Goal: Information Seeking & Learning: Learn about a topic

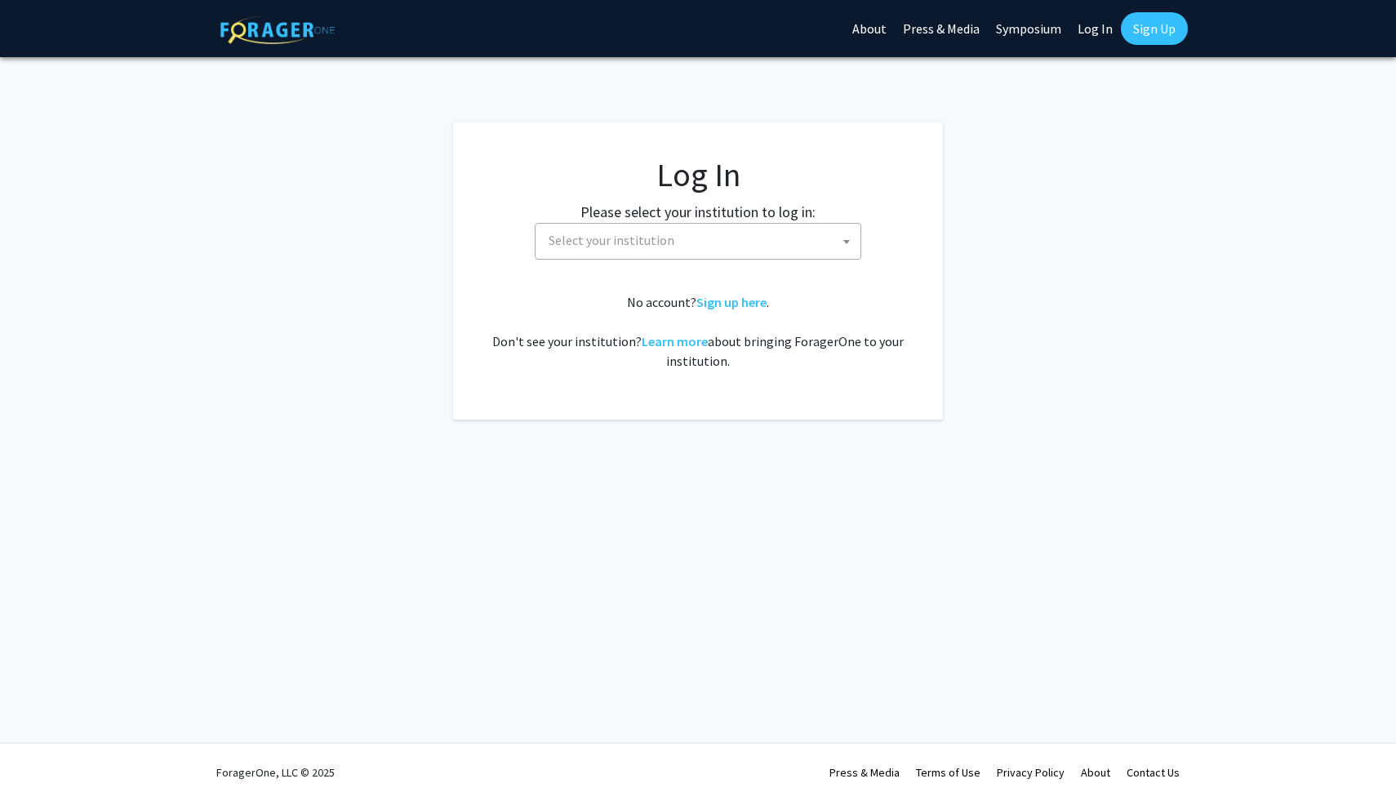
select select
click at [692, 243] on span "Select your institution" at bounding box center [701, 240] width 318 height 33
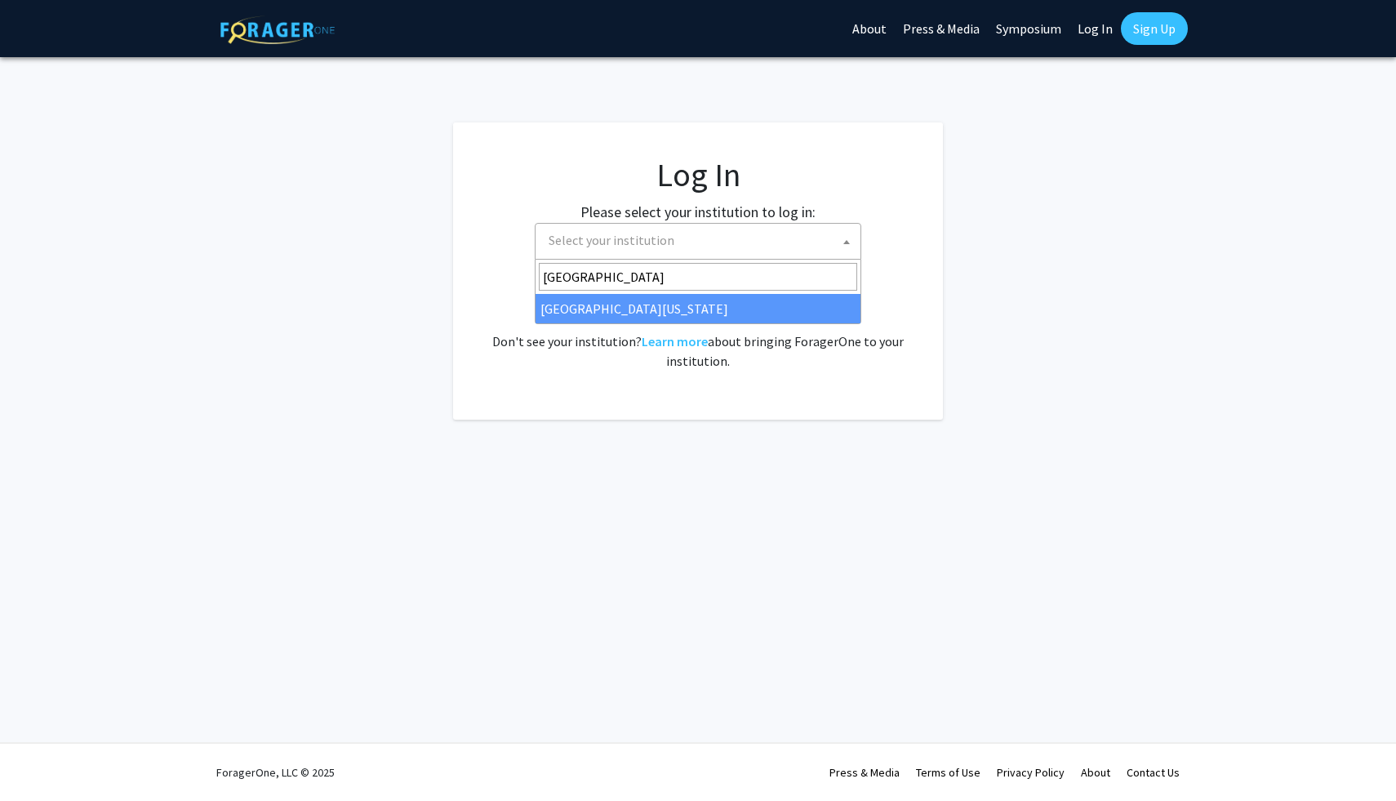
type input "university of kentucky"
select select "13"
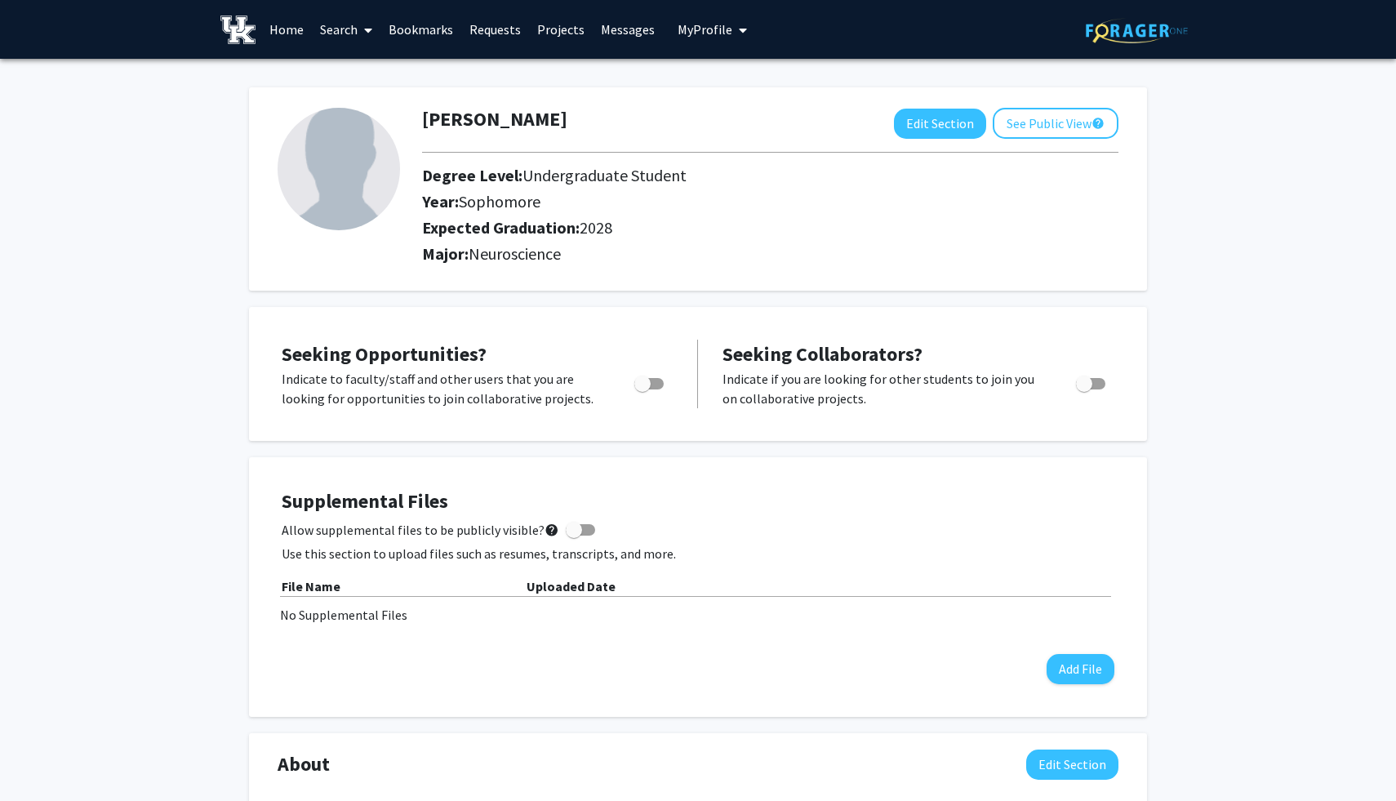
click at [345, 32] on link "Search" at bounding box center [346, 29] width 69 height 57
click at [305, 31] on link "Home" at bounding box center [286, 29] width 51 height 57
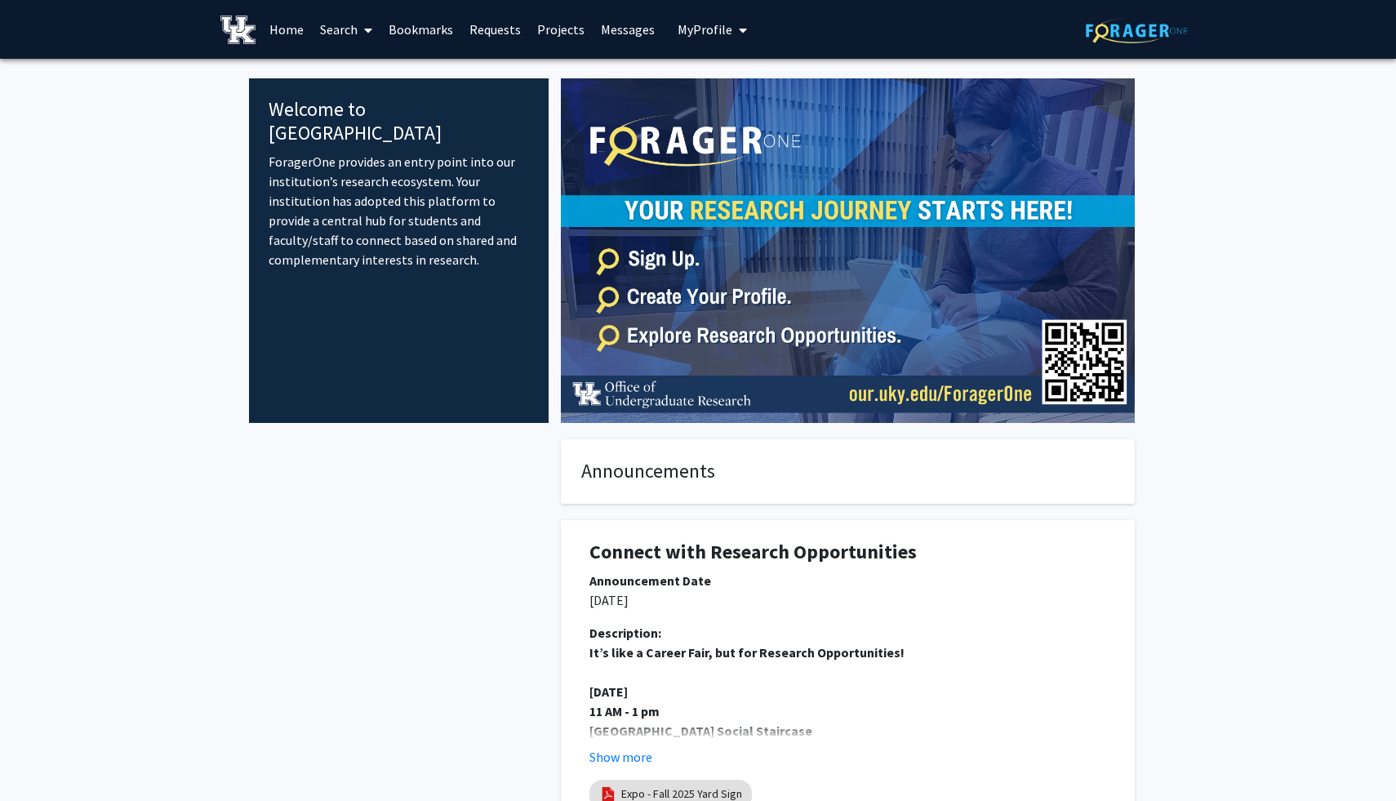
click at [732, 33] on span "My profile dropdown to access profile and logout" at bounding box center [739, 30] width 15 height 57
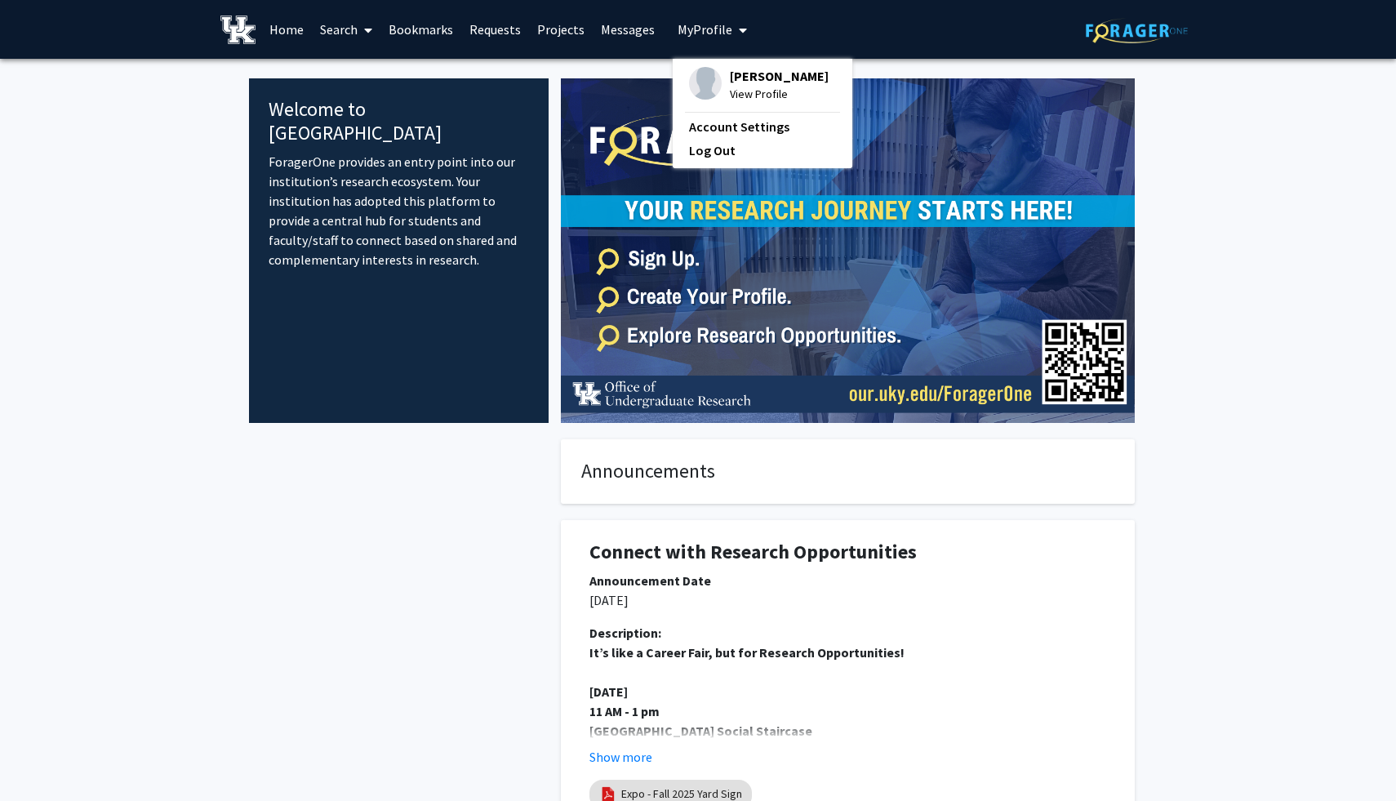
click at [730, 85] on span "View Profile" at bounding box center [779, 94] width 99 height 18
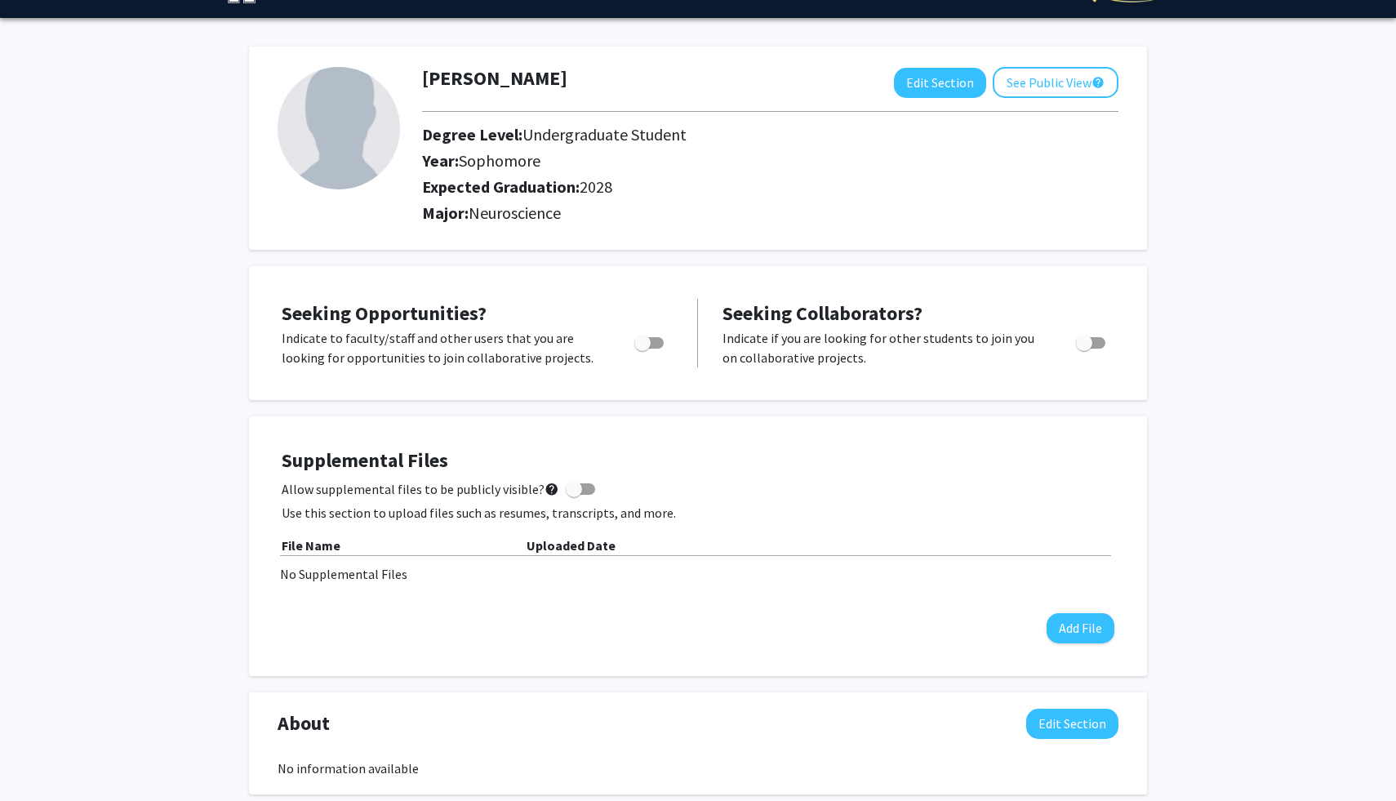
scroll to position [57, 0]
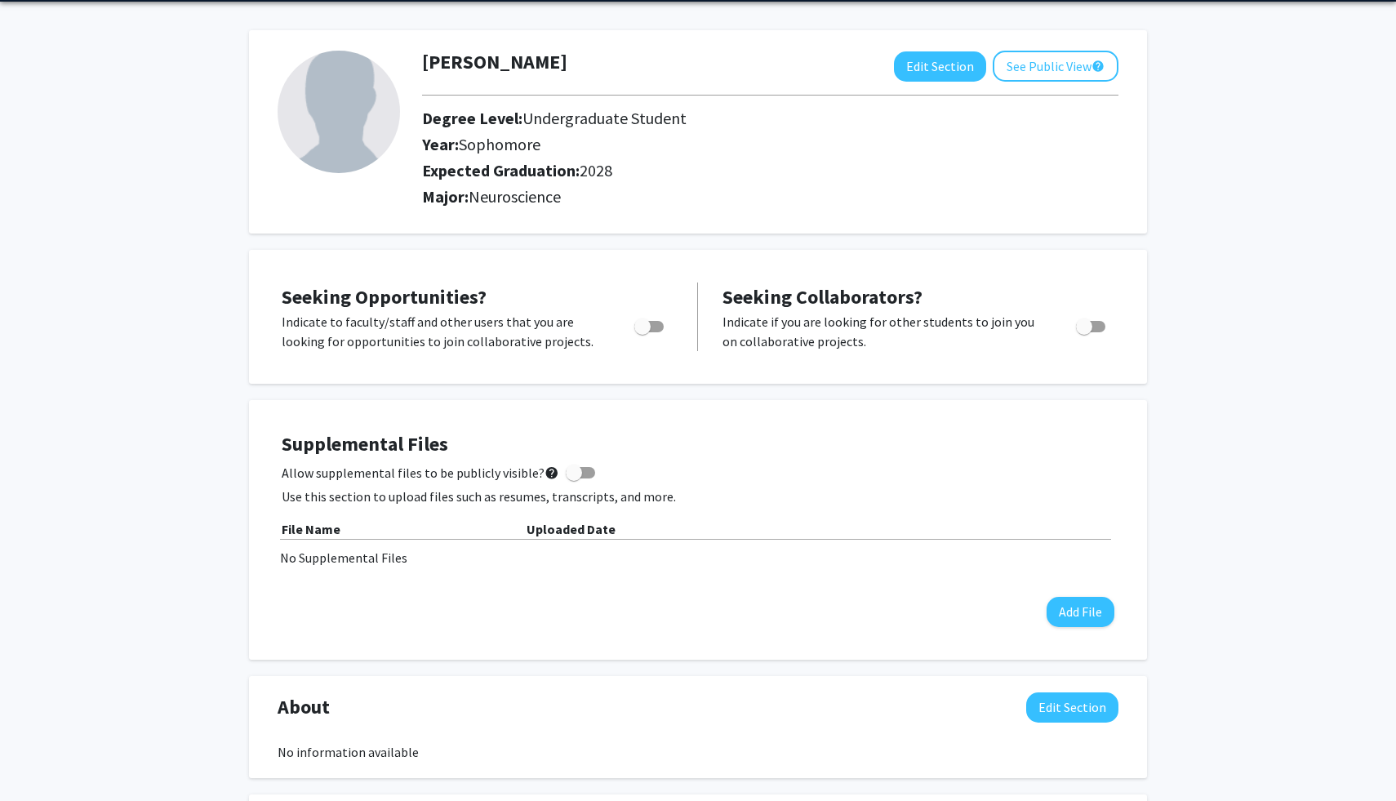
click at [646, 323] on span "Toggle" at bounding box center [643, 326] width 16 height 16
click at [643, 332] on input "Are you actively seeking opportunities?" at bounding box center [642, 332] width 1 height 1
checkbox input "true"
click at [1096, 329] on span "Toggle" at bounding box center [1090, 326] width 29 height 11
click at [1084, 332] on input "Would you like to receive other student requests to work with you?" at bounding box center [1084, 332] width 1 height 1
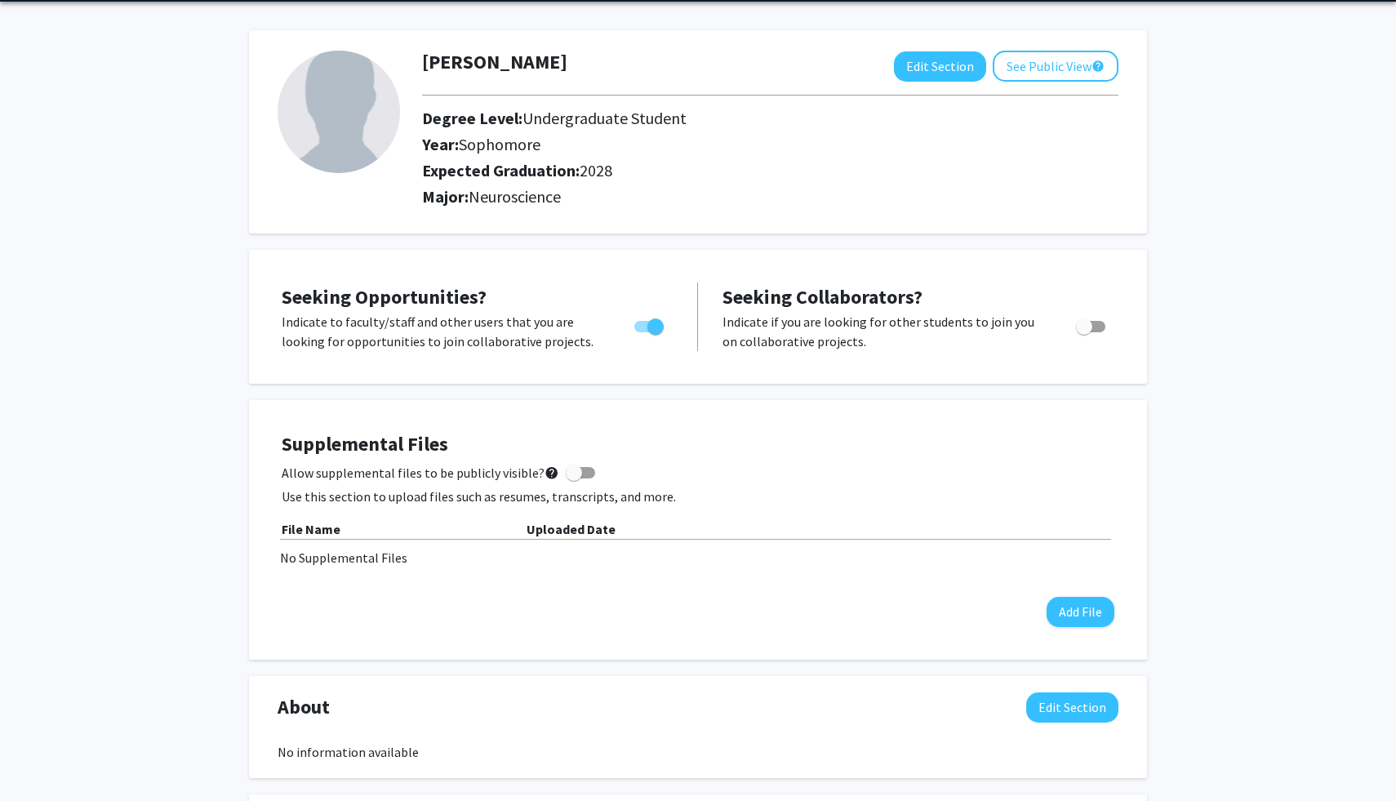
checkbox input "true"
click at [566, 477] on span at bounding box center [574, 473] width 16 height 16
click at [573, 479] on input "Allow supplemental files to be publicly visible? help" at bounding box center [573, 479] width 1 height 1
click at [558, 477] on label "Allow supplemental files to be publicly visible? help" at bounding box center [439, 473] width 314 height 20
click at [573, 479] on input "Allow supplemental files to be publicly visible? help" at bounding box center [573, 479] width 1 height 1
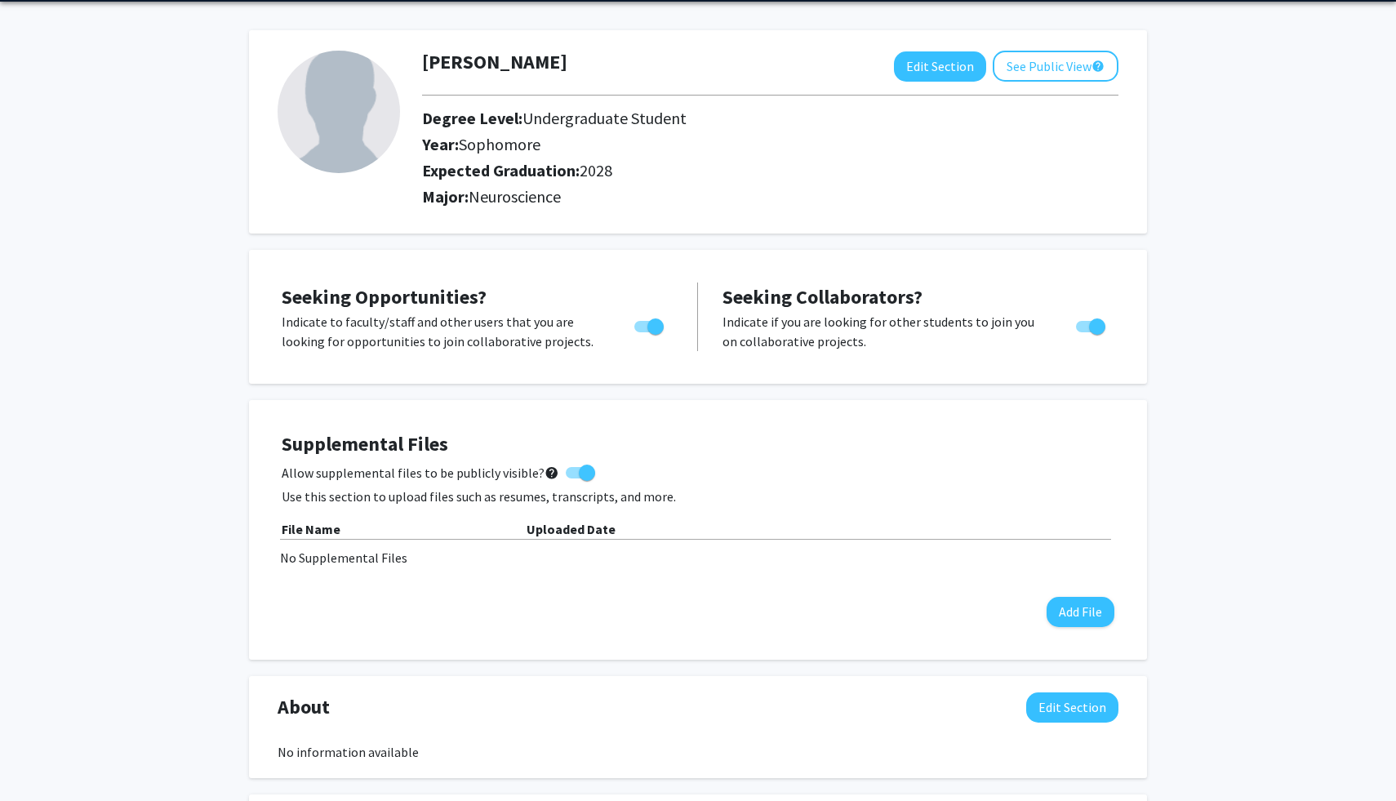
checkbox input "false"
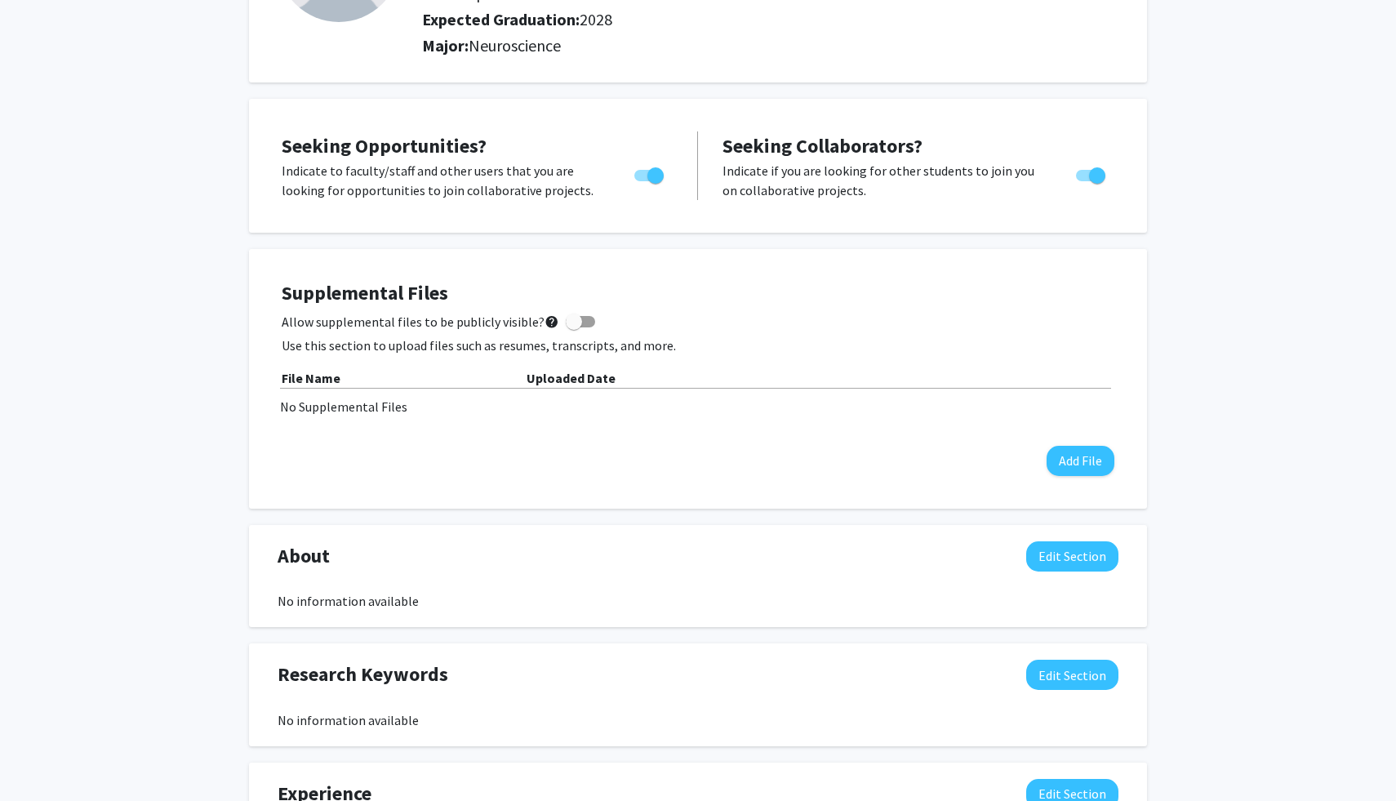
scroll to position [214, 0]
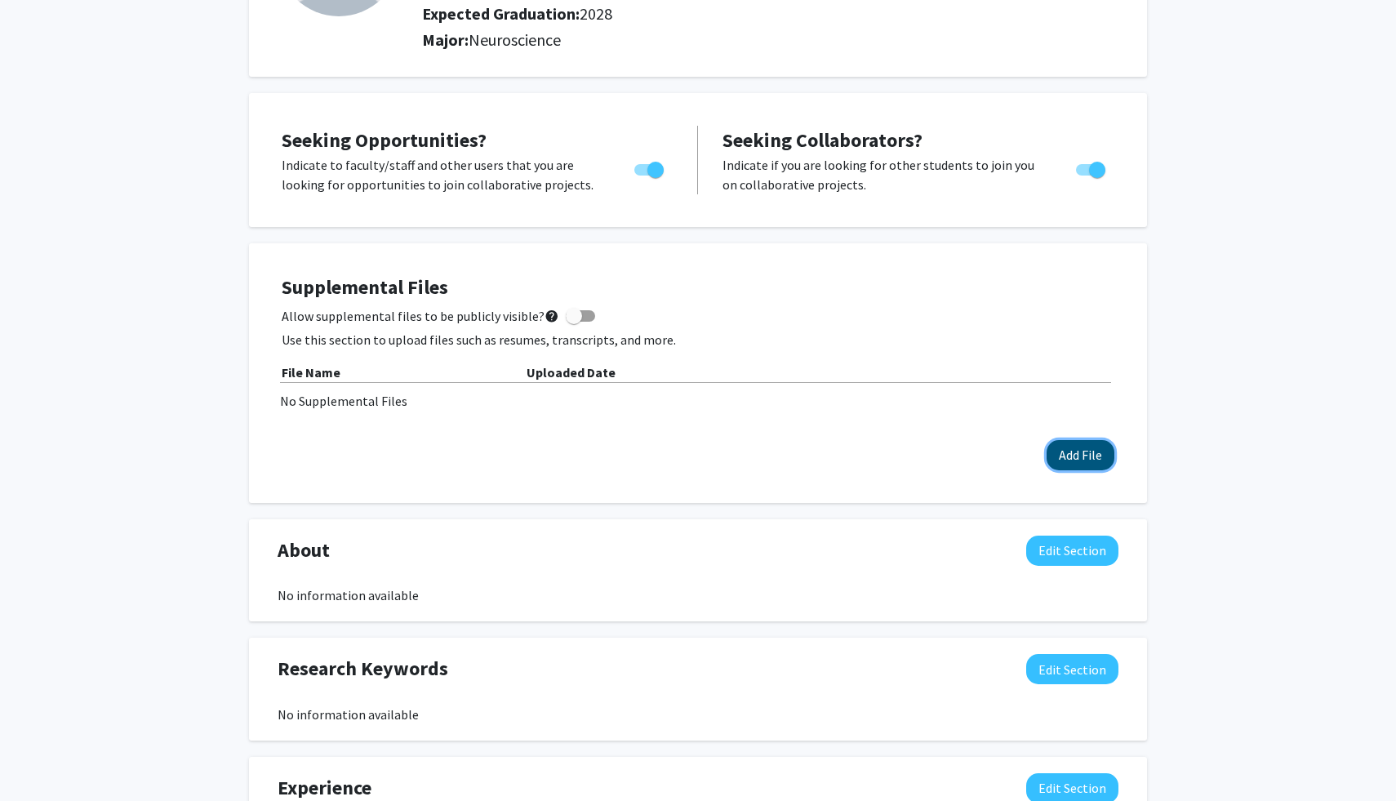
click at [1089, 451] on button "Add File" at bounding box center [1081, 455] width 68 height 30
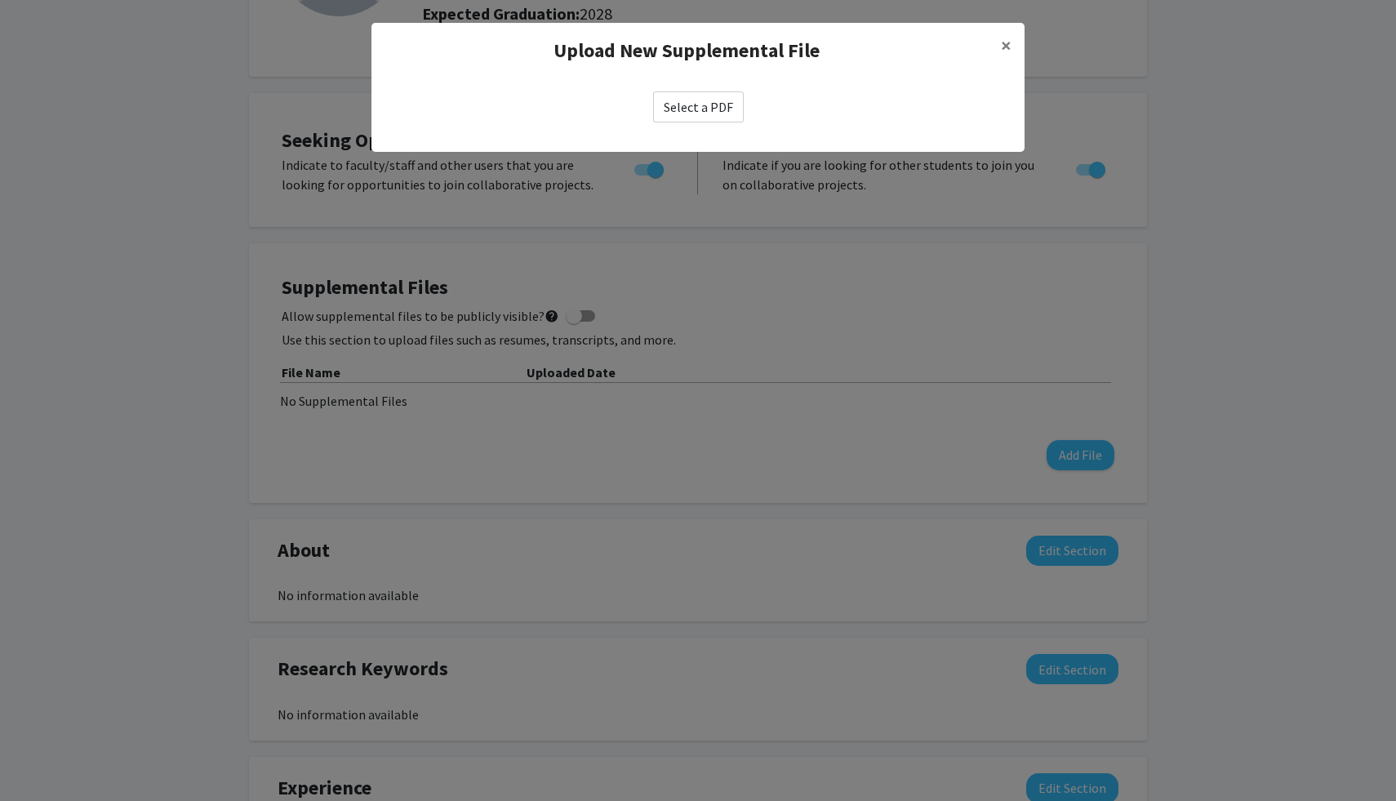
click at [670, 105] on label "Select a PDF" at bounding box center [698, 106] width 91 height 31
click at [0, 0] on input "Select a PDF" at bounding box center [0, 0] width 0 height 0
click at [1011, 38] on span "×" at bounding box center [1006, 45] width 11 height 25
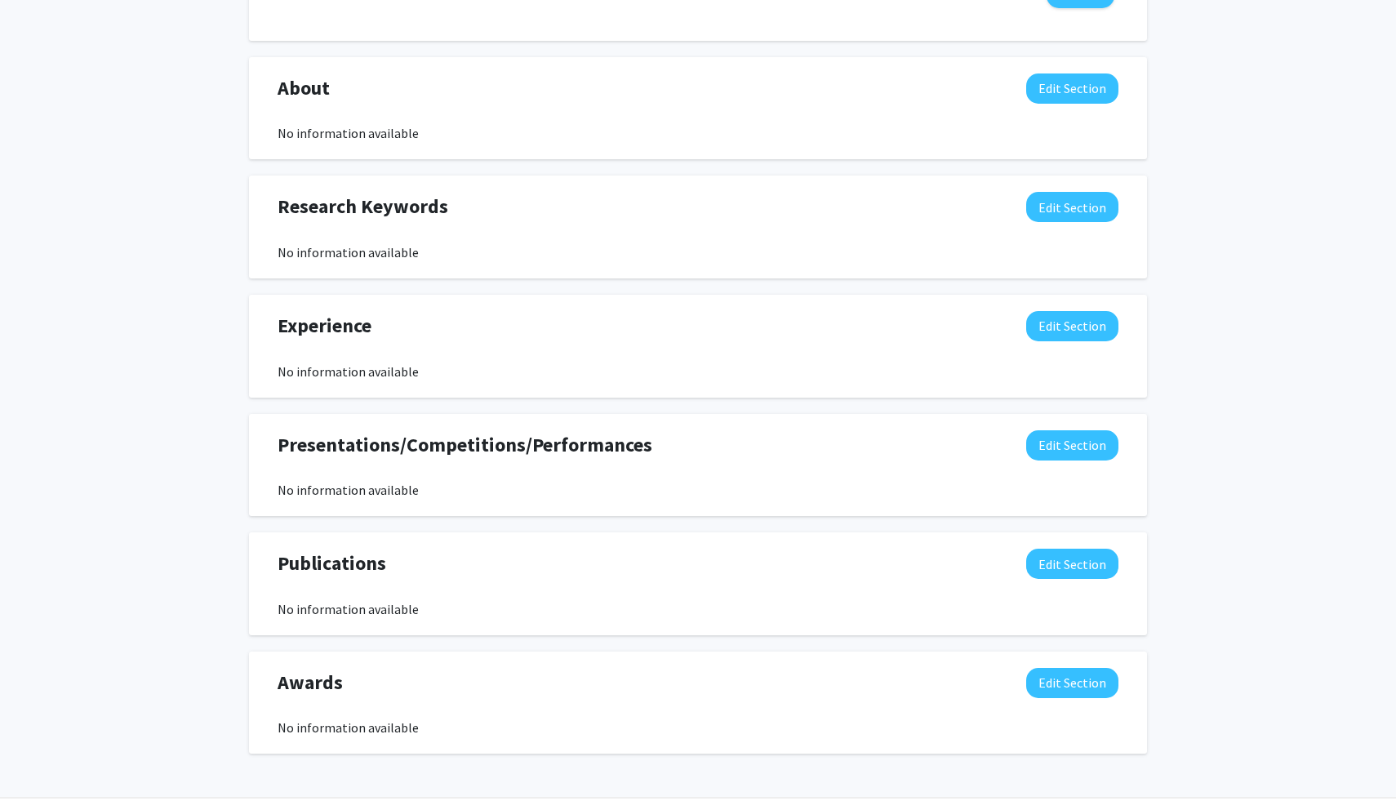
scroll to position [731, 0]
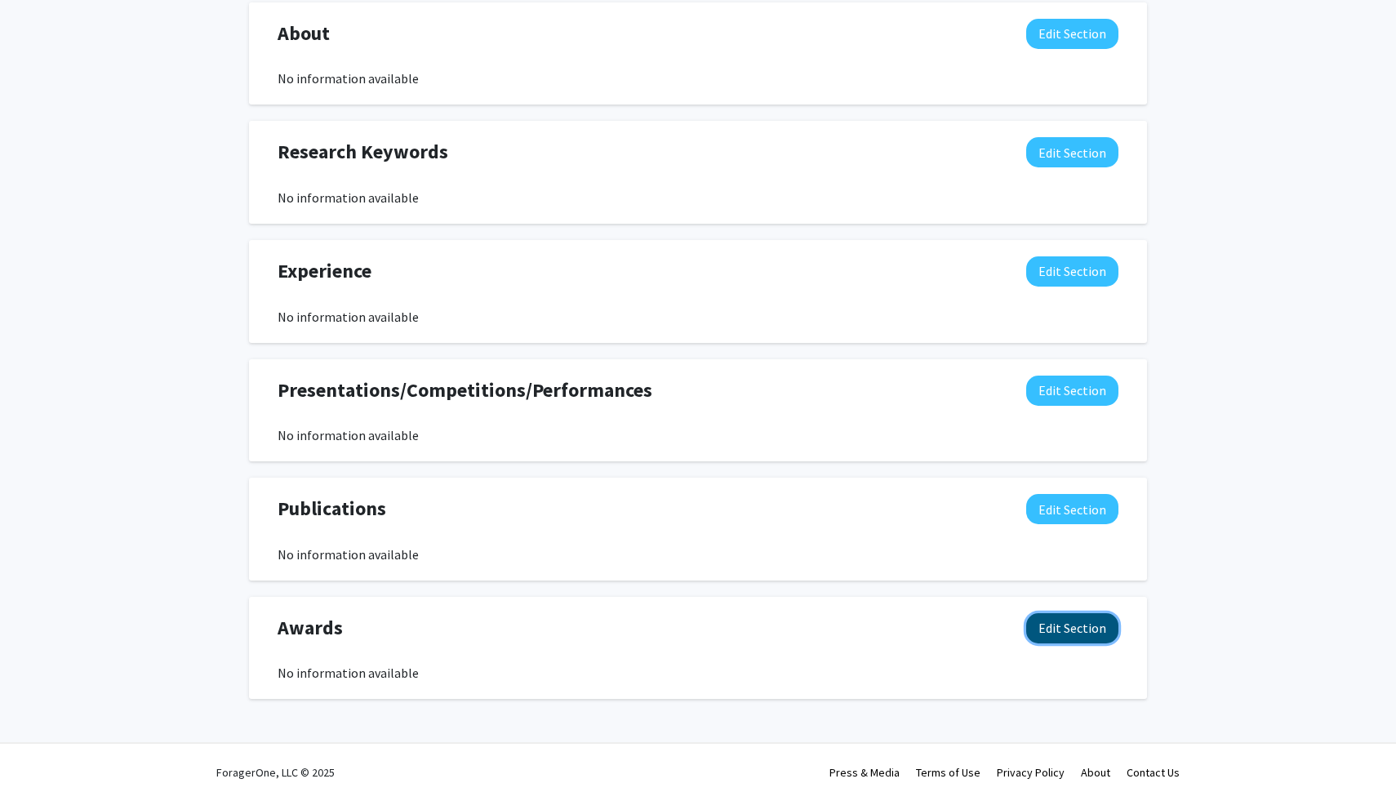
click at [1070, 635] on button "Edit Section" at bounding box center [1072, 628] width 92 height 30
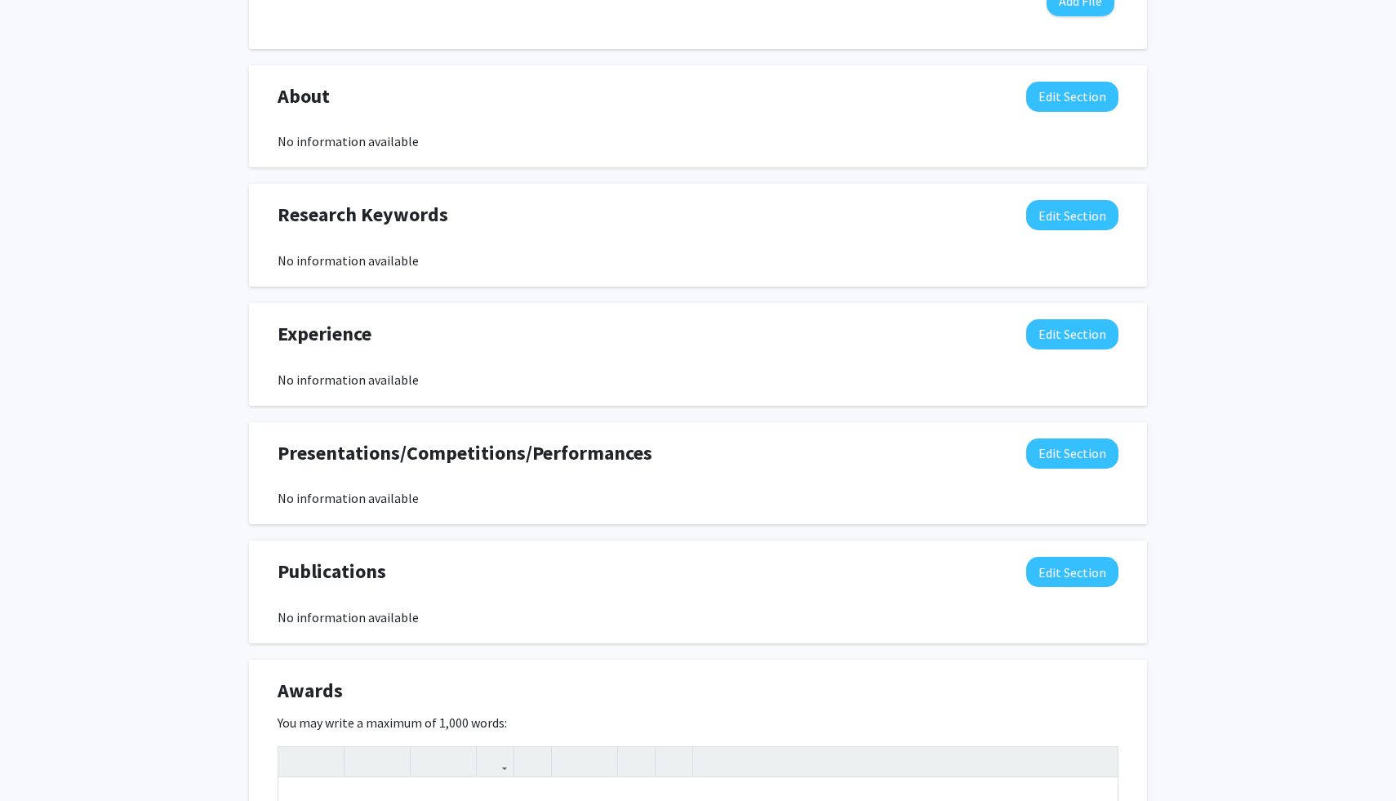
scroll to position [643, 0]
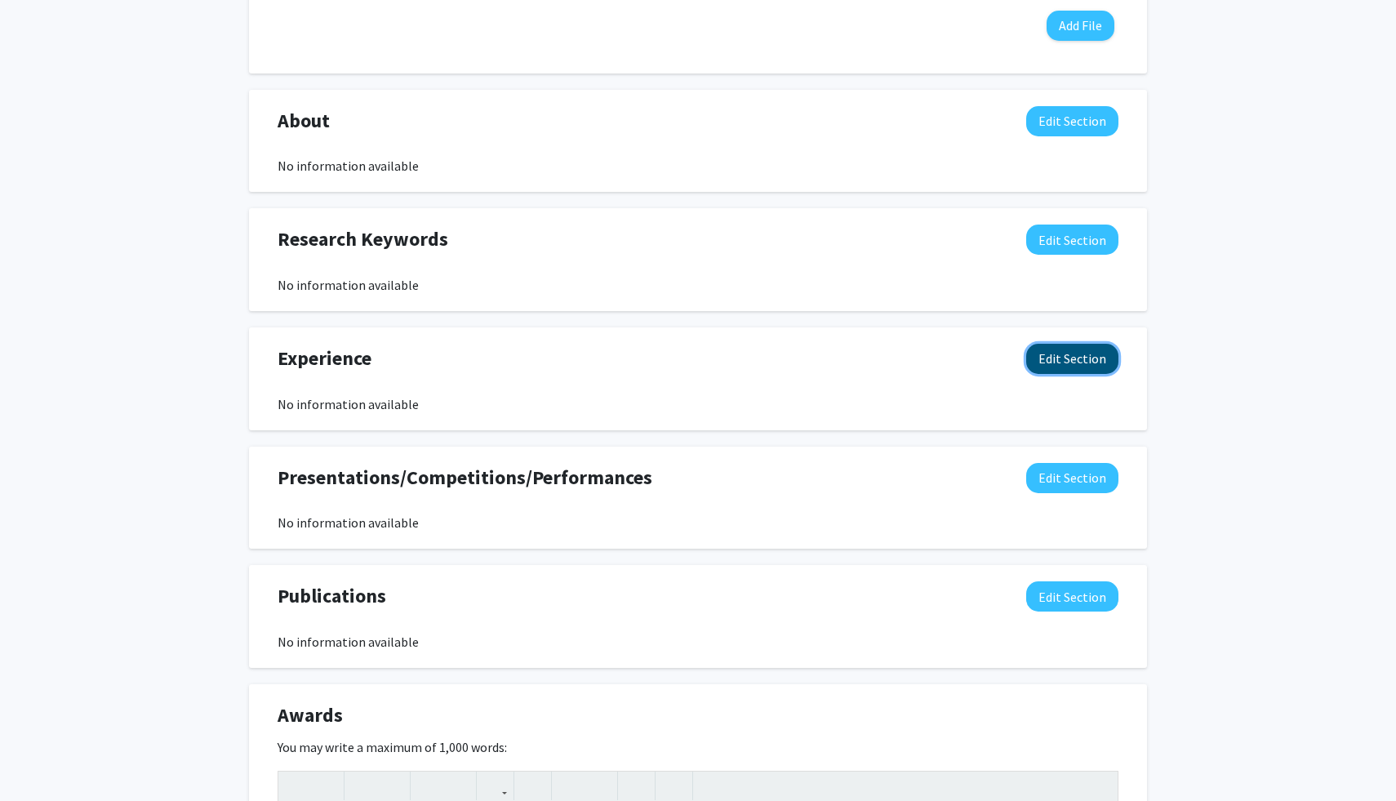
click at [1055, 358] on button "Edit Section" at bounding box center [1072, 359] width 92 height 30
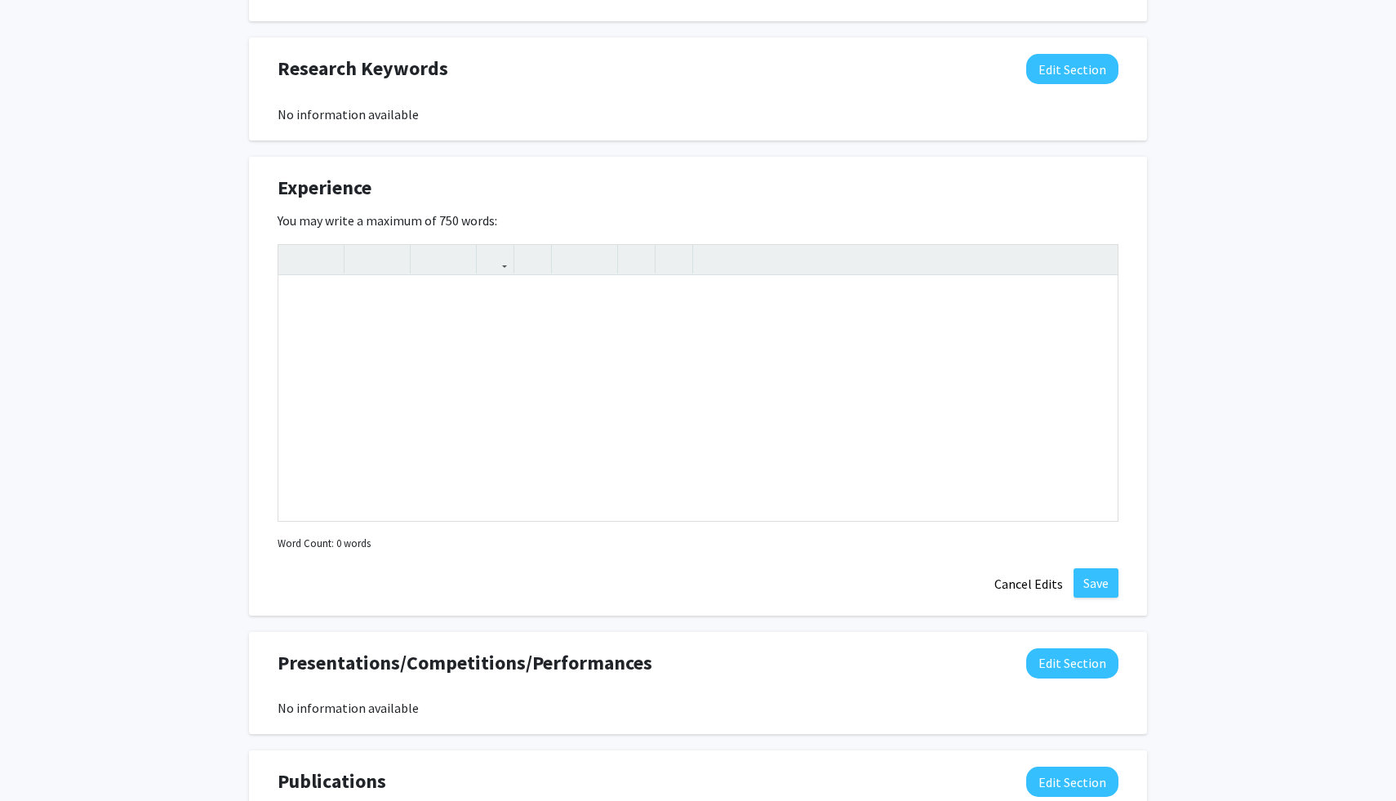
scroll to position [817, 0]
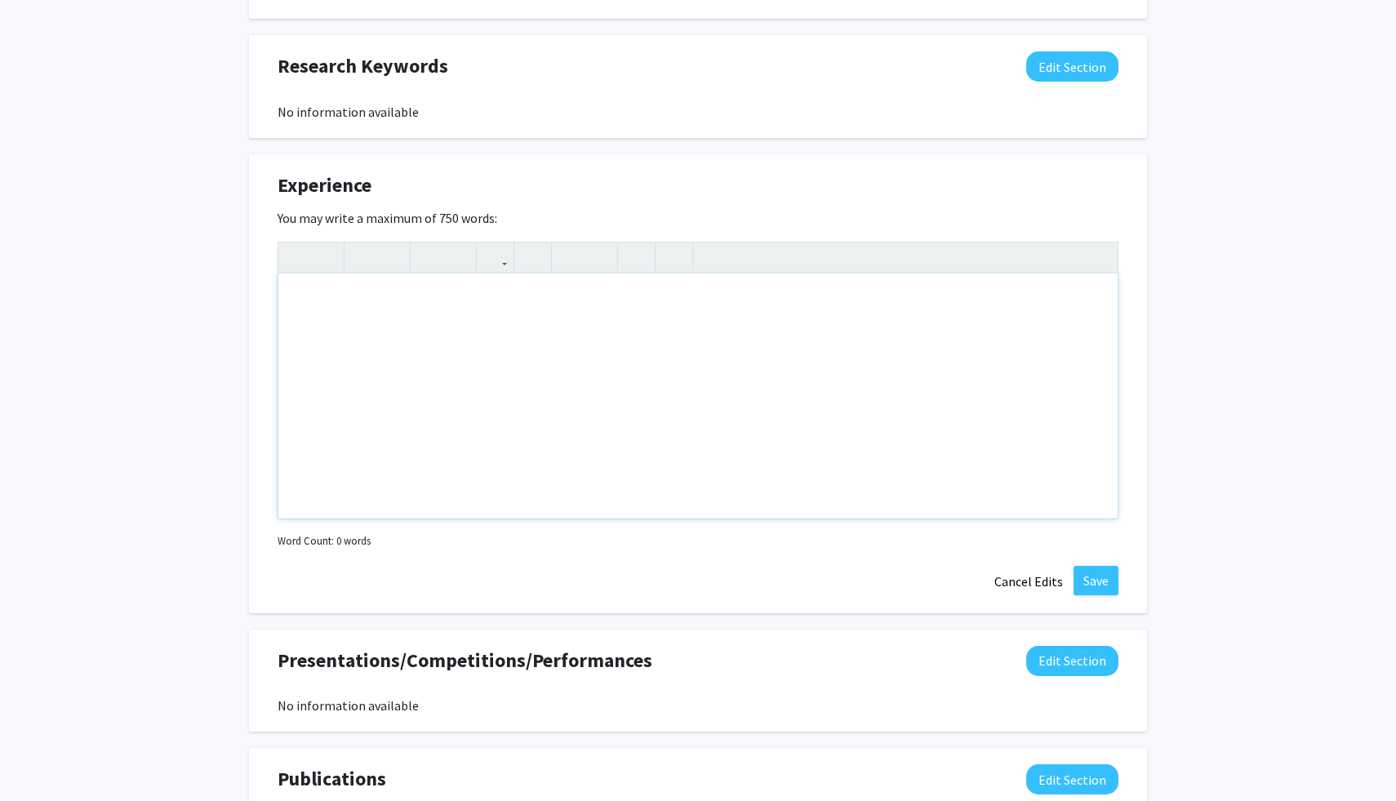
click at [500, 325] on div "Note to users with screen readers: Please deactivate our accessibility plugin f…" at bounding box center [697, 396] width 839 height 245
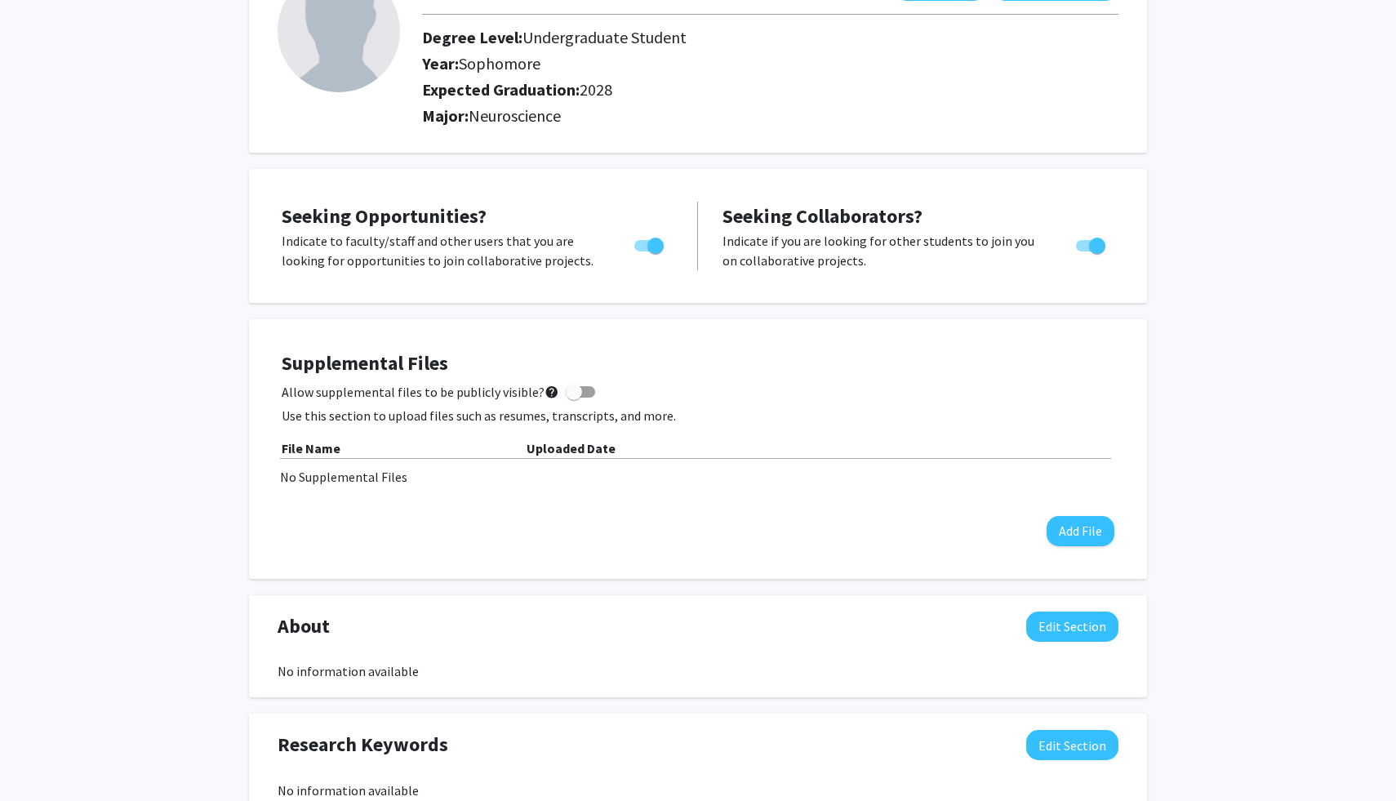
scroll to position [0, 0]
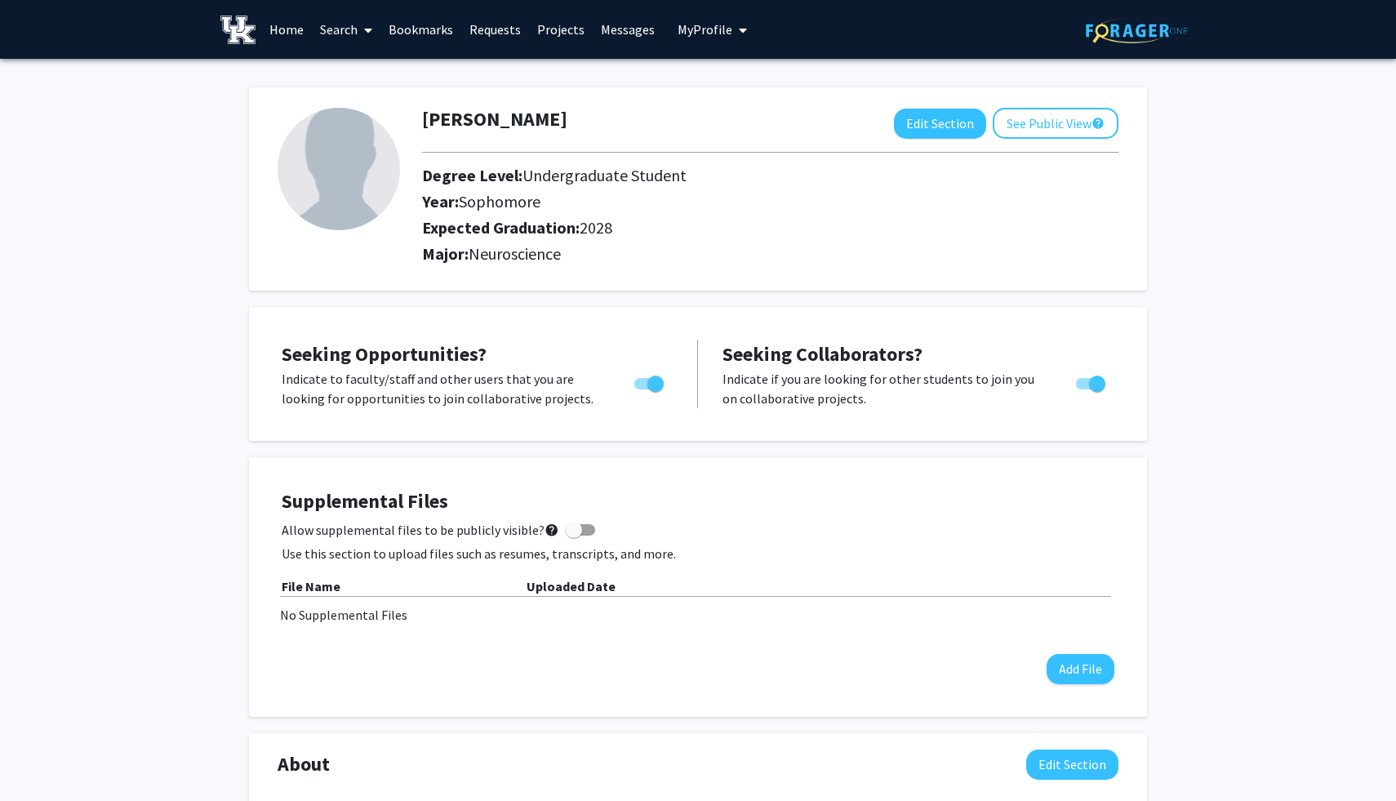
click at [697, 37] on span "My Profile" at bounding box center [705, 29] width 55 height 16
click at [704, 128] on link "Account Settings" at bounding box center [762, 127] width 147 height 20
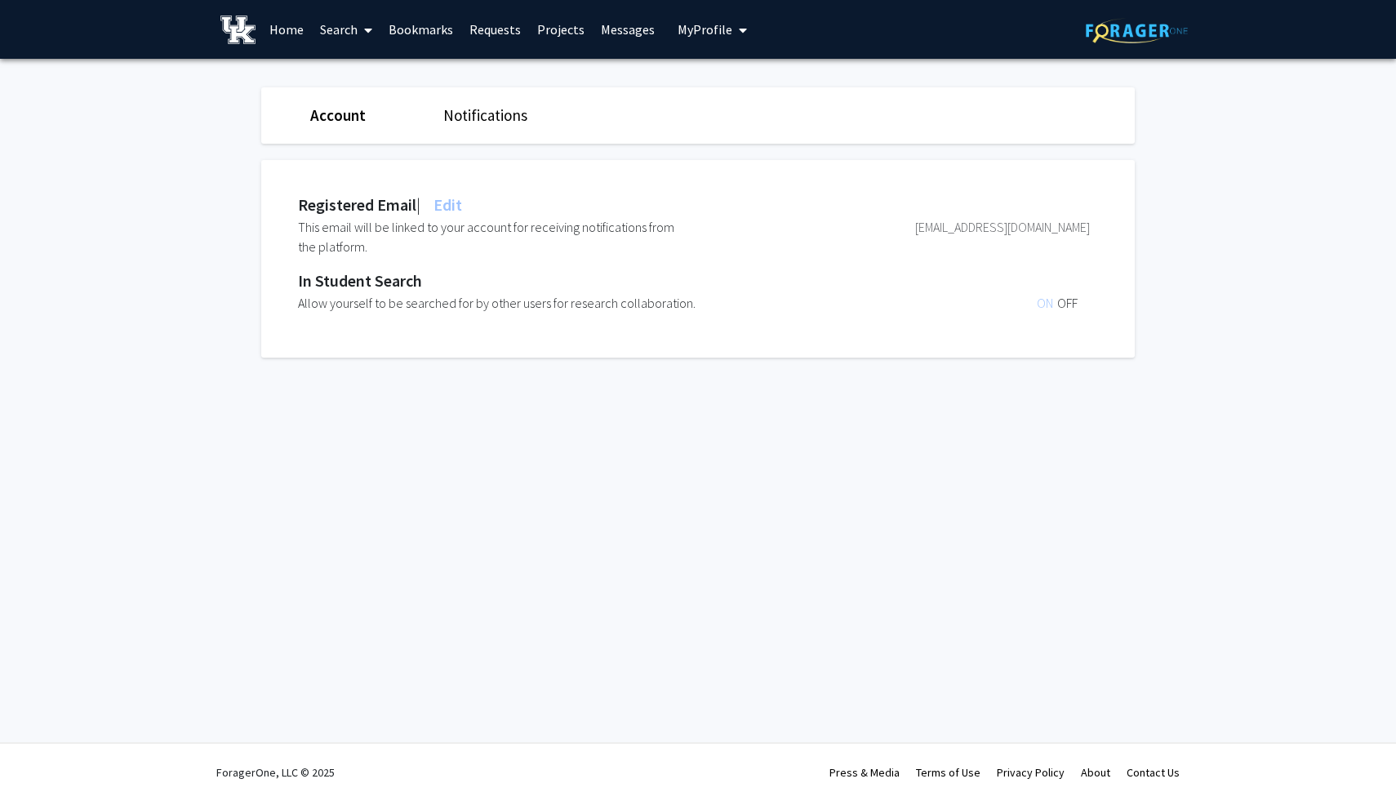
click at [701, 33] on span "My Profile" at bounding box center [705, 29] width 55 height 16
click at [791, 136] on link "Account Settings" at bounding box center [762, 127] width 147 height 20
click at [717, 35] on span "My Profile" at bounding box center [705, 29] width 55 height 16
click at [708, 91] on img at bounding box center [705, 83] width 33 height 33
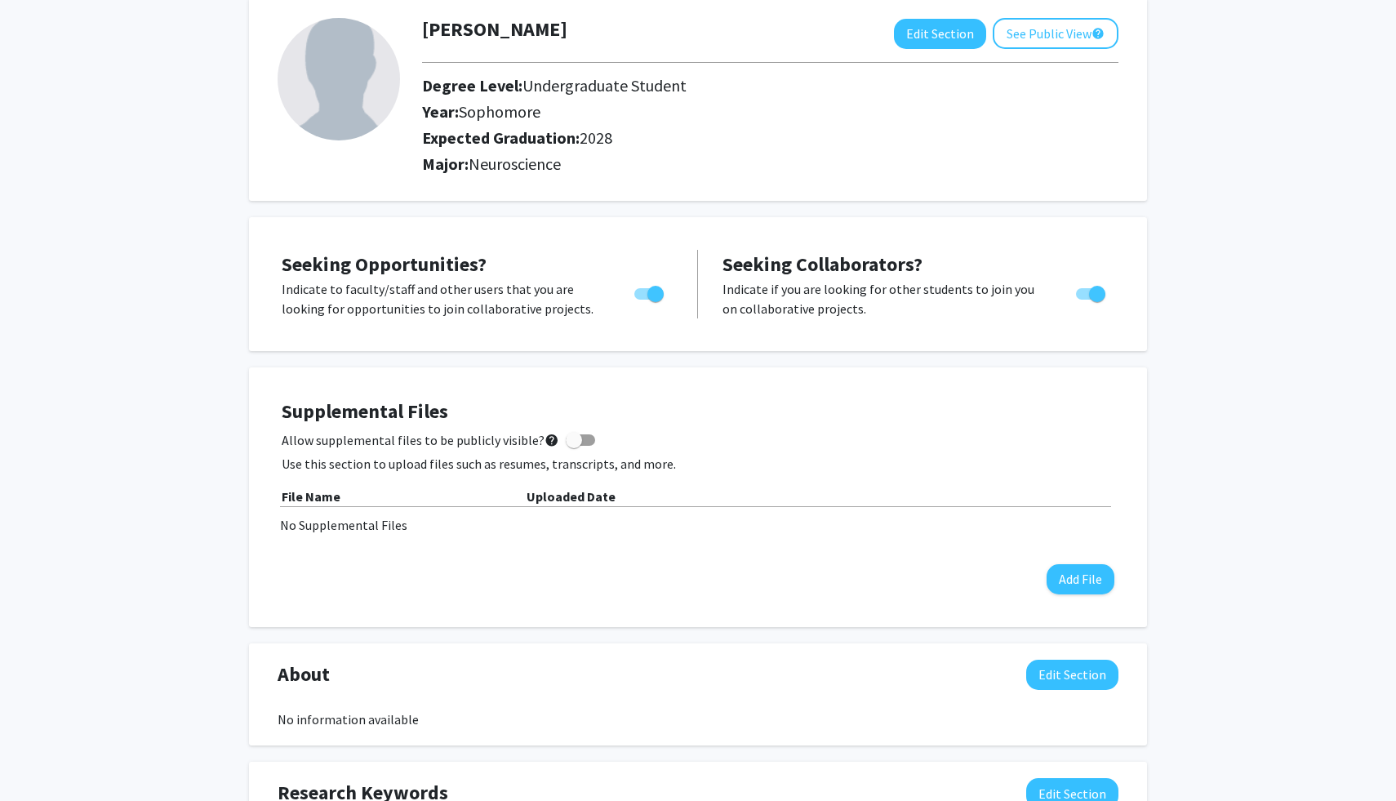
scroll to position [114, 0]
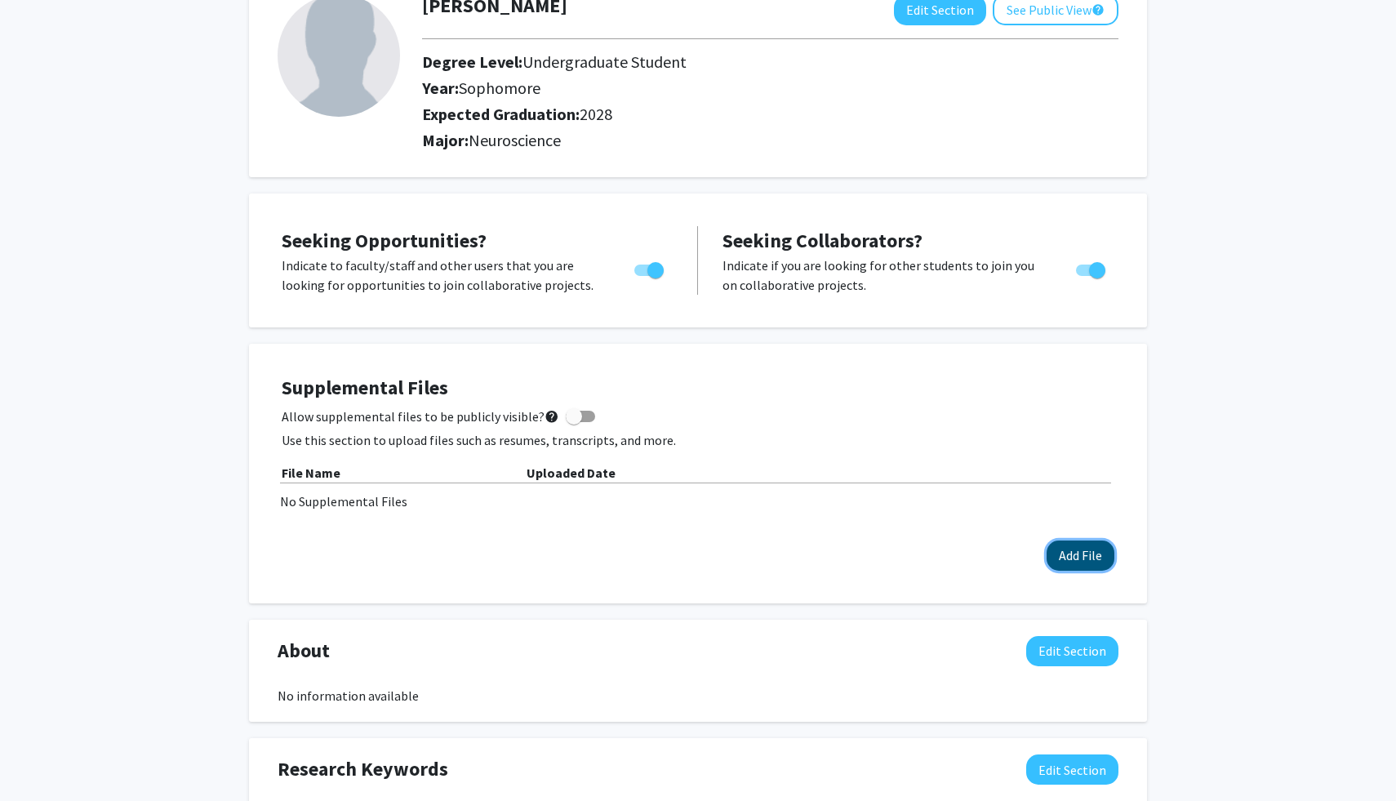
click at [1089, 550] on button "Add File" at bounding box center [1081, 556] width 68 height 30
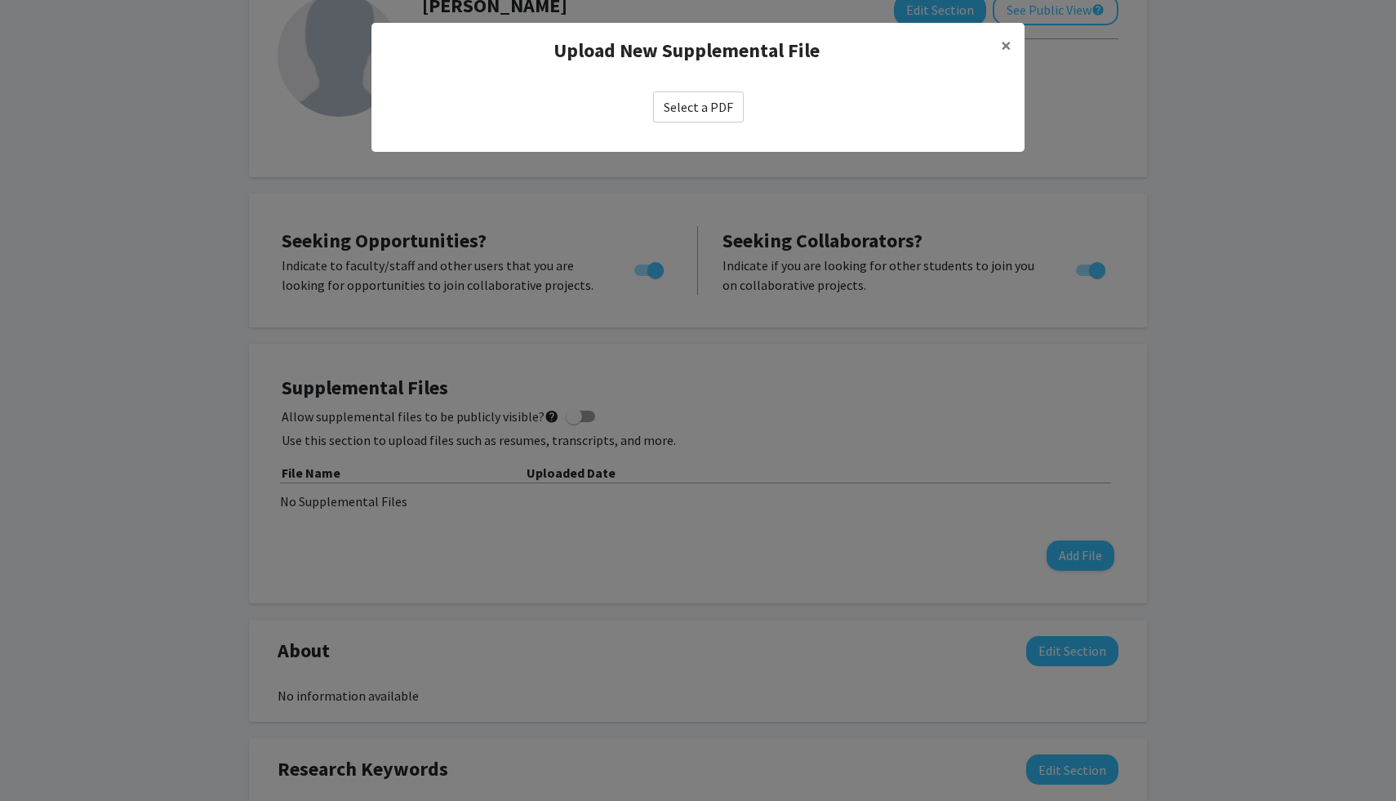
click at [706, 114] on label "Select a PDF" at bounding box center [698, 106] width 91 height 31
click at [0, 0] on input "Select a PDF" at bounding box center [0, 0] width 0 height 0
click at [704, 109] on label "Select a PDF" at bounding box center [698, 106] width 91 height 31
click at [0, 0] on input "Select a PDF" at bounding box center [0, 0] width 0 height 0
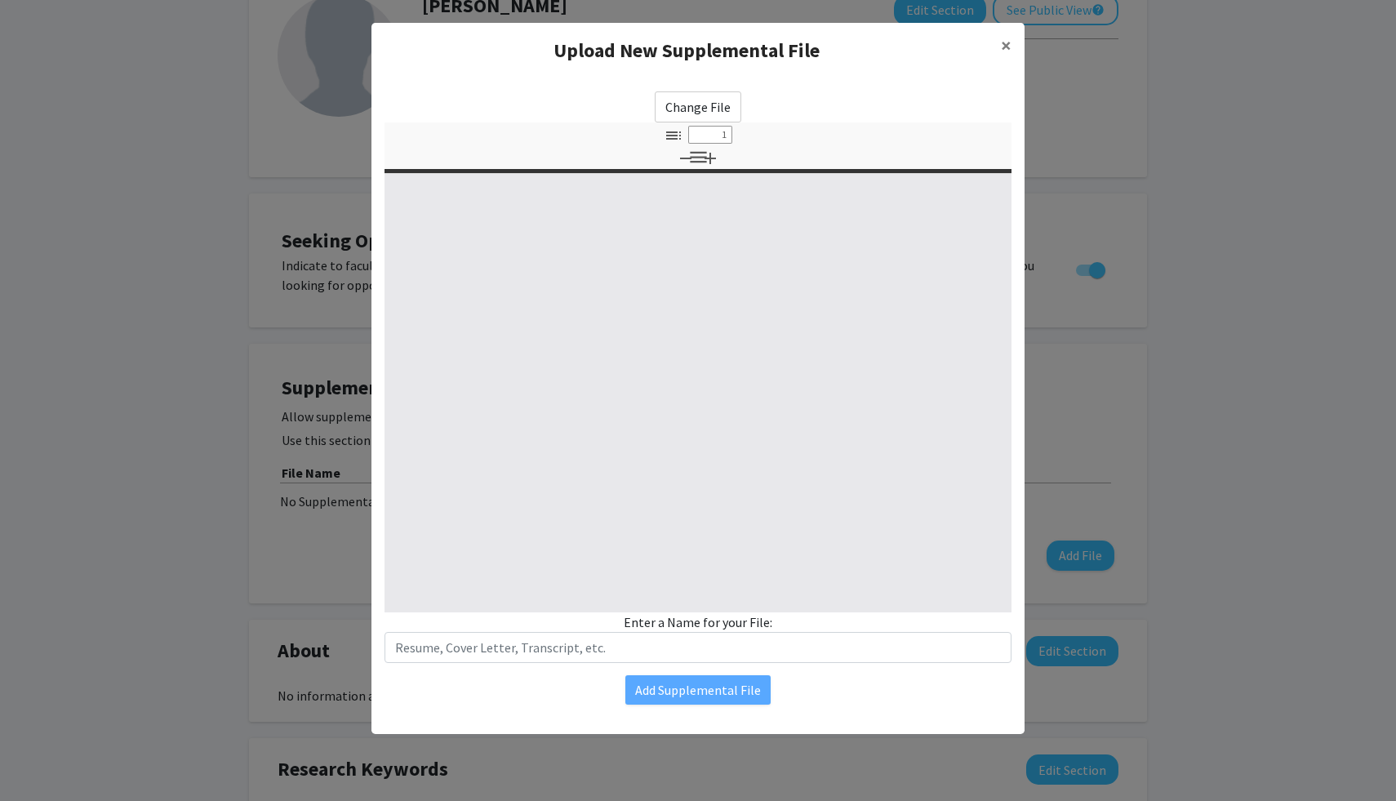
select select "custom"
type input "0"
select select "custom"
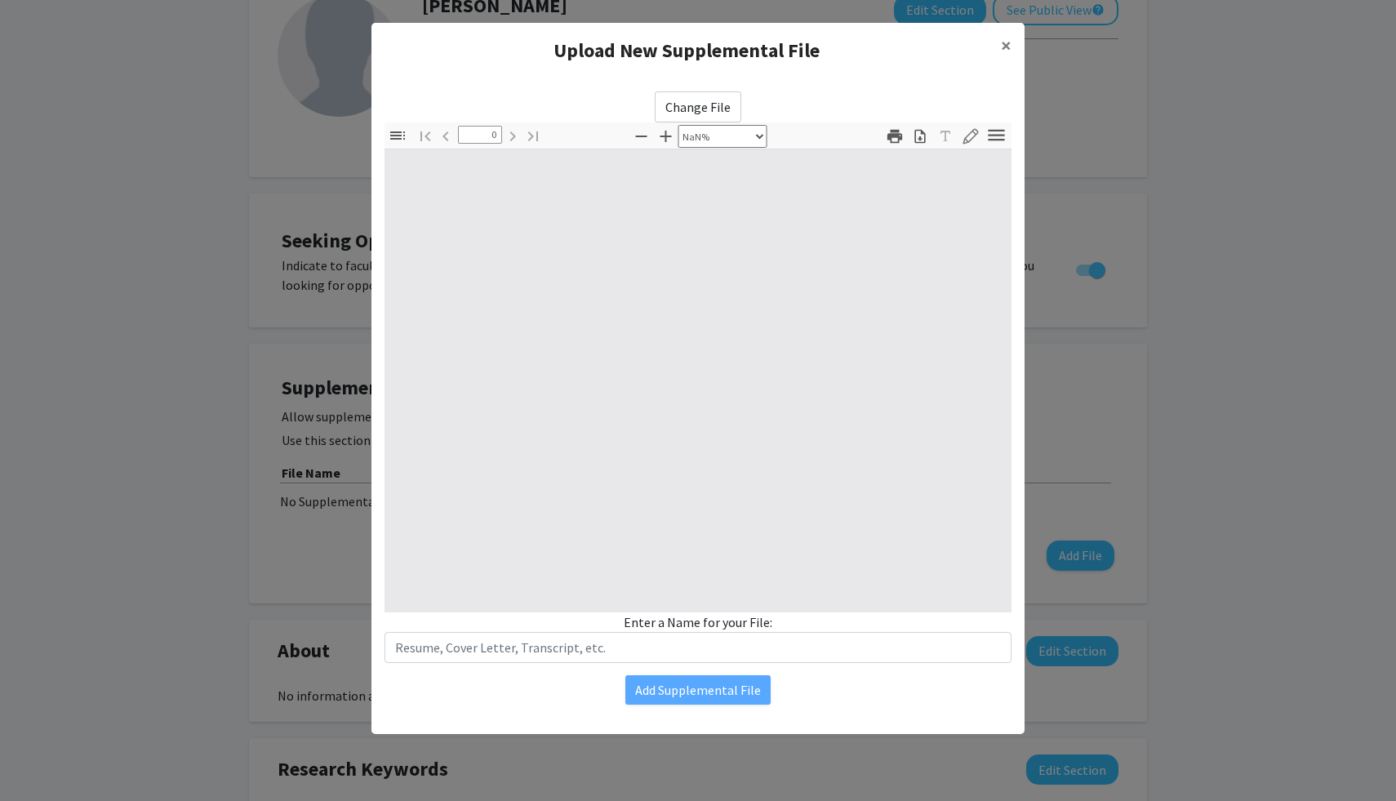
type input "1"
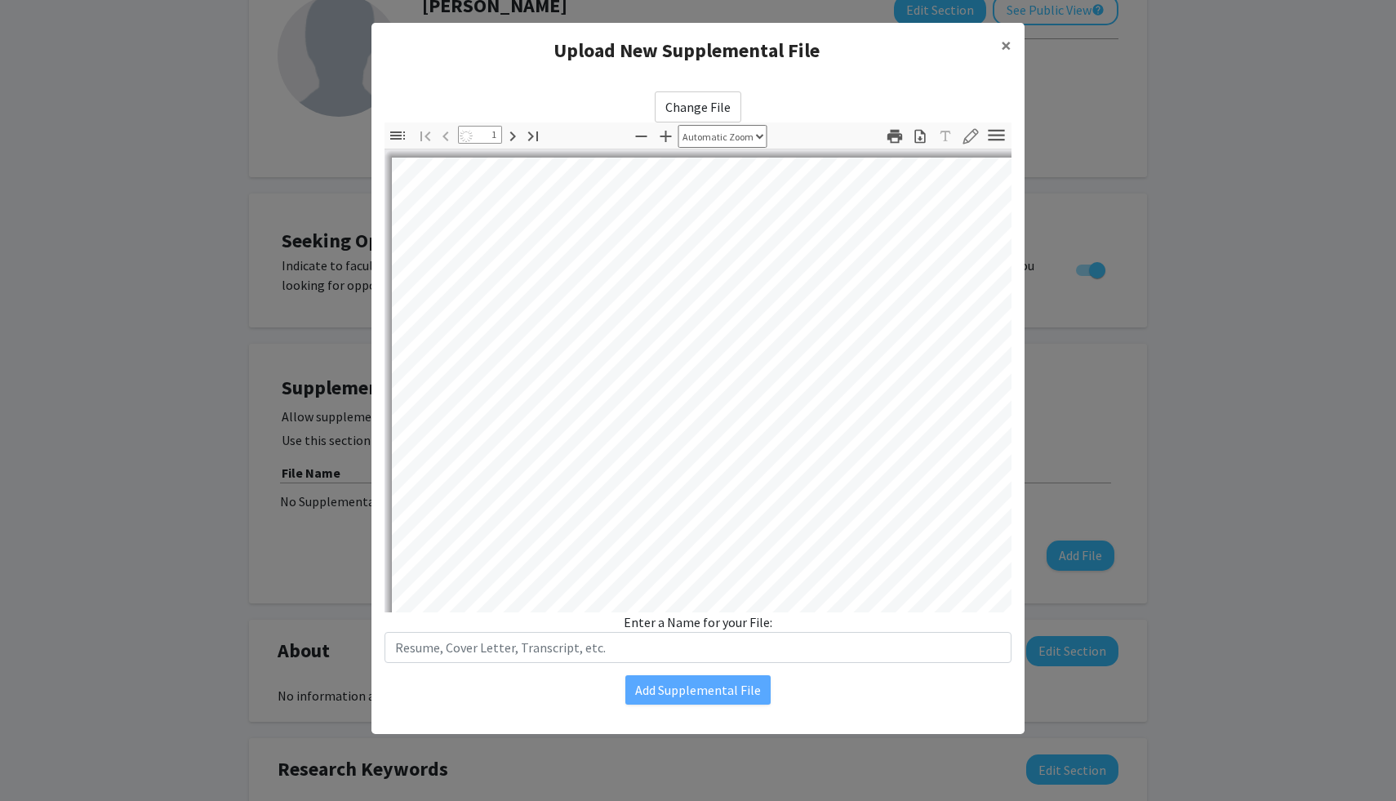
select select "auto"
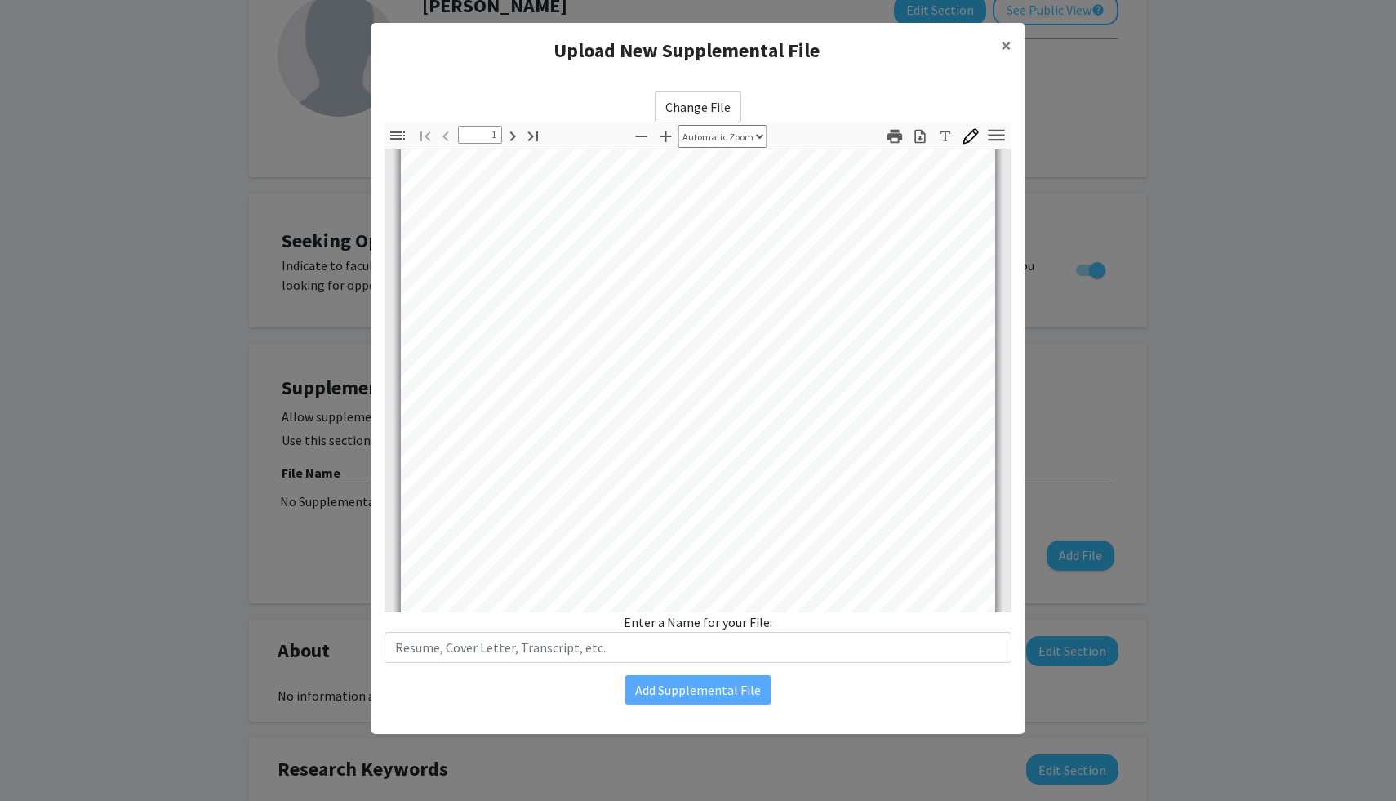
scroll to position [0, 0]
click at [661, 200] on link "Page 1" at bounding box center [699, 196] width 88 height 11
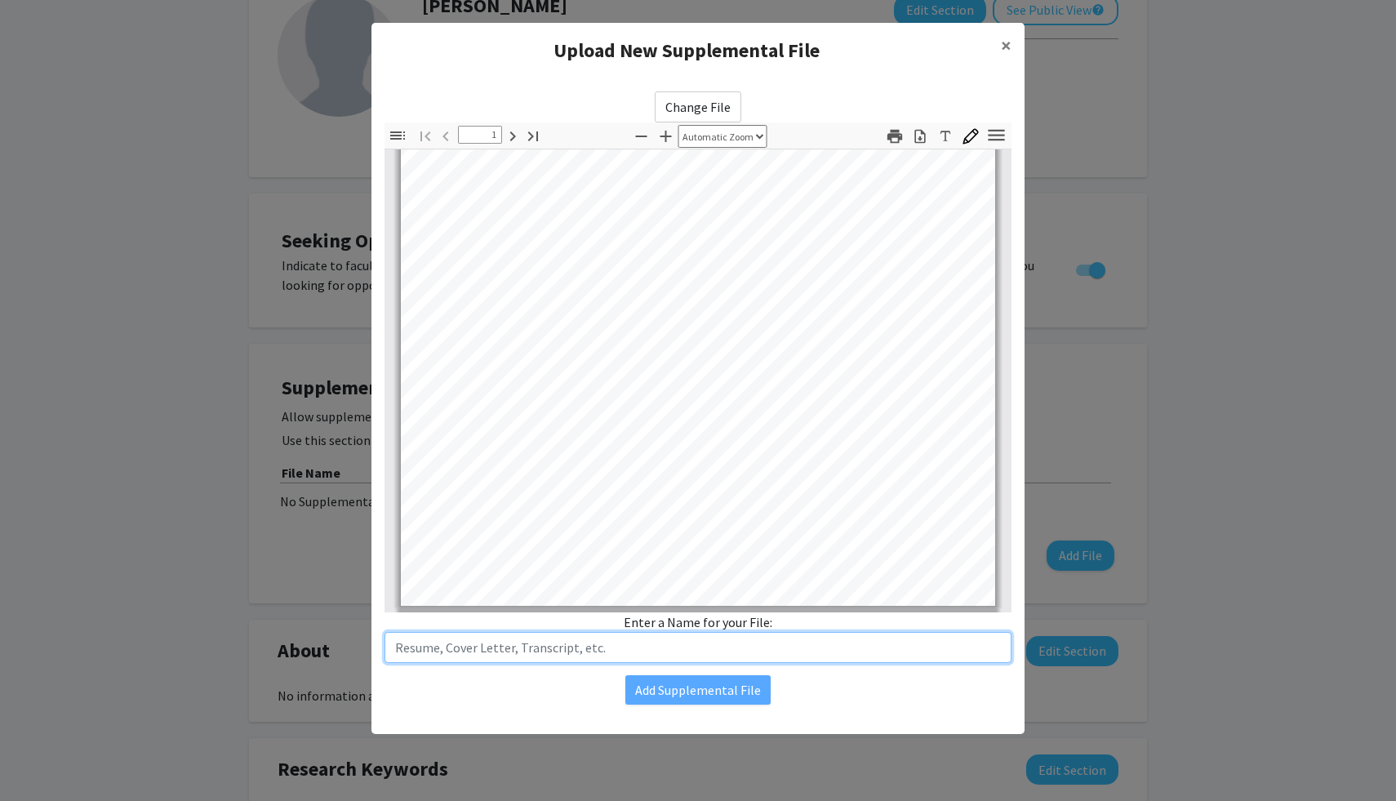
click at [599, 641] on input "text" at bounding box center [698, 647] width 627 height 31
type input "Resume"
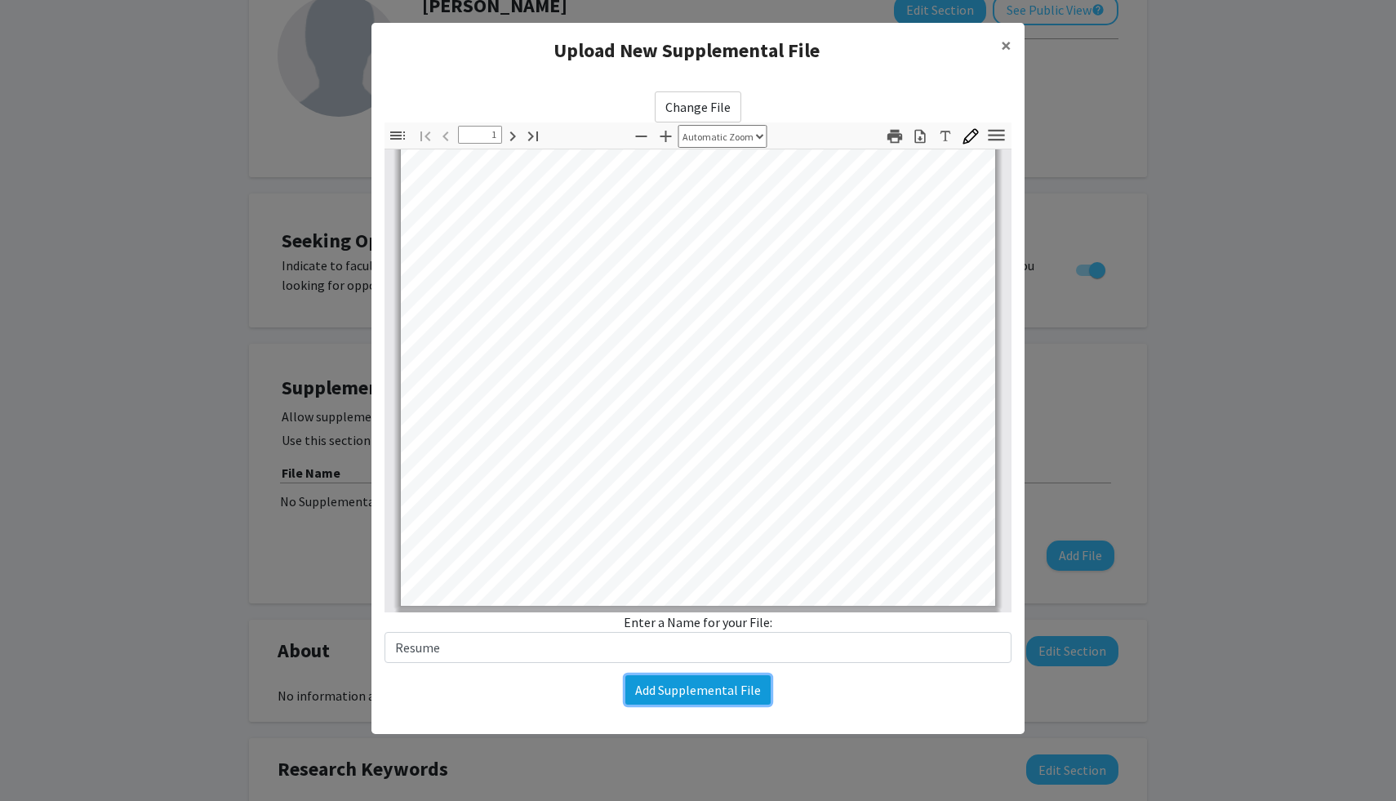
click at [693, 697] on button "Add Supplemental File" at bounding box center [698, 689] width 145 height 29
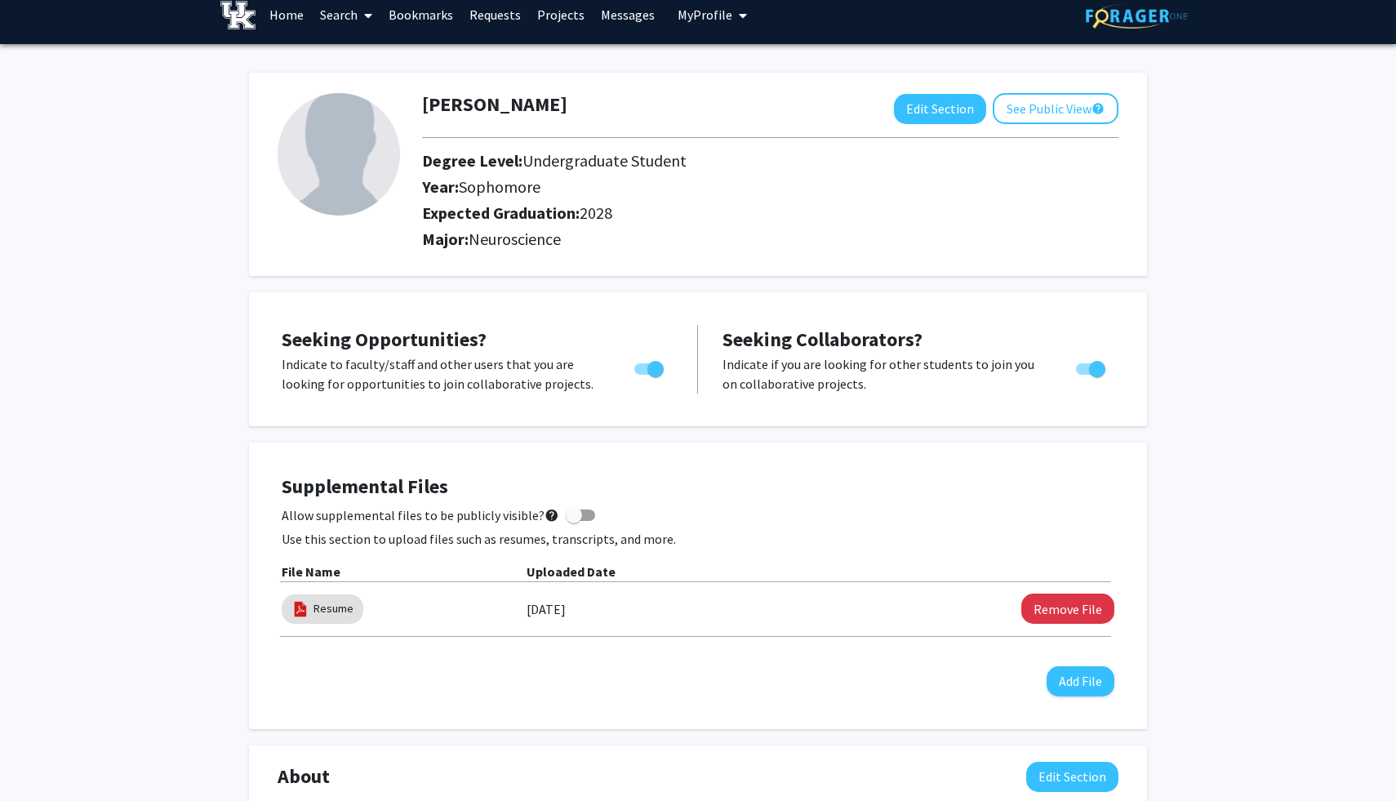
scroll to position [0, 0]
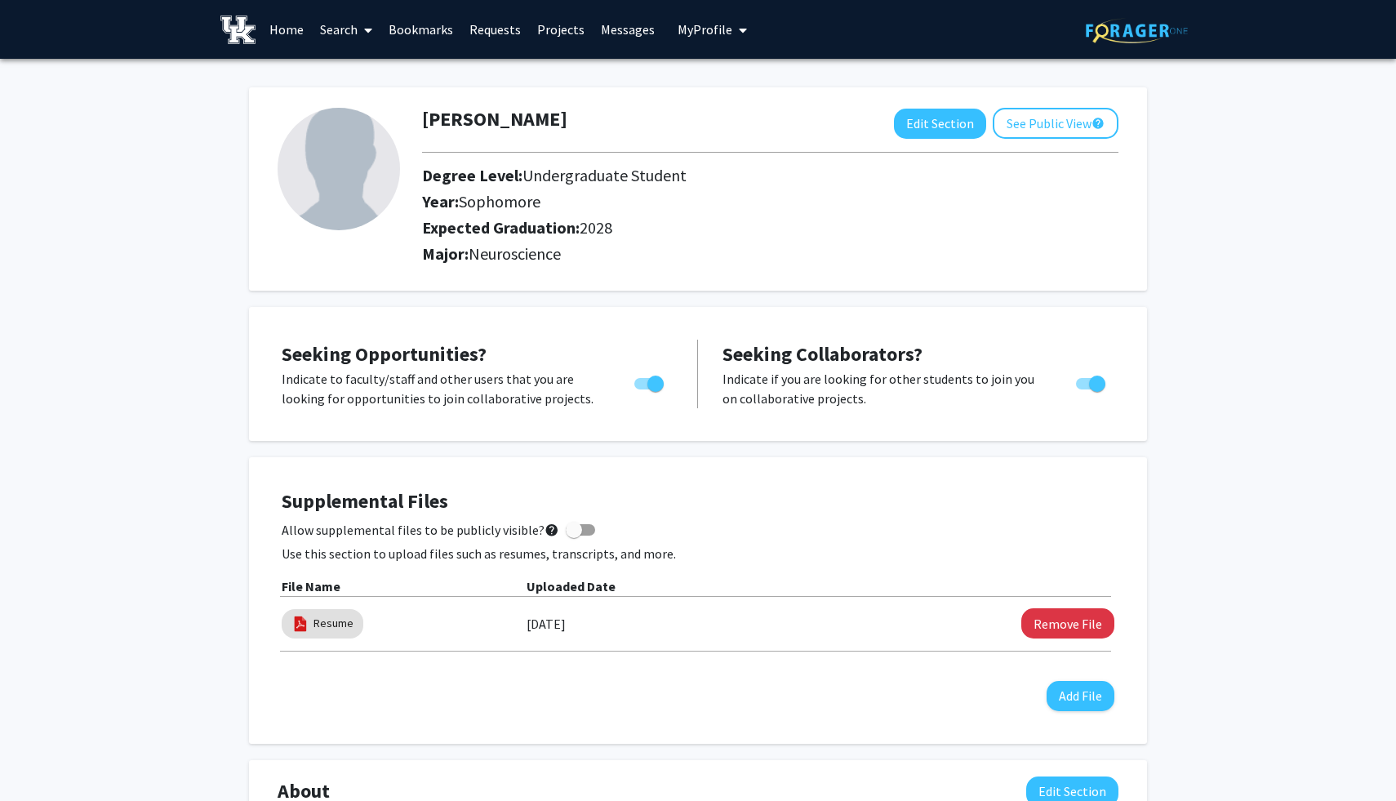
click at [496, 33] on link "Requests" at bounding box center [495, 29] width 68 height 57
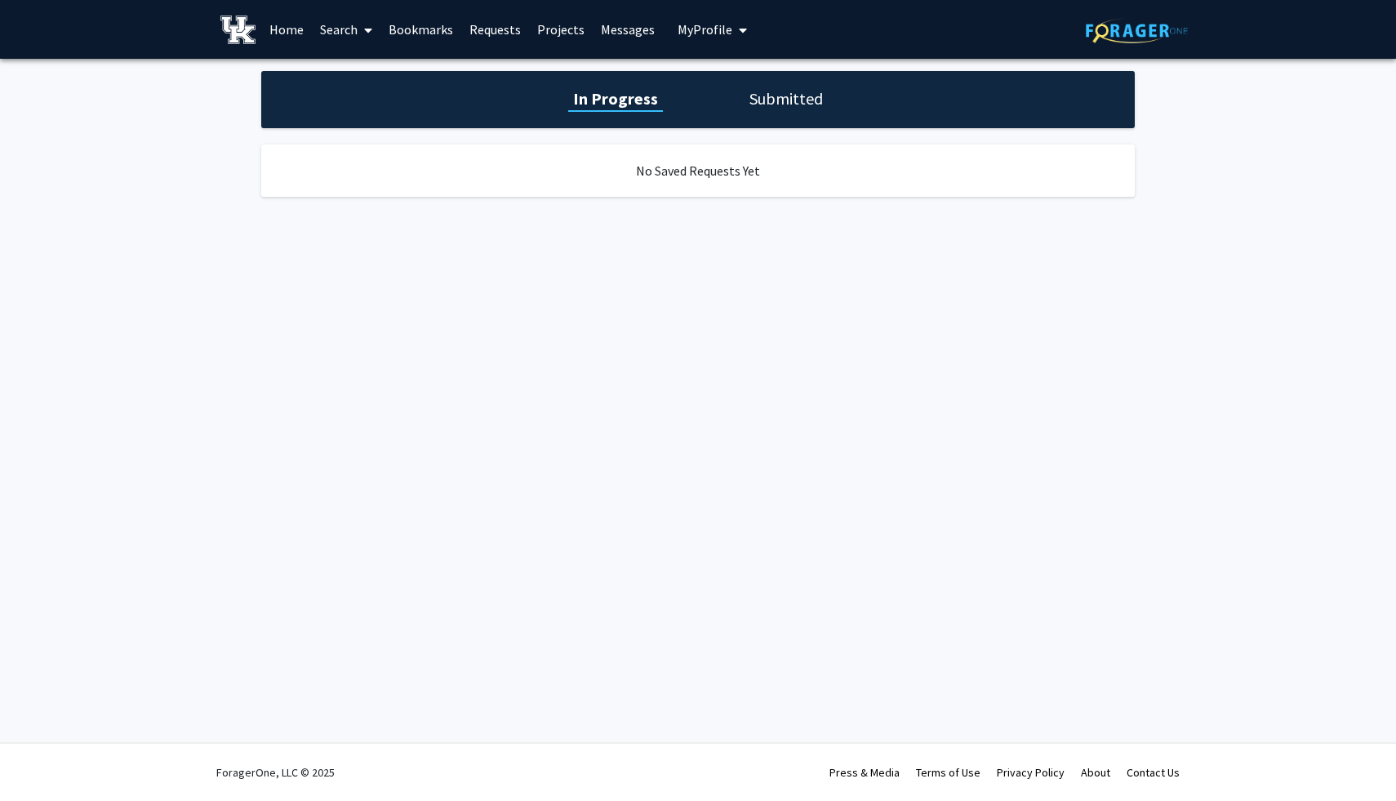
click at [788, 117] on div "In Progress Submitted" at bounding box center [698, 99] width 874 height 57
click at [786, 109] on h1 "Submitted" at bounding box center [786, 98] width 83 height 23
click at [592, 88] on h1 "In Progress" at bounding box center [613, 98] width 87 height 23
click at [351, 25] on link "Search" at bounding box center [346, 29] width 69 height 57
click at [373, 78] on span "Faculty/Staff" at bounding box center [372, 75] width 120 height 33
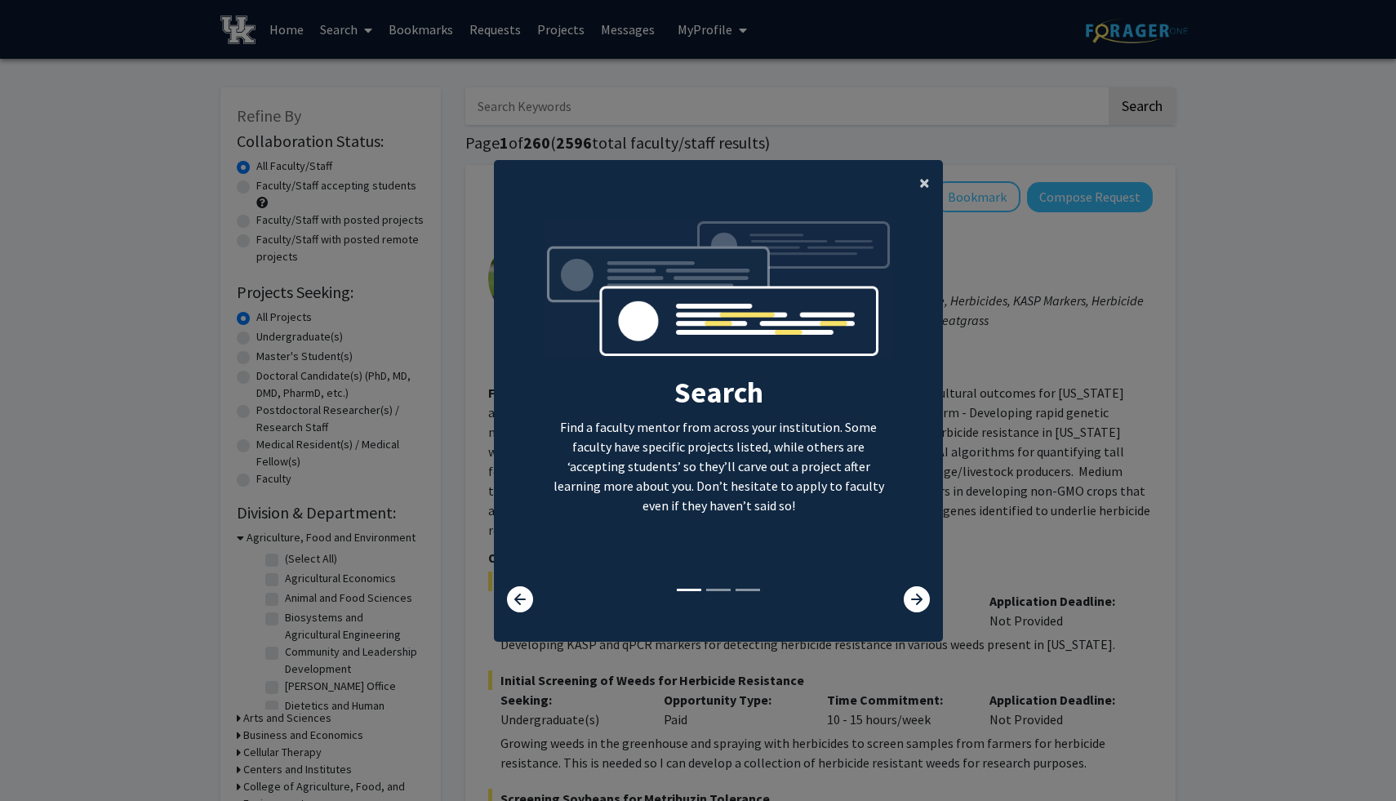
click at [920, 186] on span "×" at bounding box center [925, 182] width 11 height 25
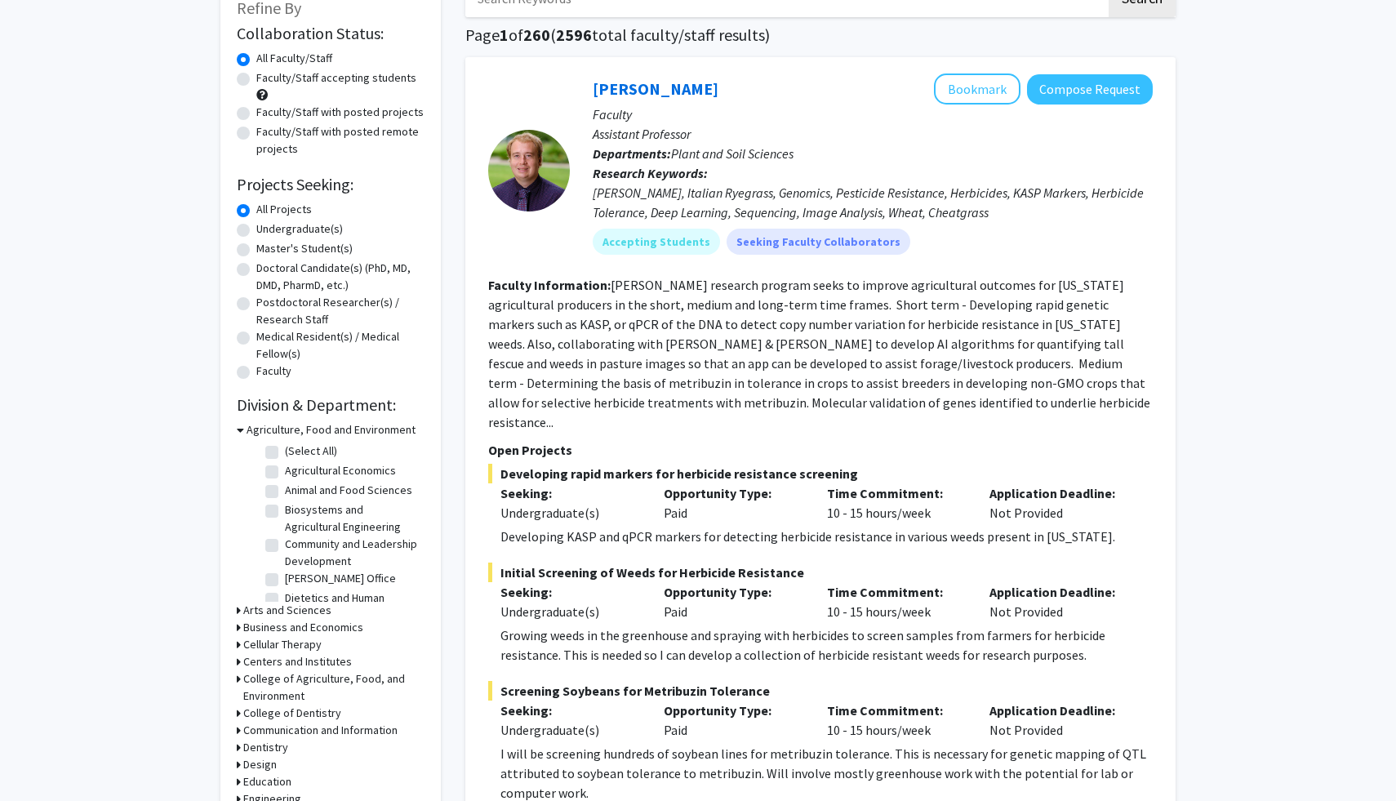
scroll to position [91, 0]
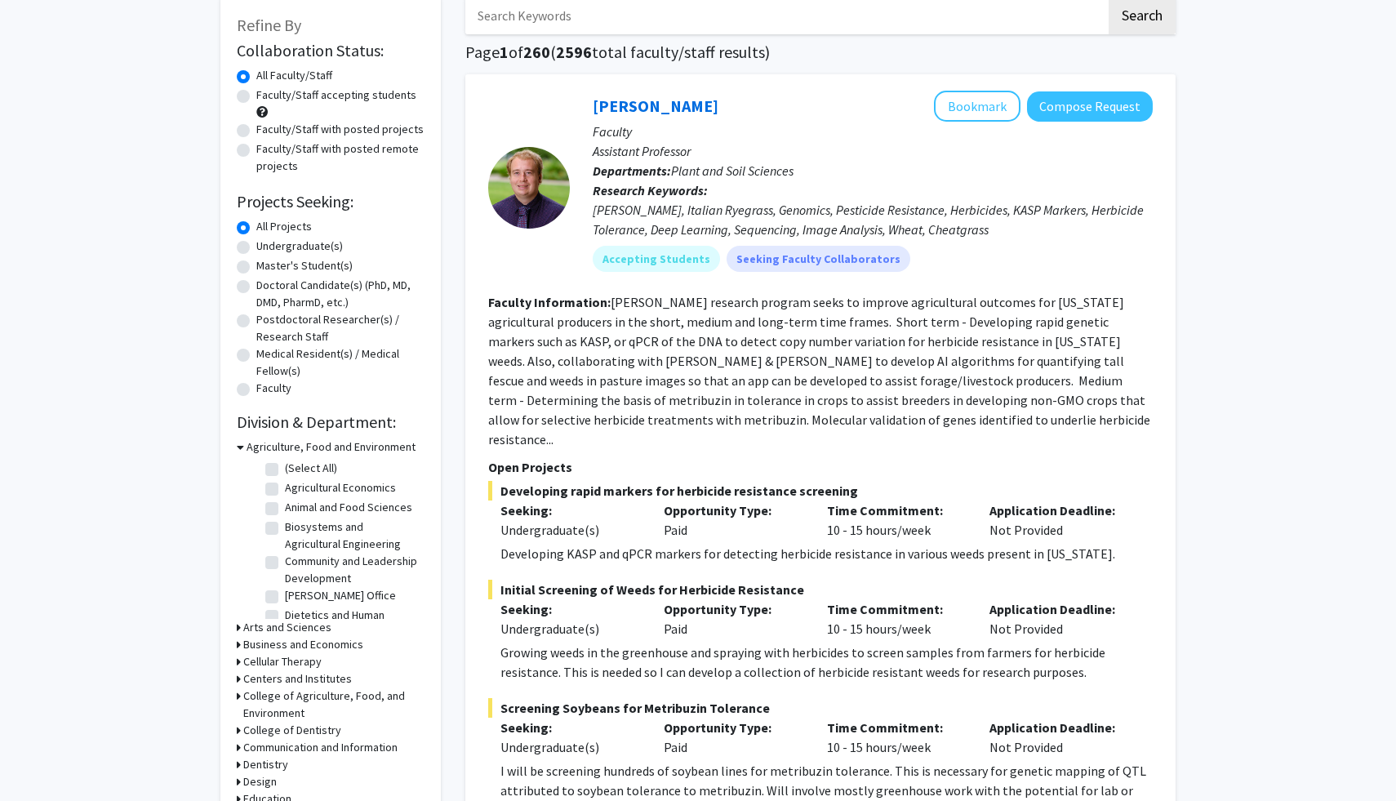
click at [256, 246] on label "Undergraduate(s)" at bounding box center [299, 246] width 87 height 17
click at [256, 246] on input "Undergraduate(s)" at bounding box center [261, 243] width 11 height 11
radio input "true"
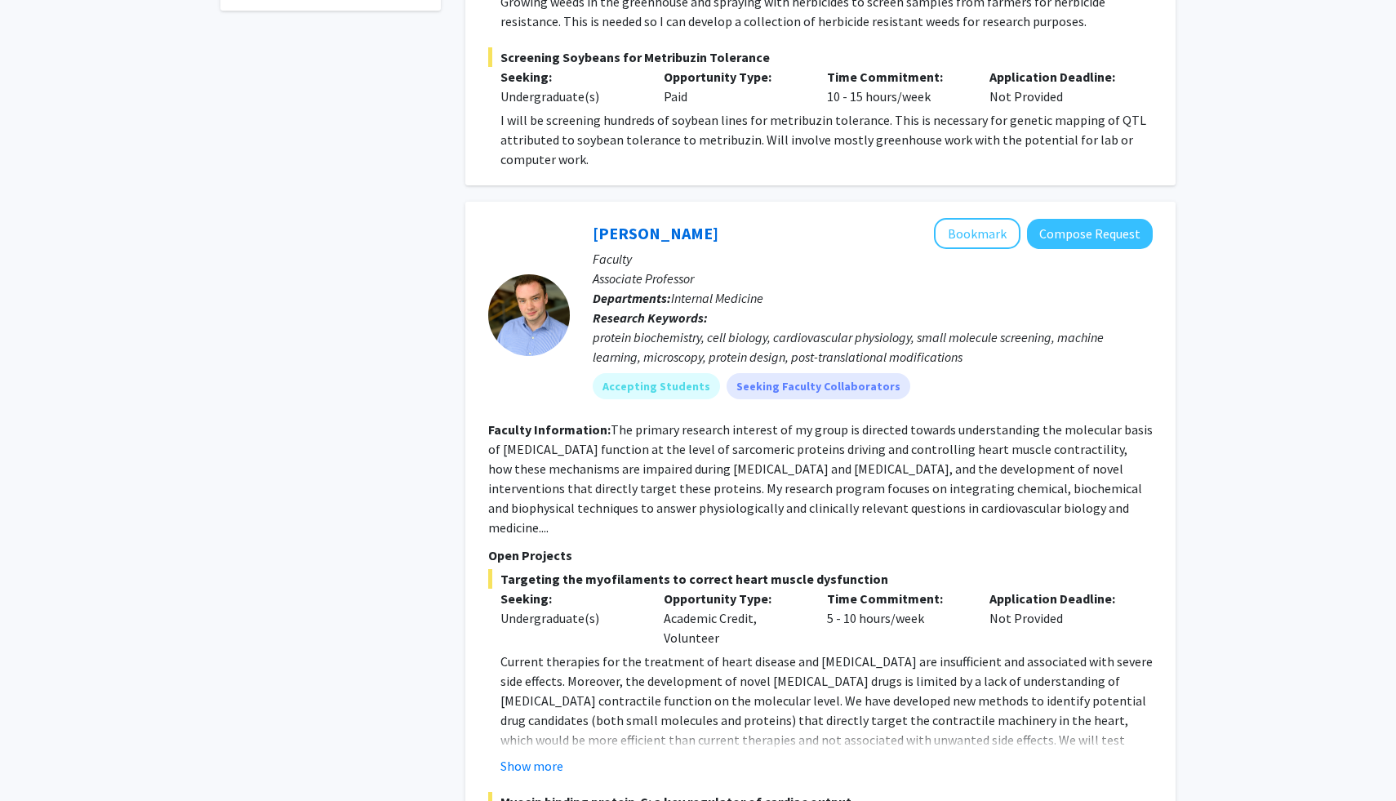
scroll to position [749, 0]
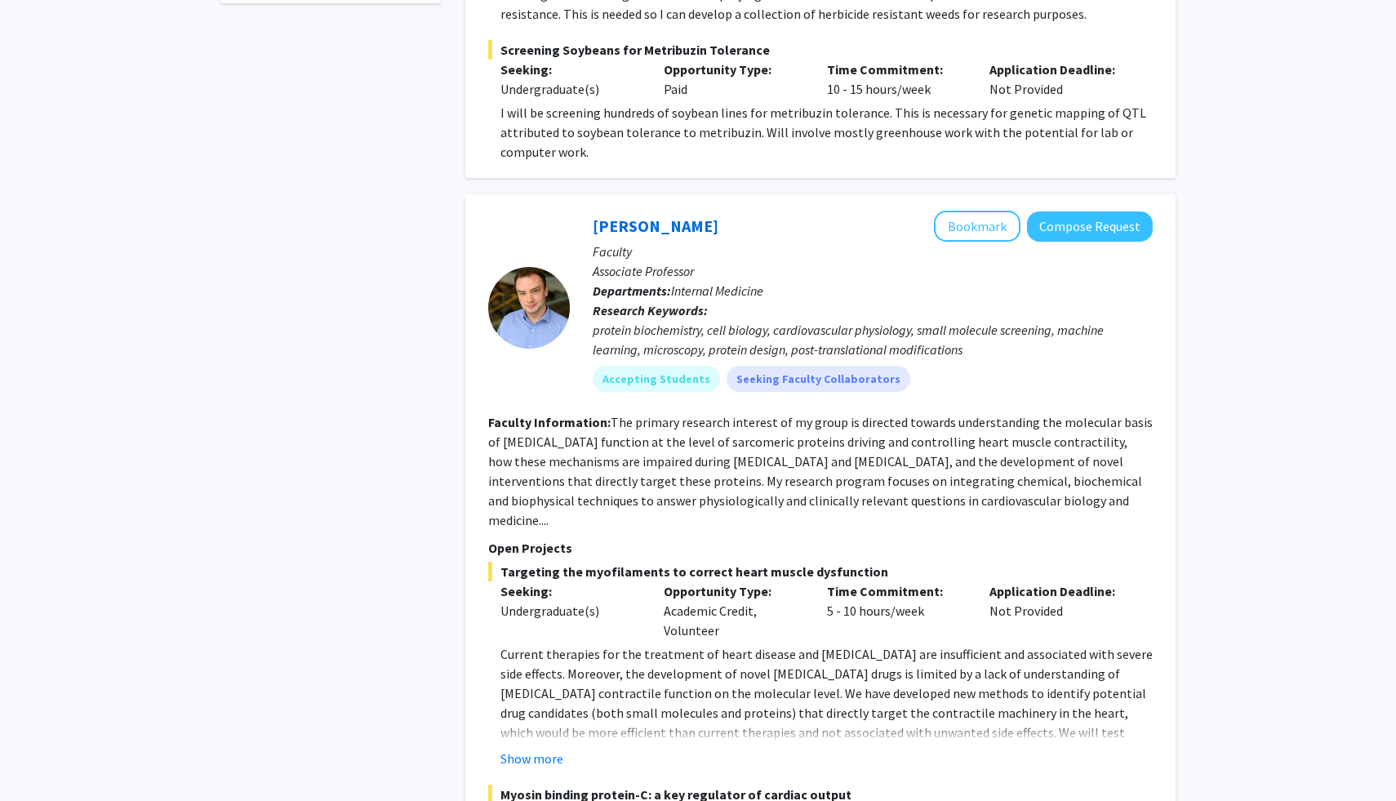
click at [643, 414] on fg-read-more "The primary research interest of my group is directed towards understanding the…" at bounding box center [820, 471] width 665 height 114
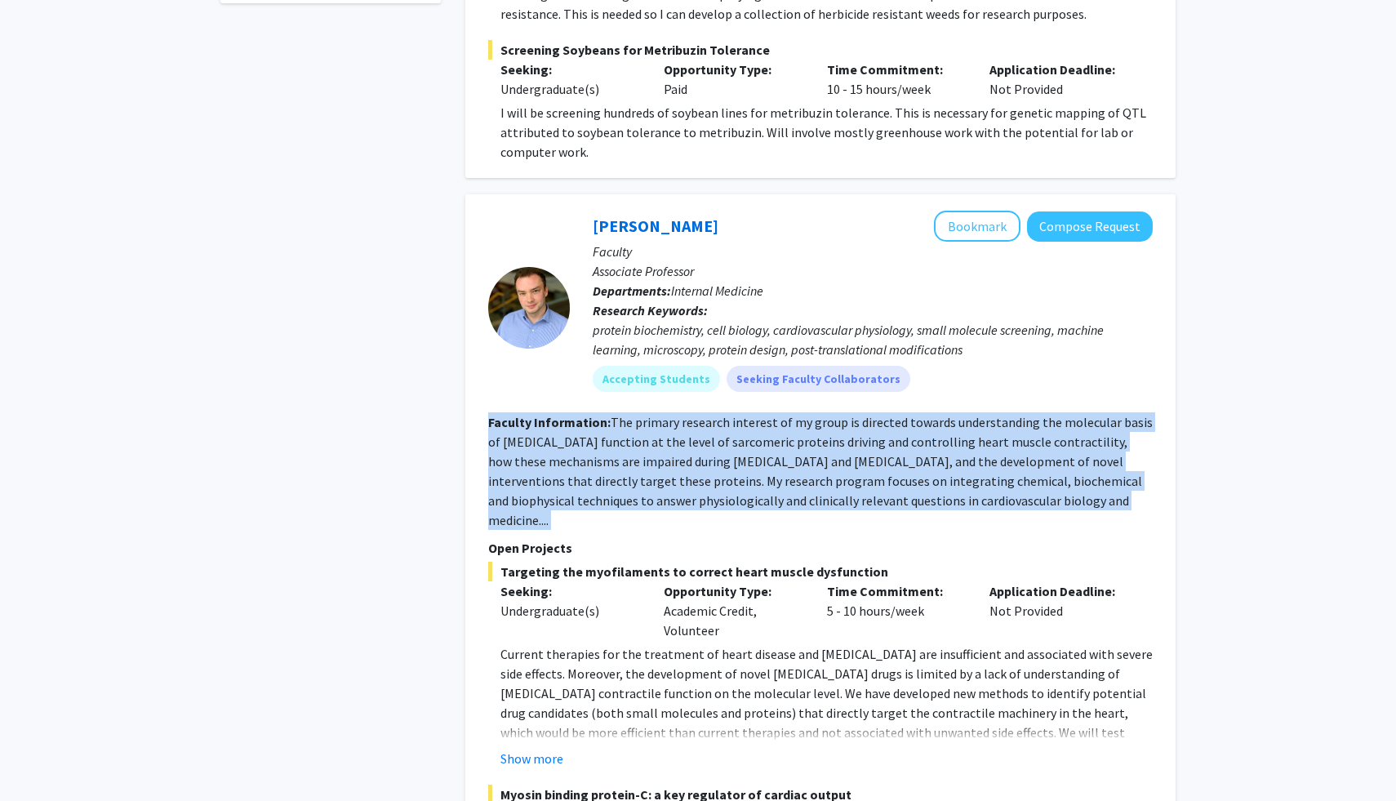
click at [643, 414] on fg-read-more "The primary research interest of my group is directed towards understanding the…" at bounding box center [820, 471] width 665 height 114
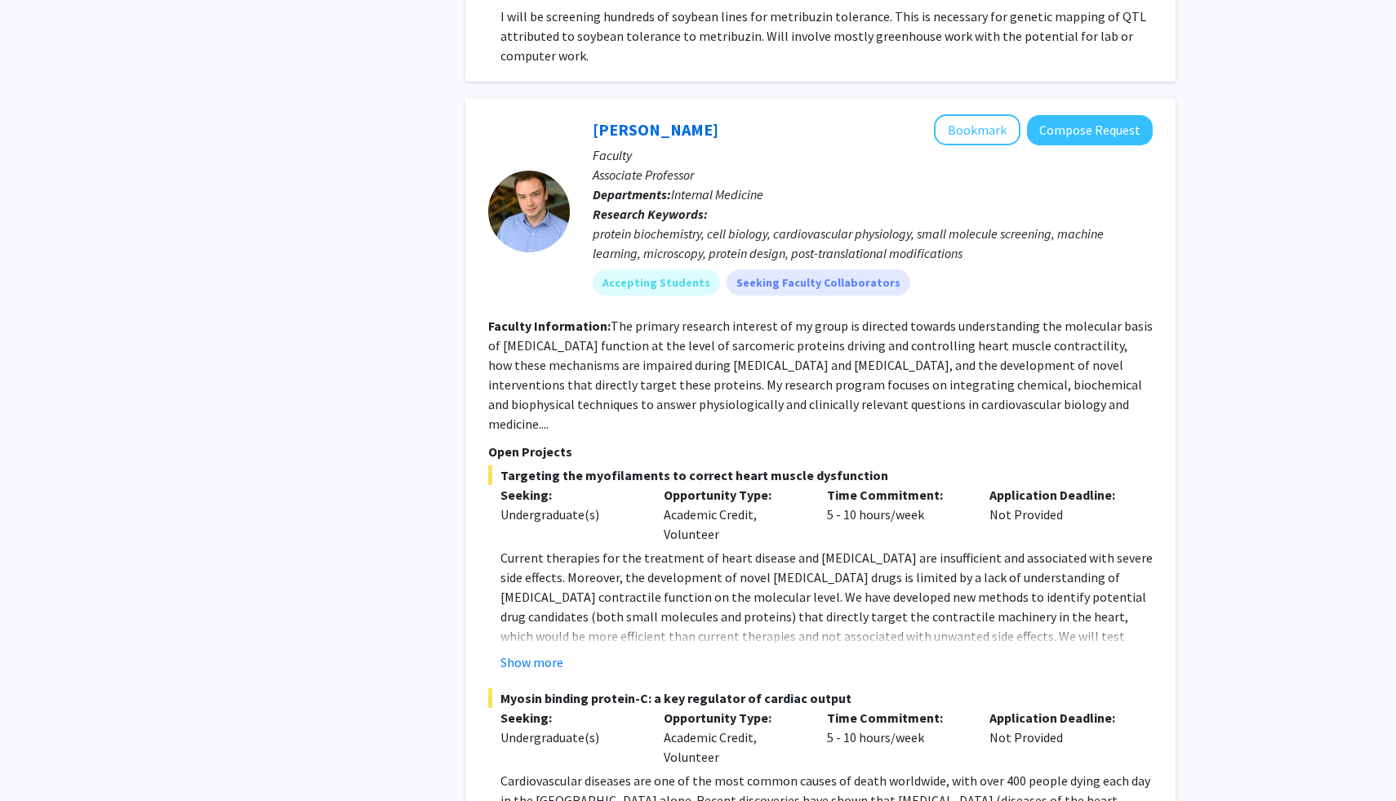
scroll to position [834, 0]
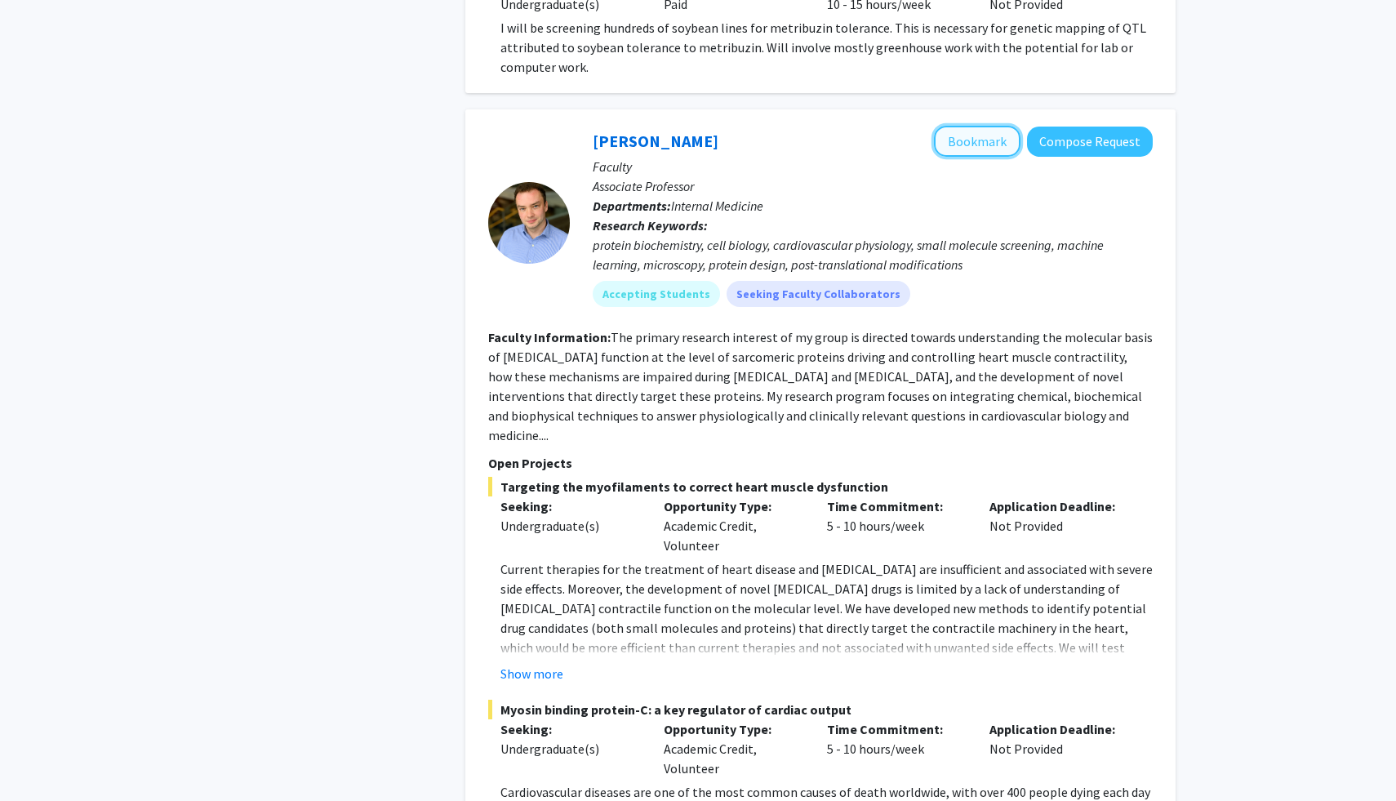
click at [946, 126] on button "Bookmark" at bounding box center [977, 141] width 87 height 31
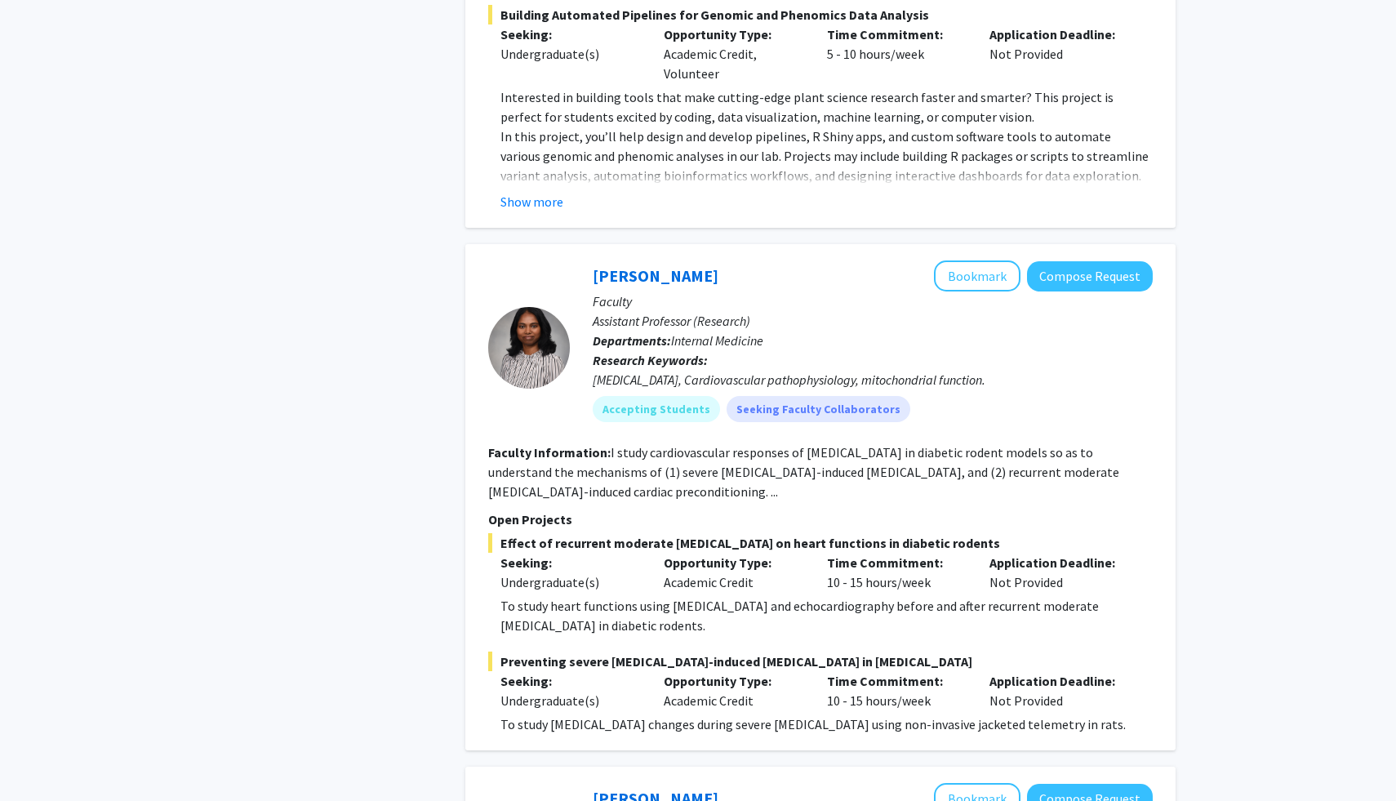
scroll to position [3965, 0]
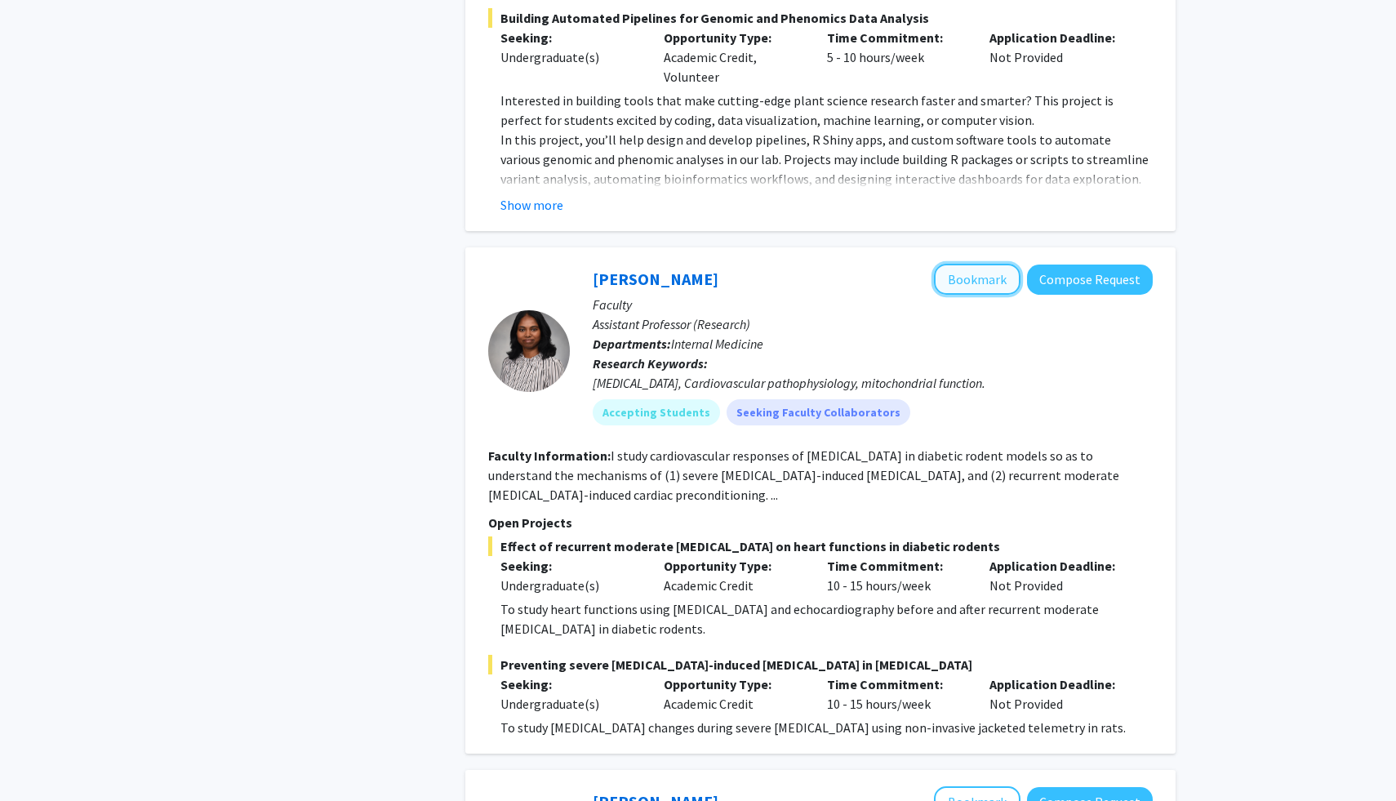
click at [991, 264] on button "Bookmark" at bounding box center [977, 279] width 87 height 31
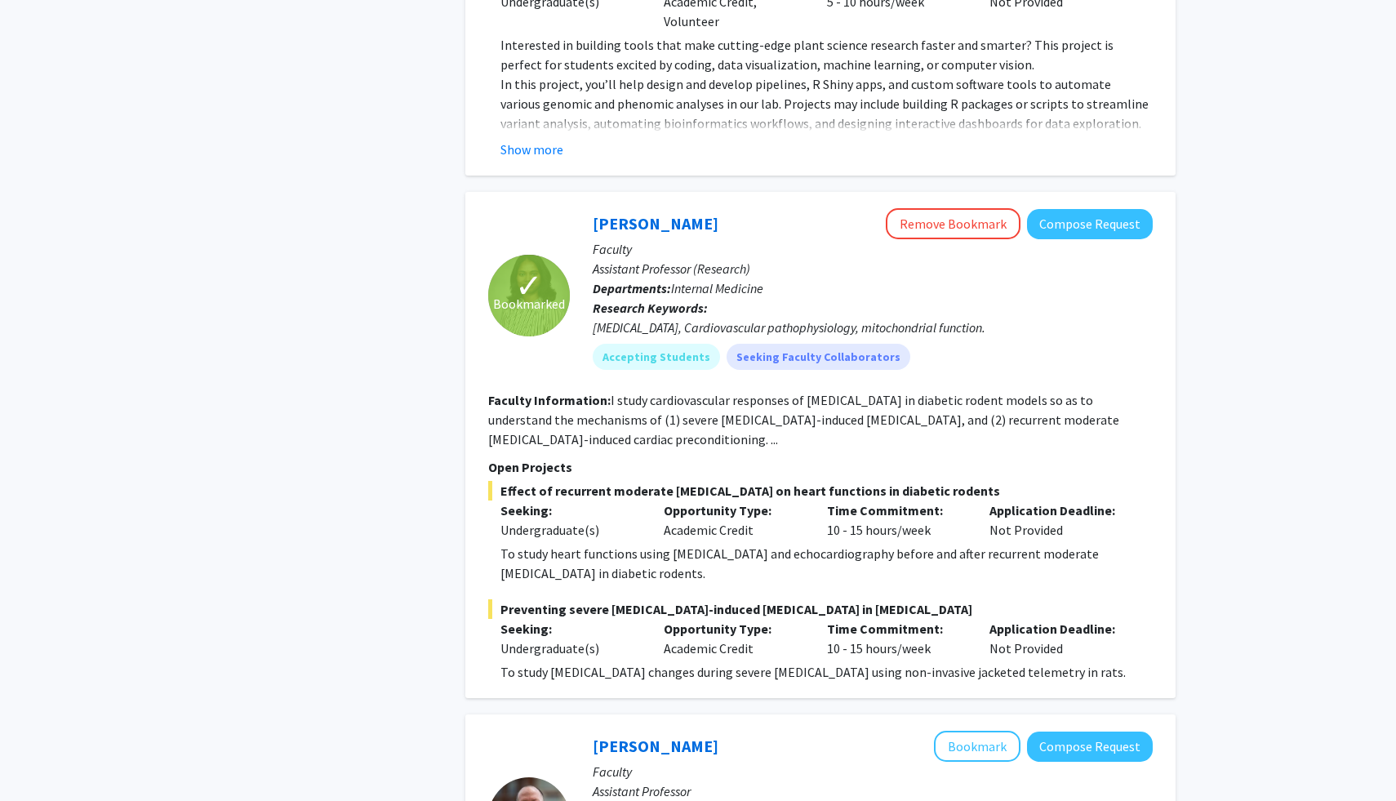
scroll to position [3989, 0]
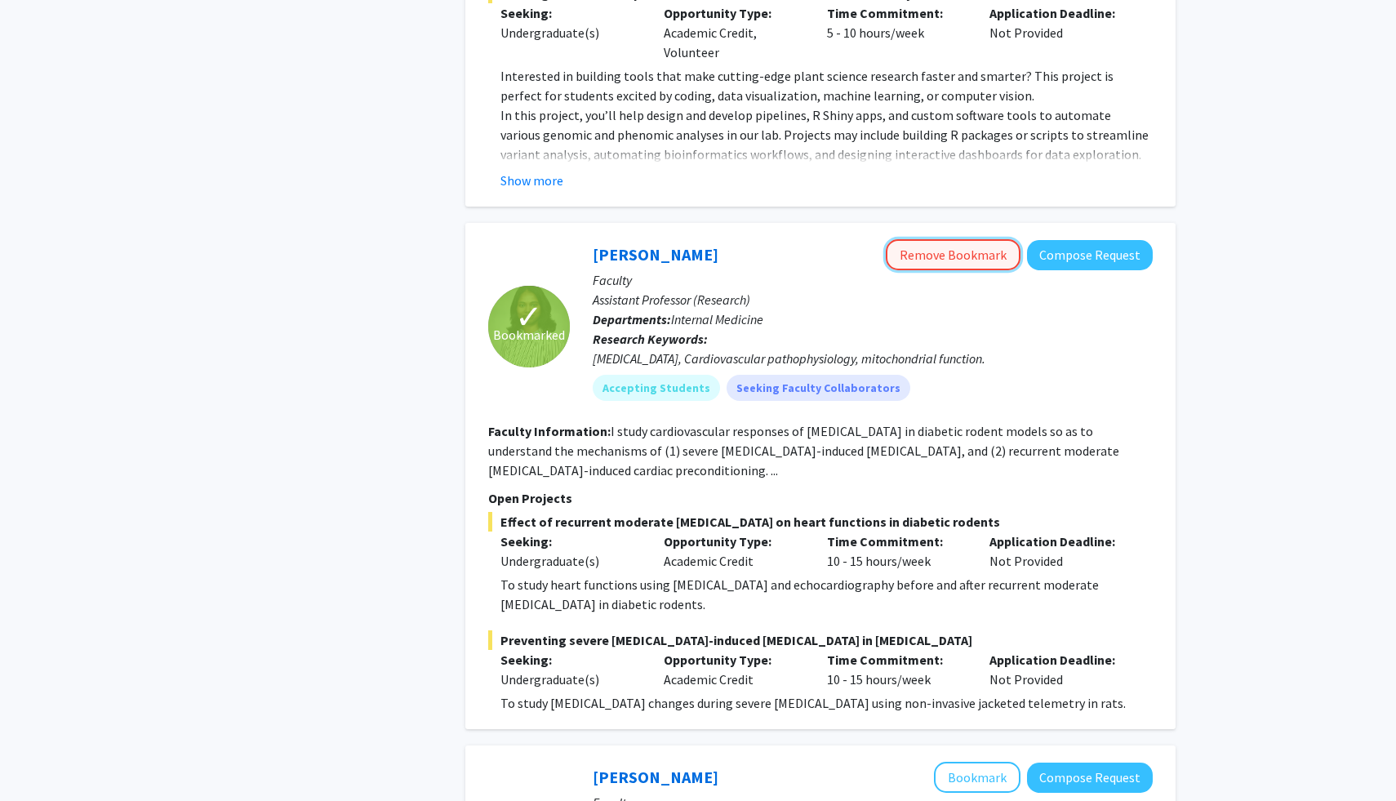
click at [946, 239] on button "Remove Bookmark" at bounding box center [953, 254] width 135 height 31
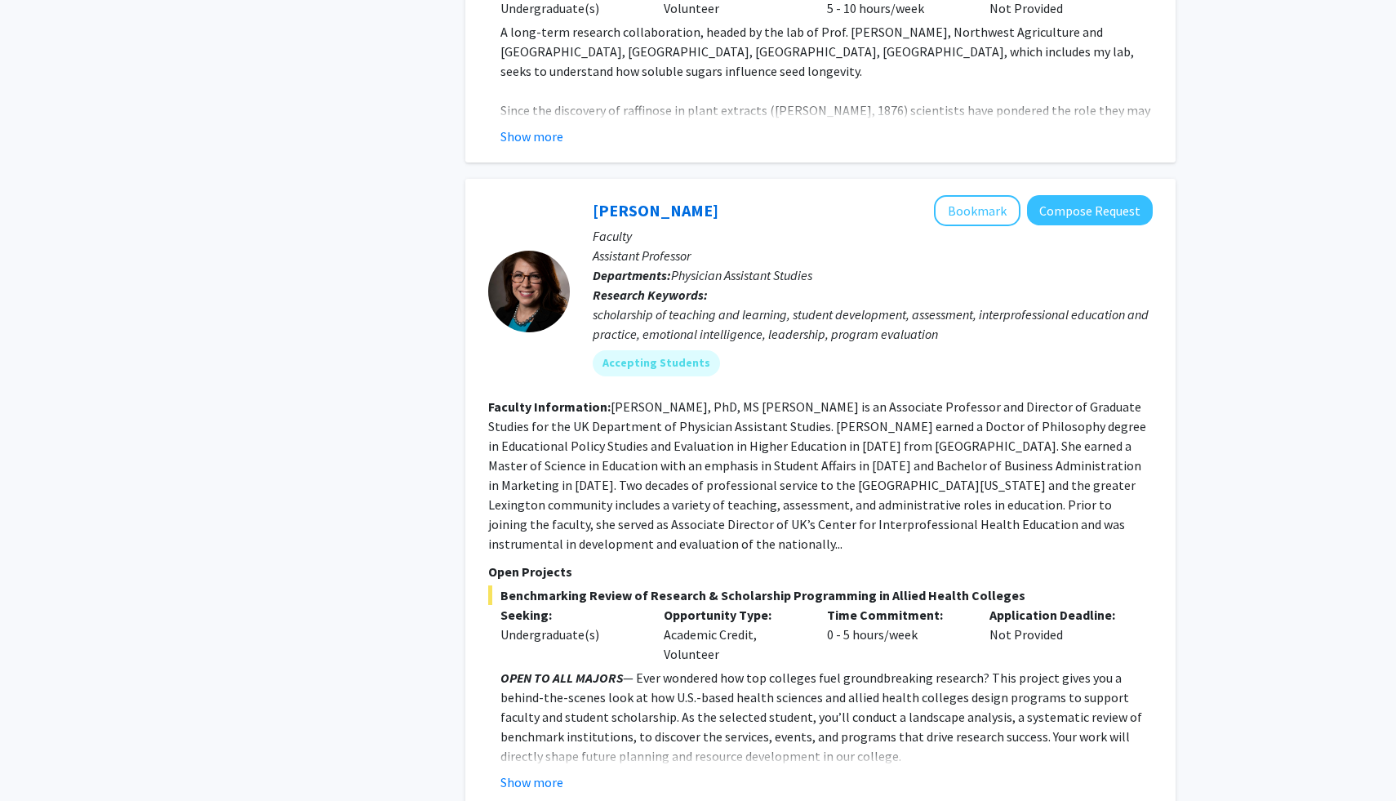
scroll to position [6158, 0]
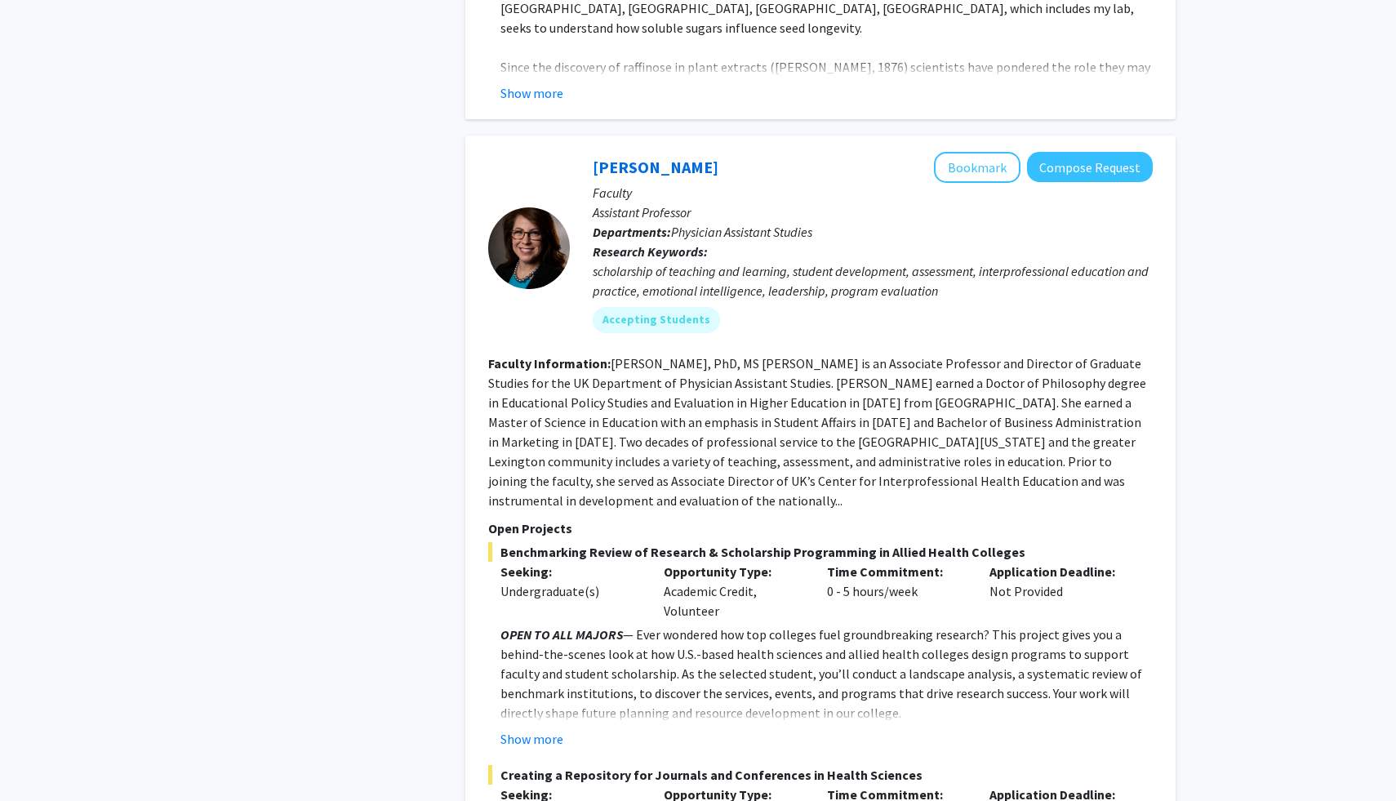
click at [700, 562] on div "Opportunity Type: Academic Credit, Volunteer" at bounding box center [733, 591] width 163 height 59
click at [681, 562] on div "Opportunity Type: Academic Credit, Volunteer" at bounding box center [733, 591] width 163 height 59
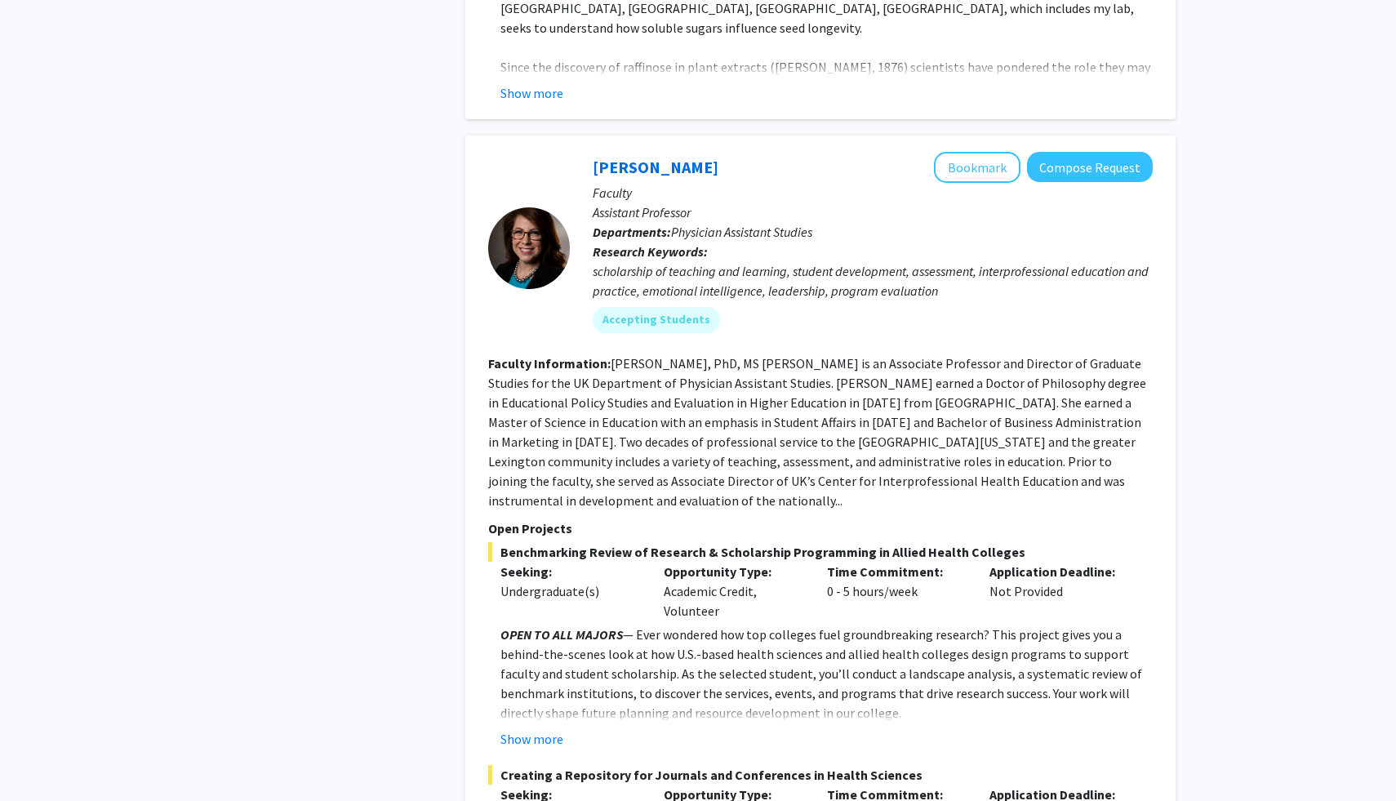
click at [773, 355] on fg-read-more "[PERSON_NAME], PhD, MS [PERSON_NAME] is an Associate Professor and Director of …" at bounding box center [817, 432] width 658 height 154
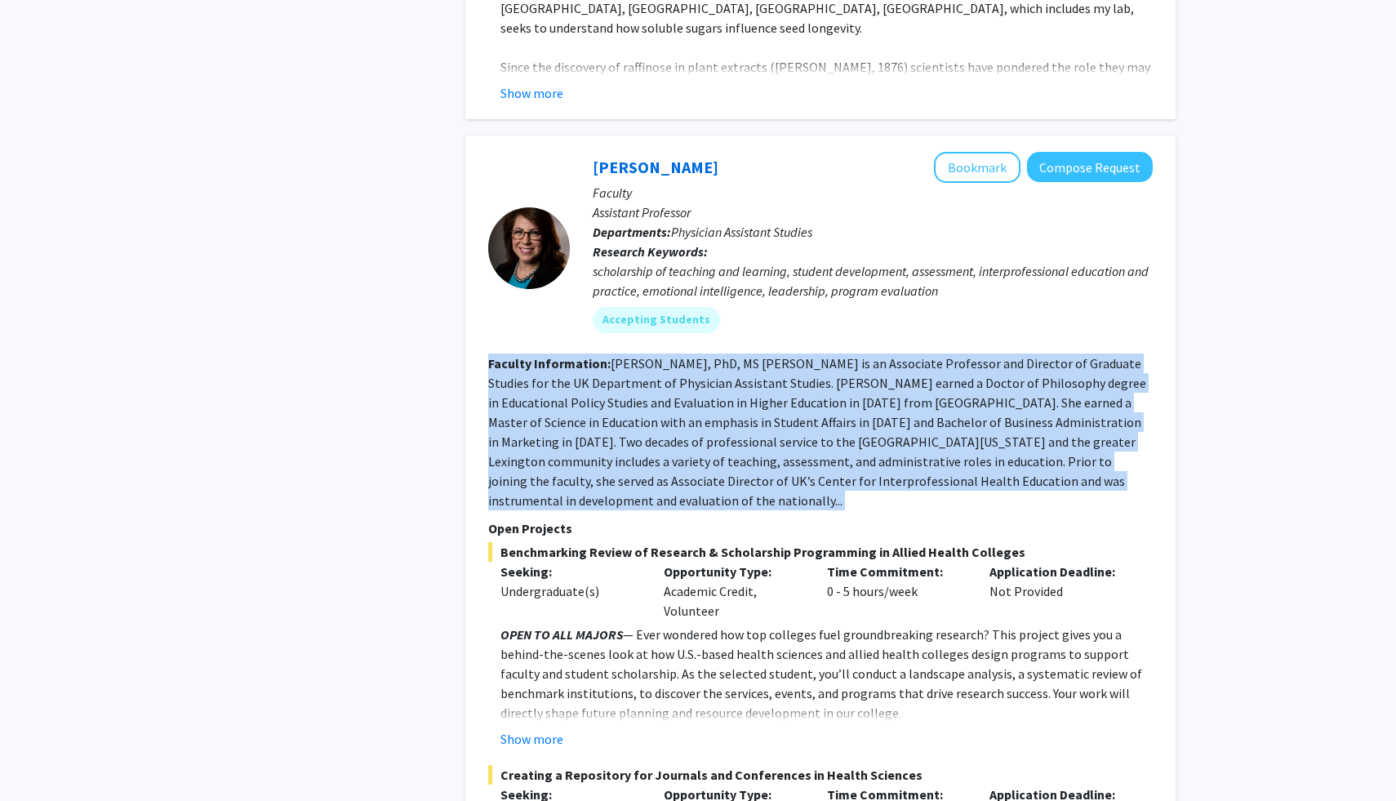
click at [773, 355] on fg-read-more "[PERSON_NAME], PhD, MS [PERSON_NAME] is an Associate Professor and Director of …" at bounding box center [817, 432] width 658 height 154
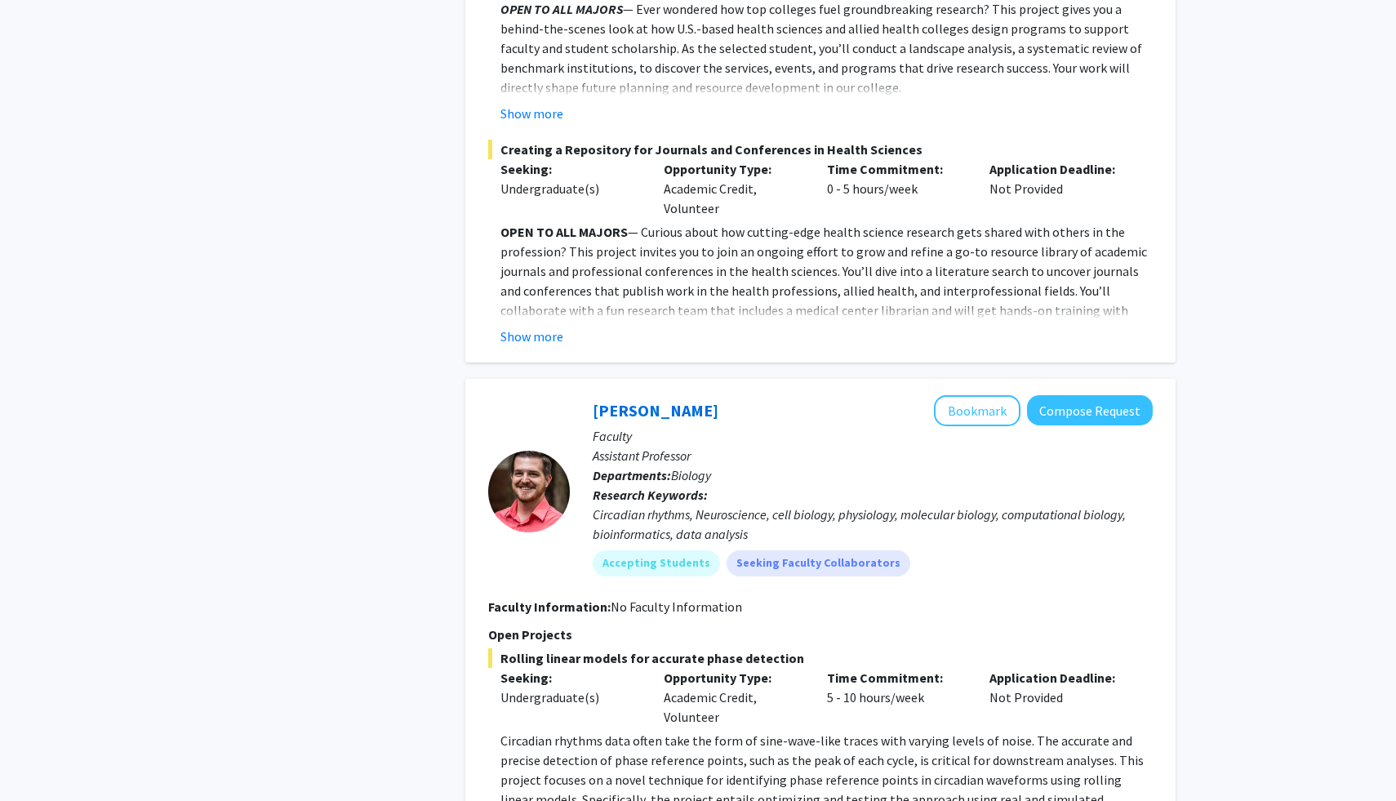
scroll to position [6794, 0]
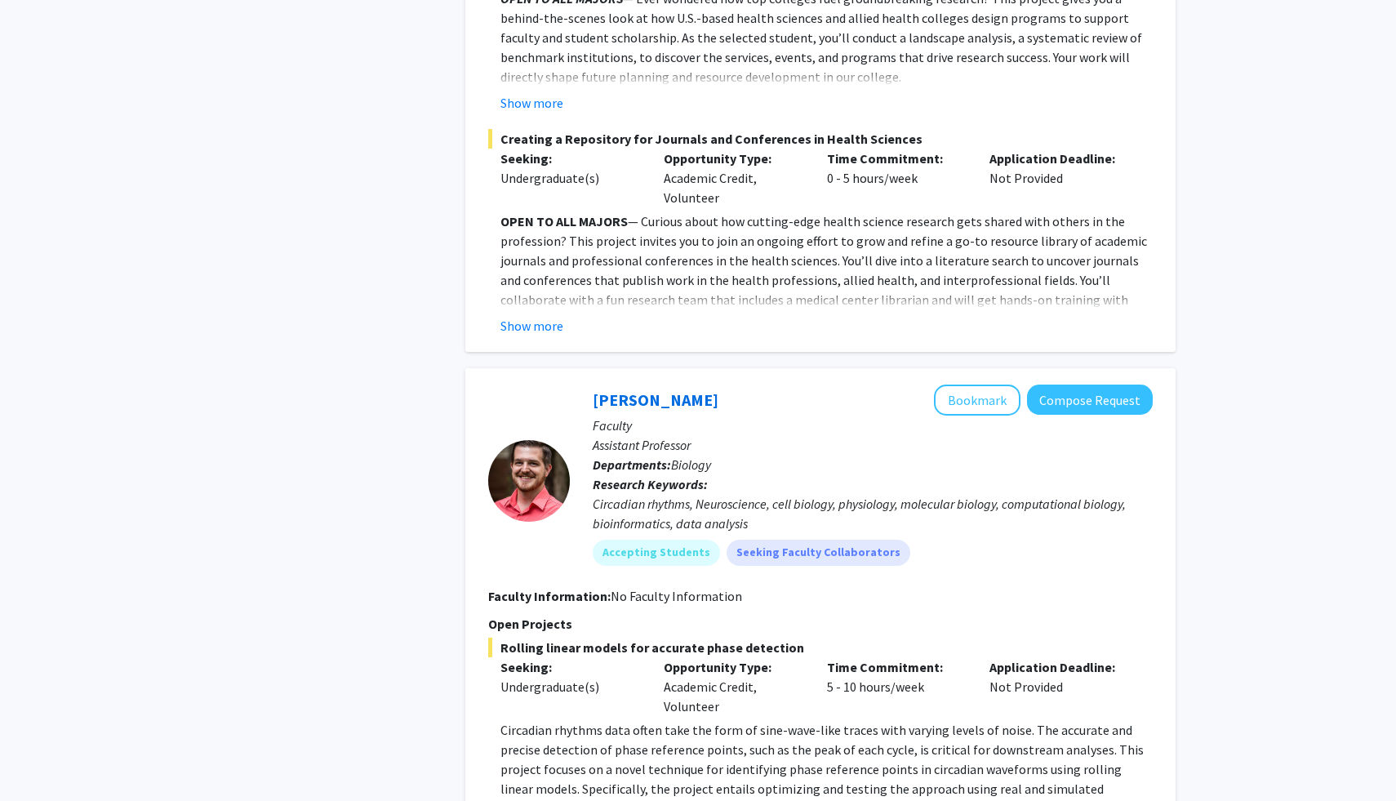
click at [655, 720] on p "Circadian rhythms data often take the form of sine-wave-like traces with varyin…" at bounding box center [827, 769] width 652 height 98
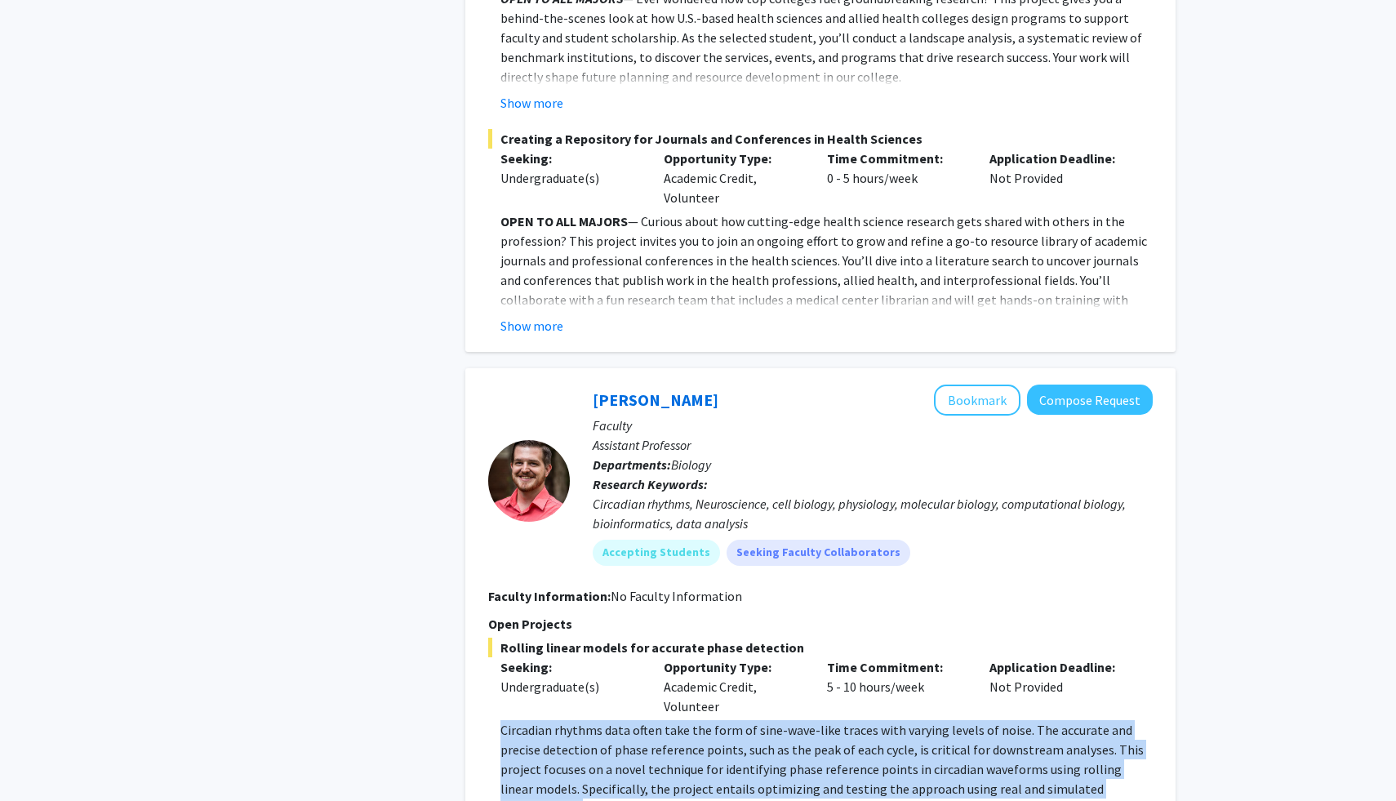
click at [655, 720] on p "Circadian rhythms data often take the form of sine-wave-like traces with varyin…" at bounding box center [827, 769] width 652 height 98
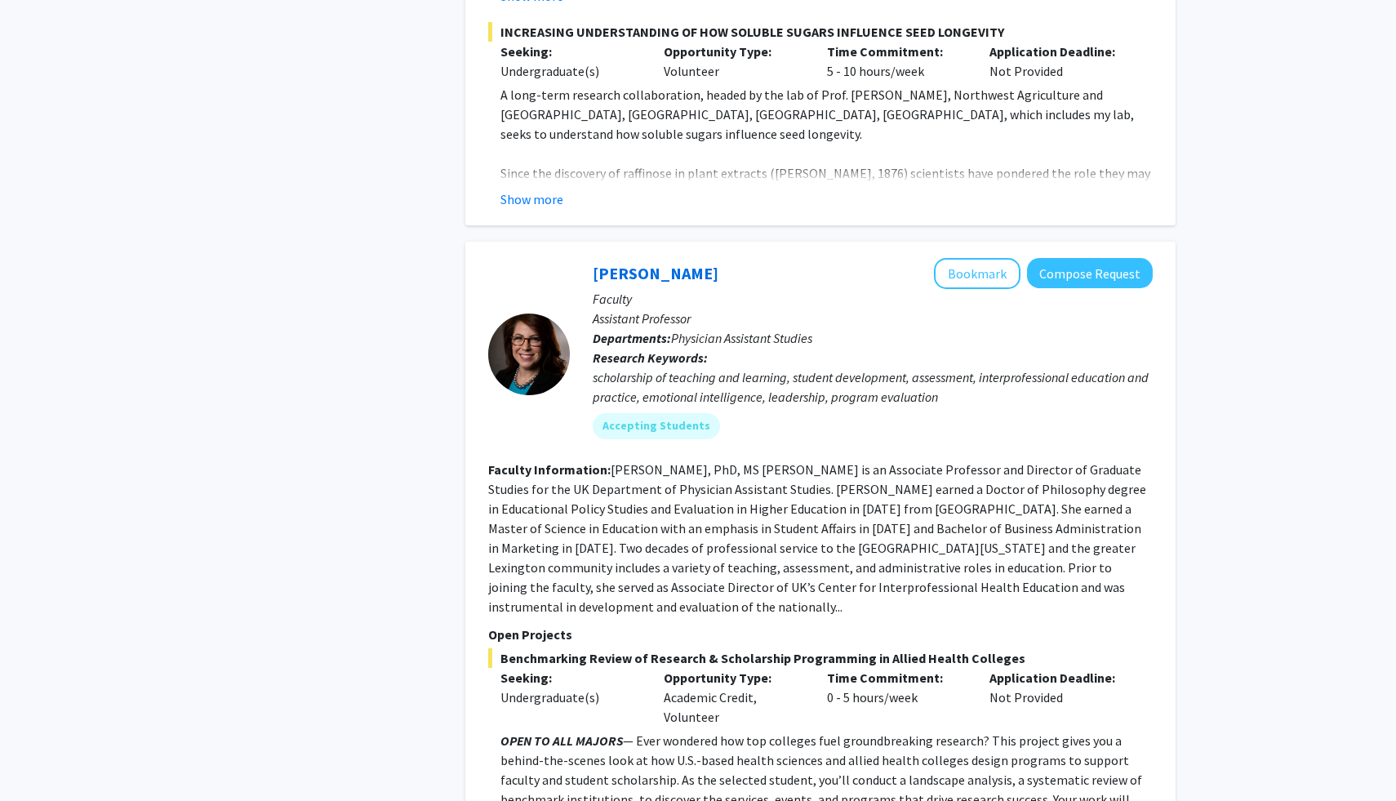
scroll to position [6047, 0]
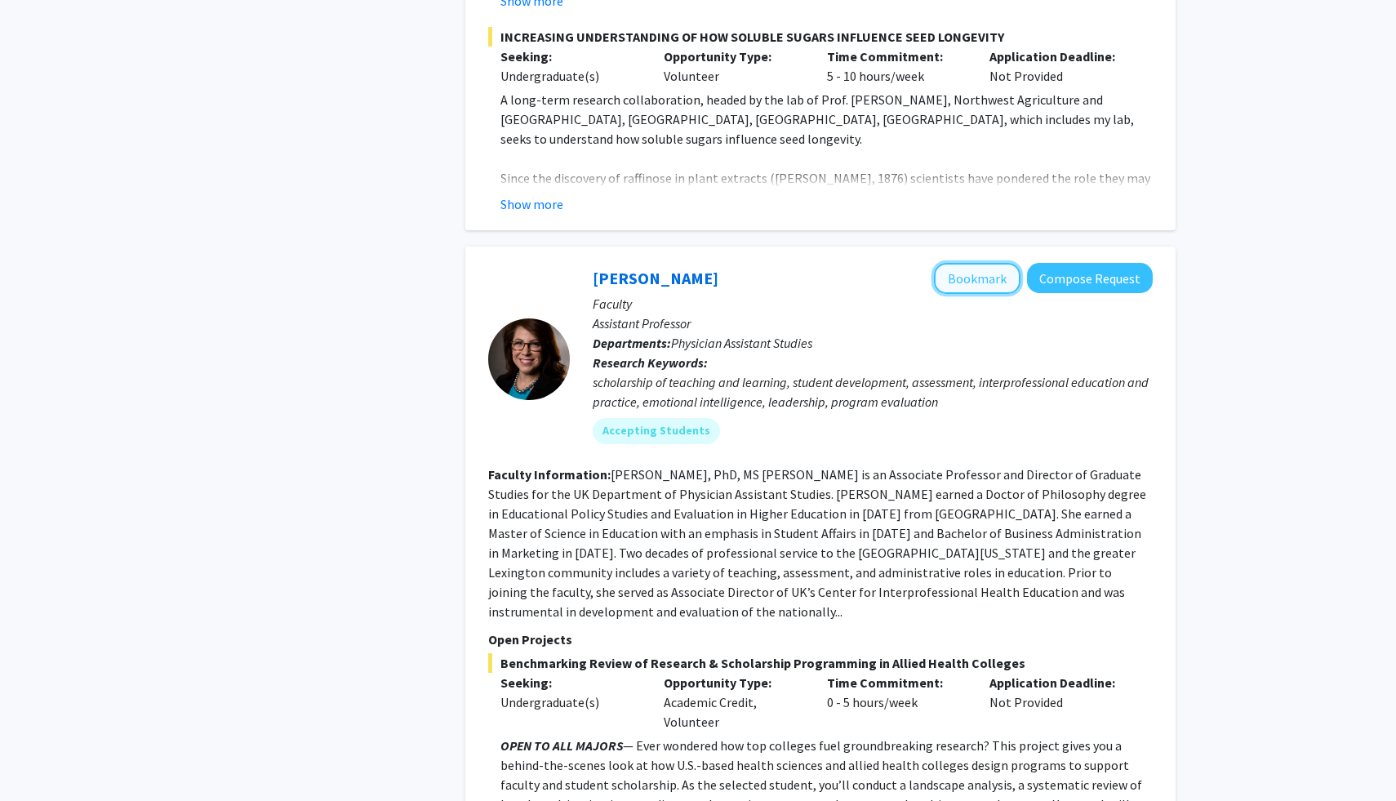
click at [963, 263] on button "Bookmark" at bounding box center [977, 278] width 87 height 31
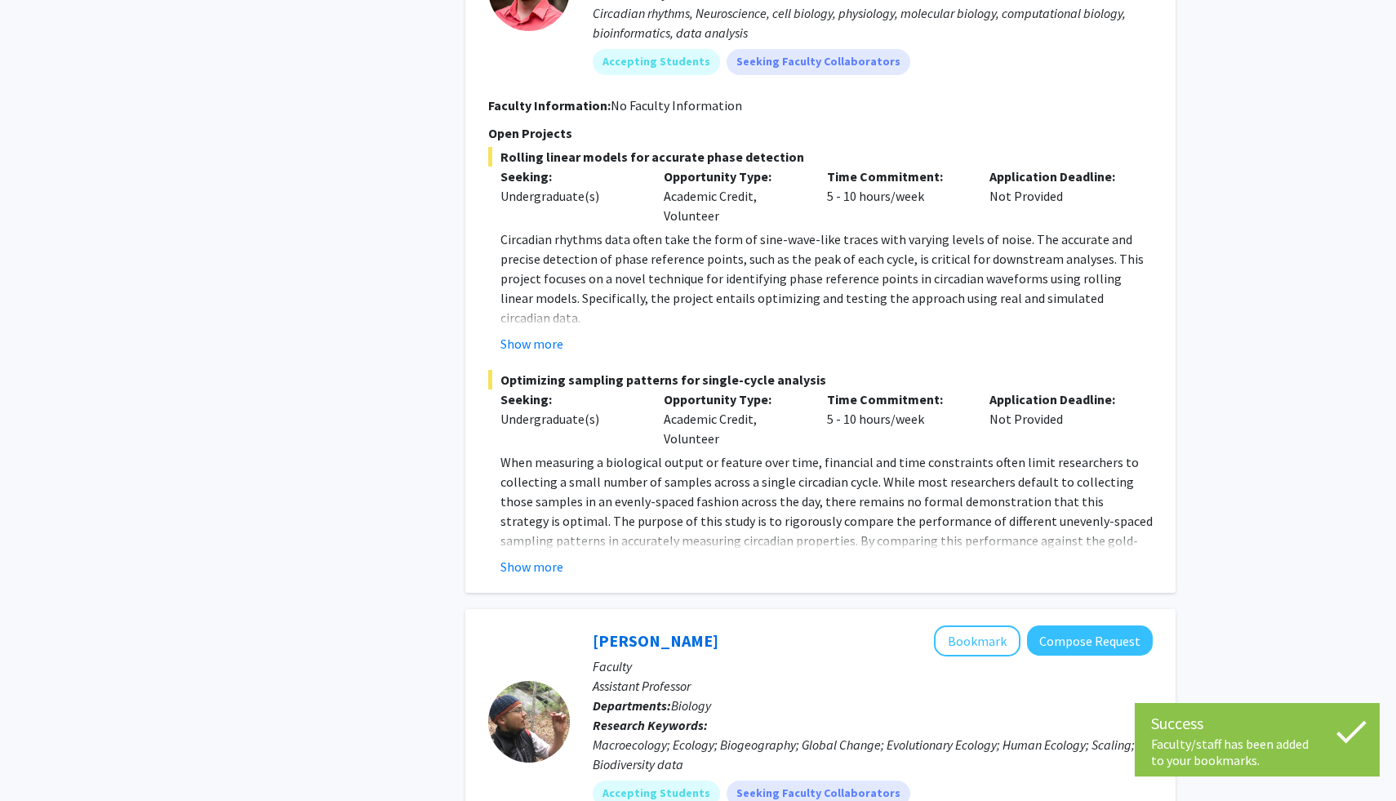
scroll to position [7299, 0]
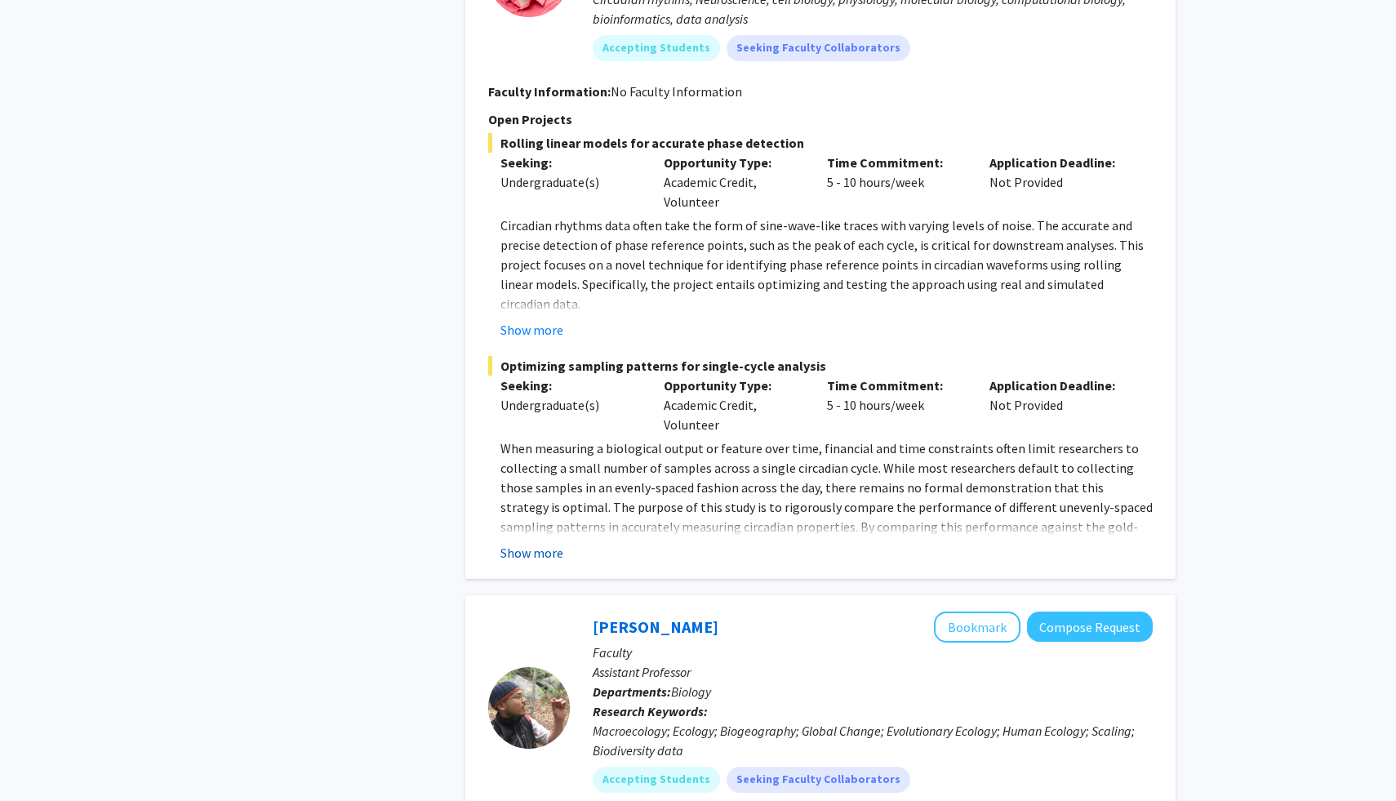
click at [517, 543] on button "Show more" at bounding box center [532, 553] width 63 height 20
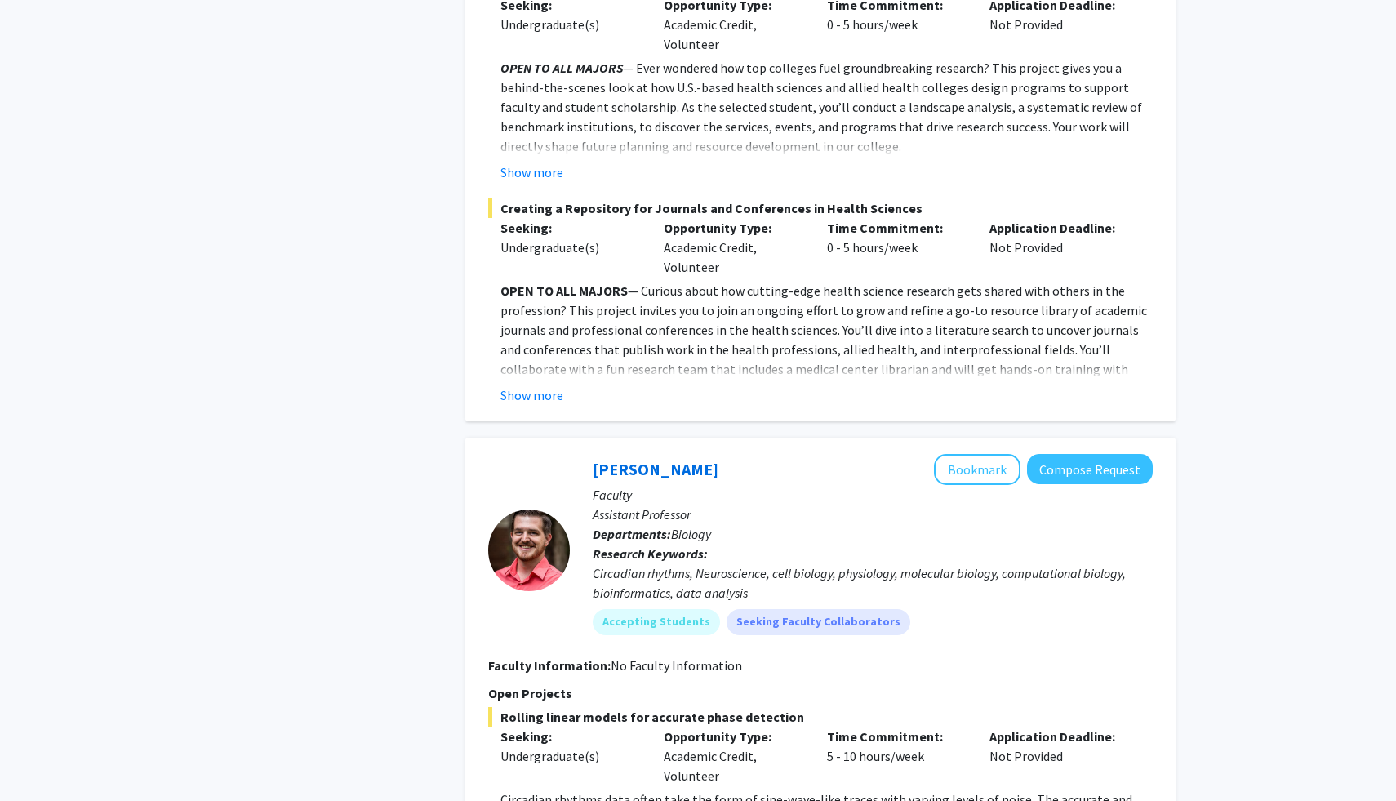
scroll to position [6712, 0]
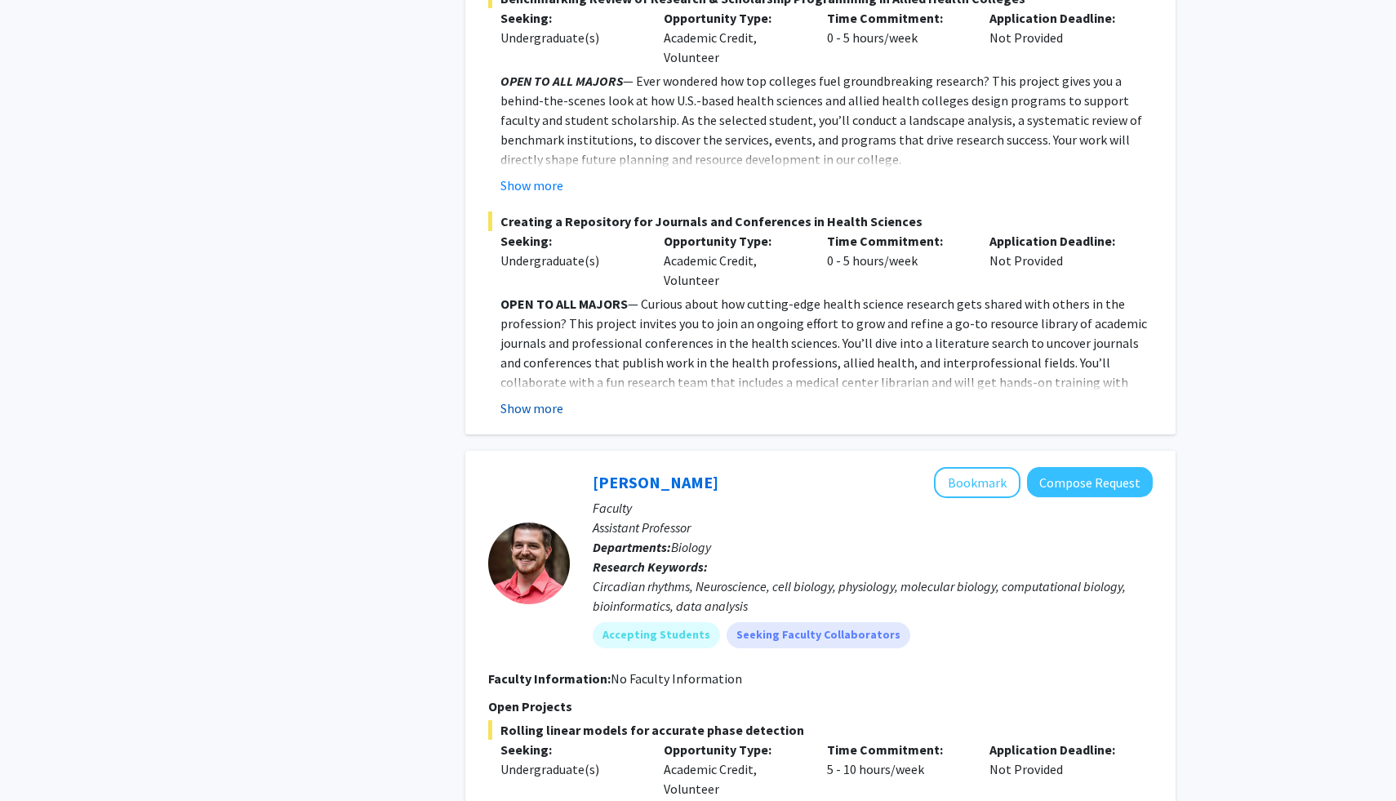
click at [526, 399] on button "Show more" at bounding box center [532, 409] width 63 height 20
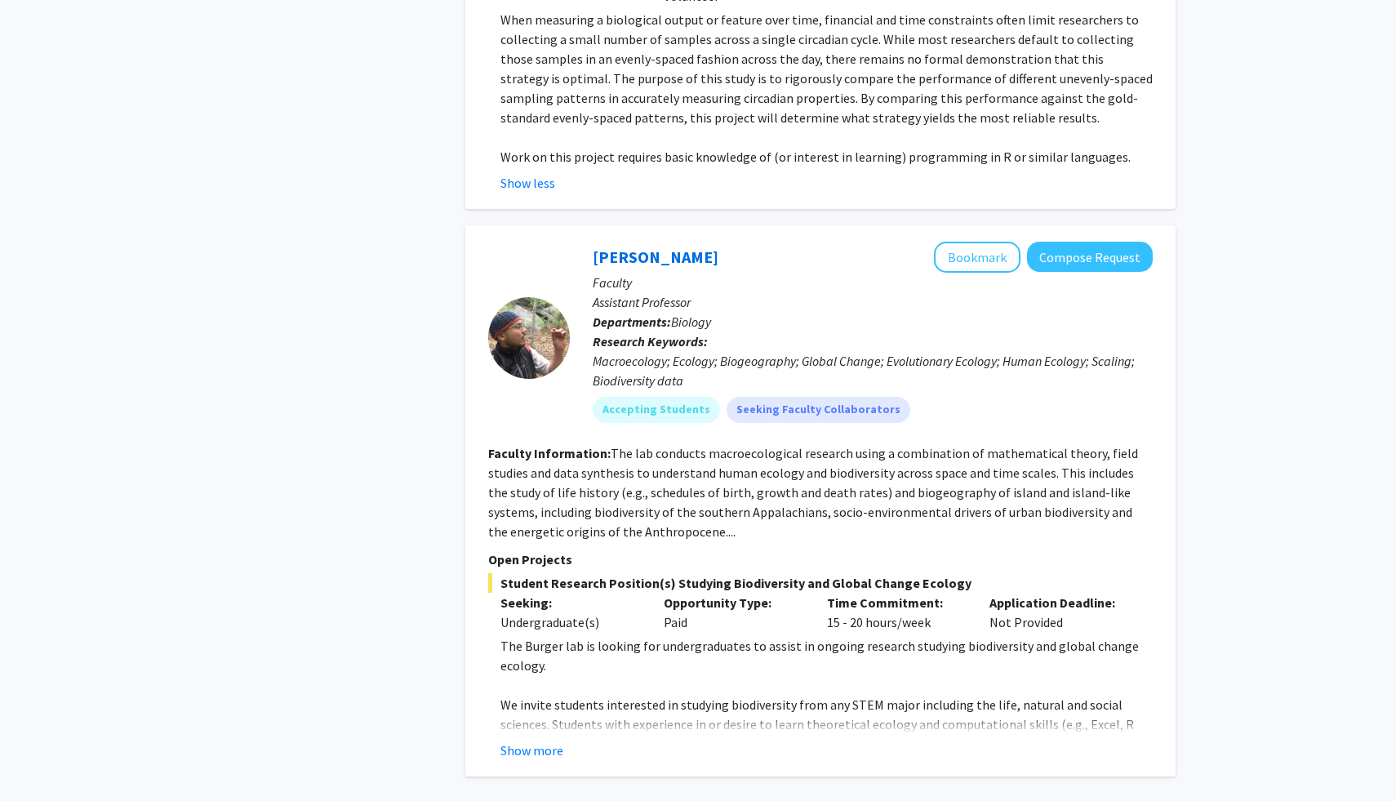
scroll to position [8256, 0]
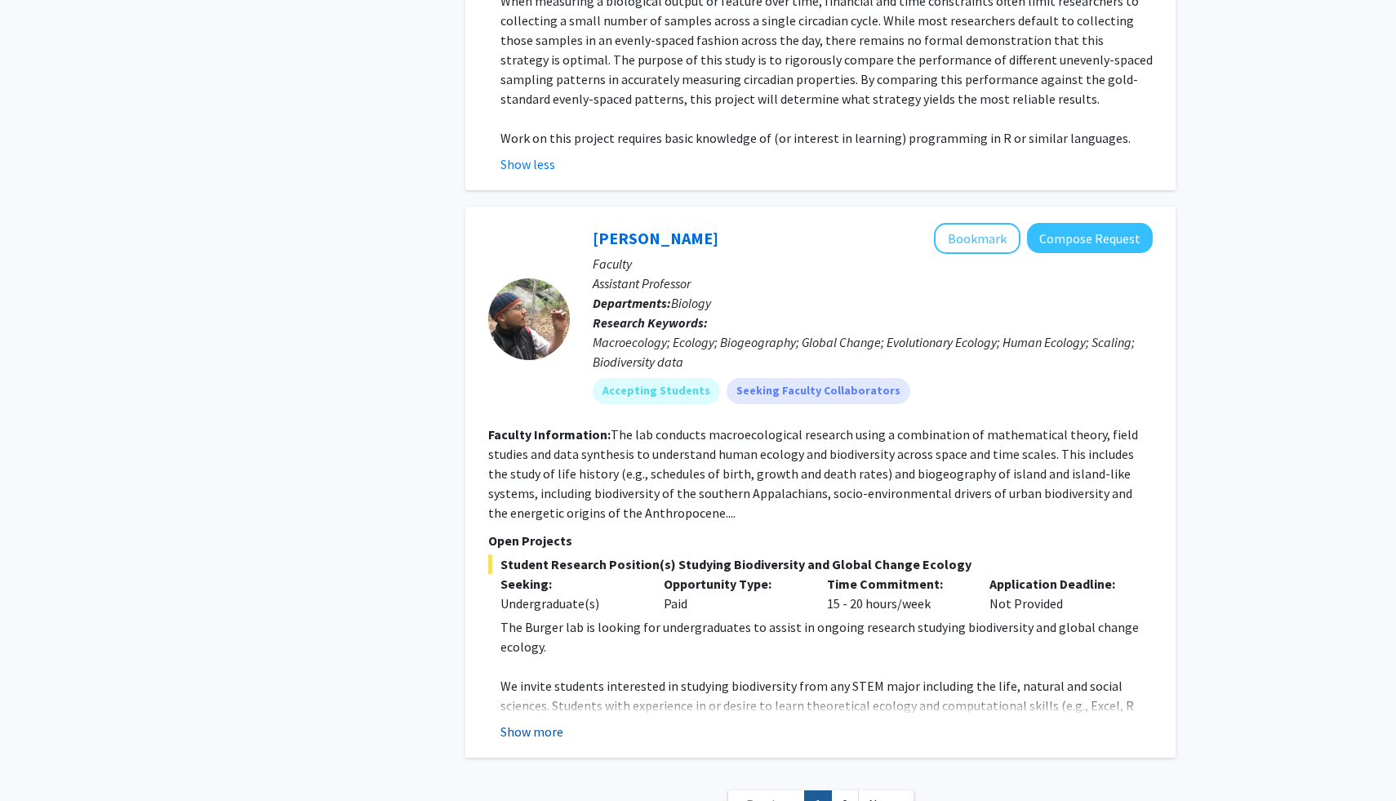
click at [532, 722] on button "Show more" at bounding box center [532, 732] width 63 height 20
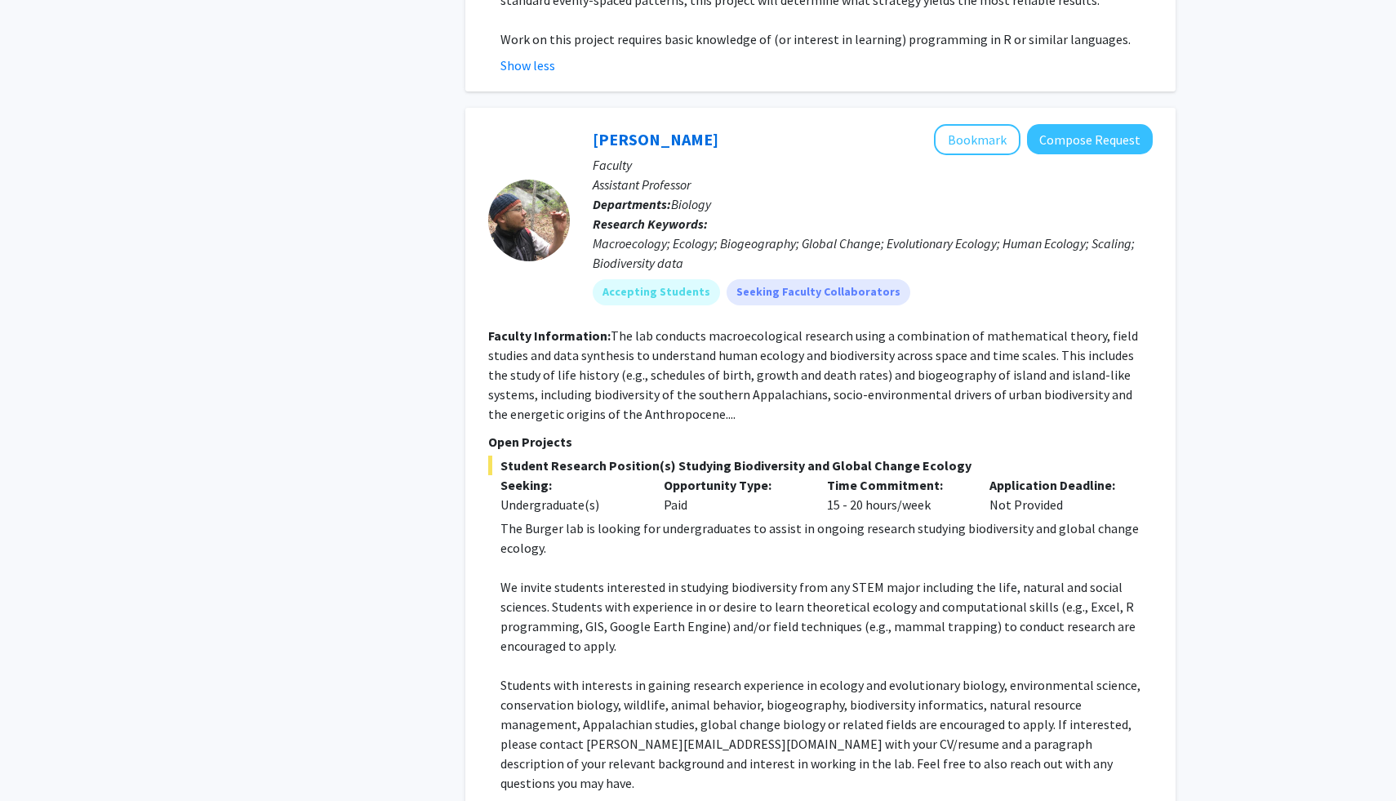
click at [532, 675] on p "Students with interests in gaining research experience in ecology and evolution…" at bounding box center [827, 734] width 652 height 118
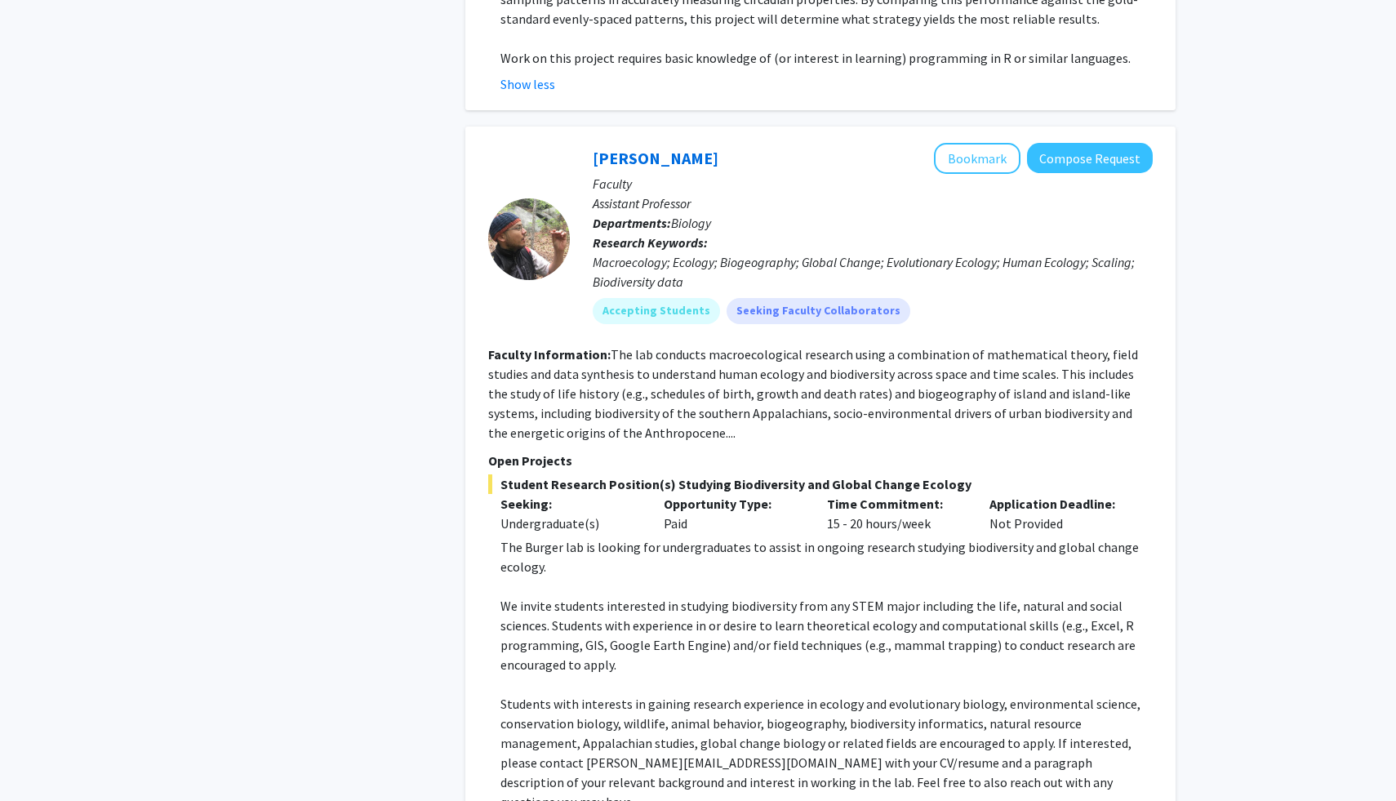
scroll to position [8334, 0]
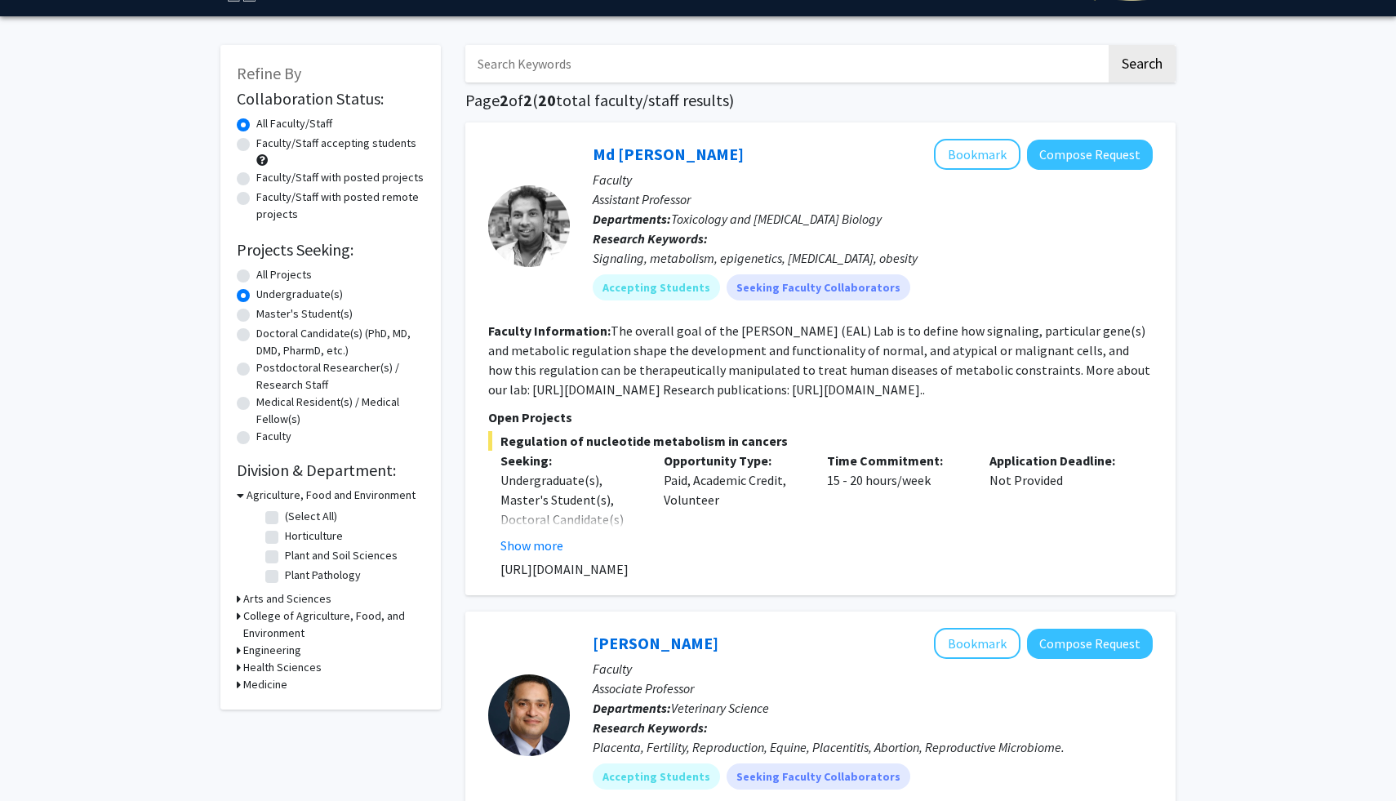
scroll to position [48, 0]
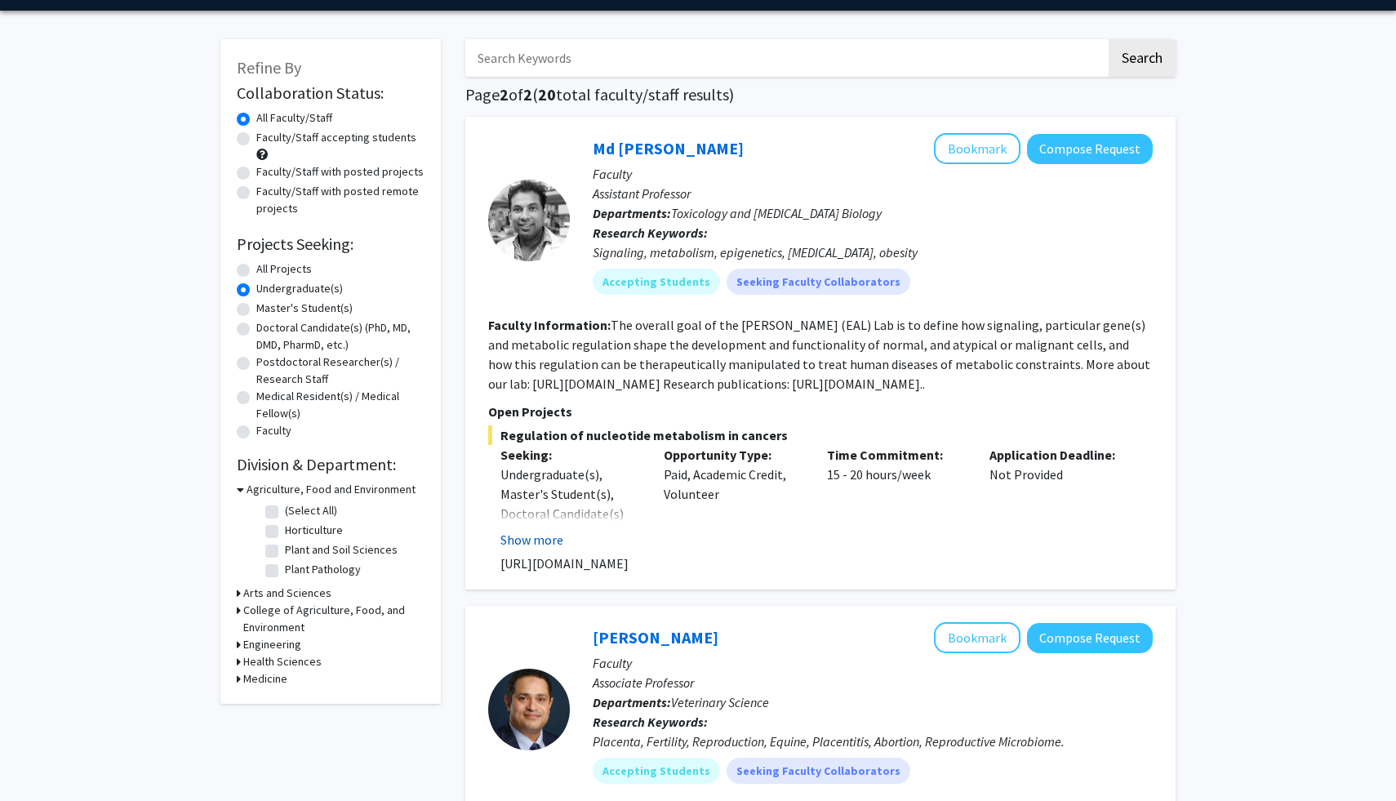
click at [548, 544] on button "Show more" at bounding box center [532, 540] width 63 height 20
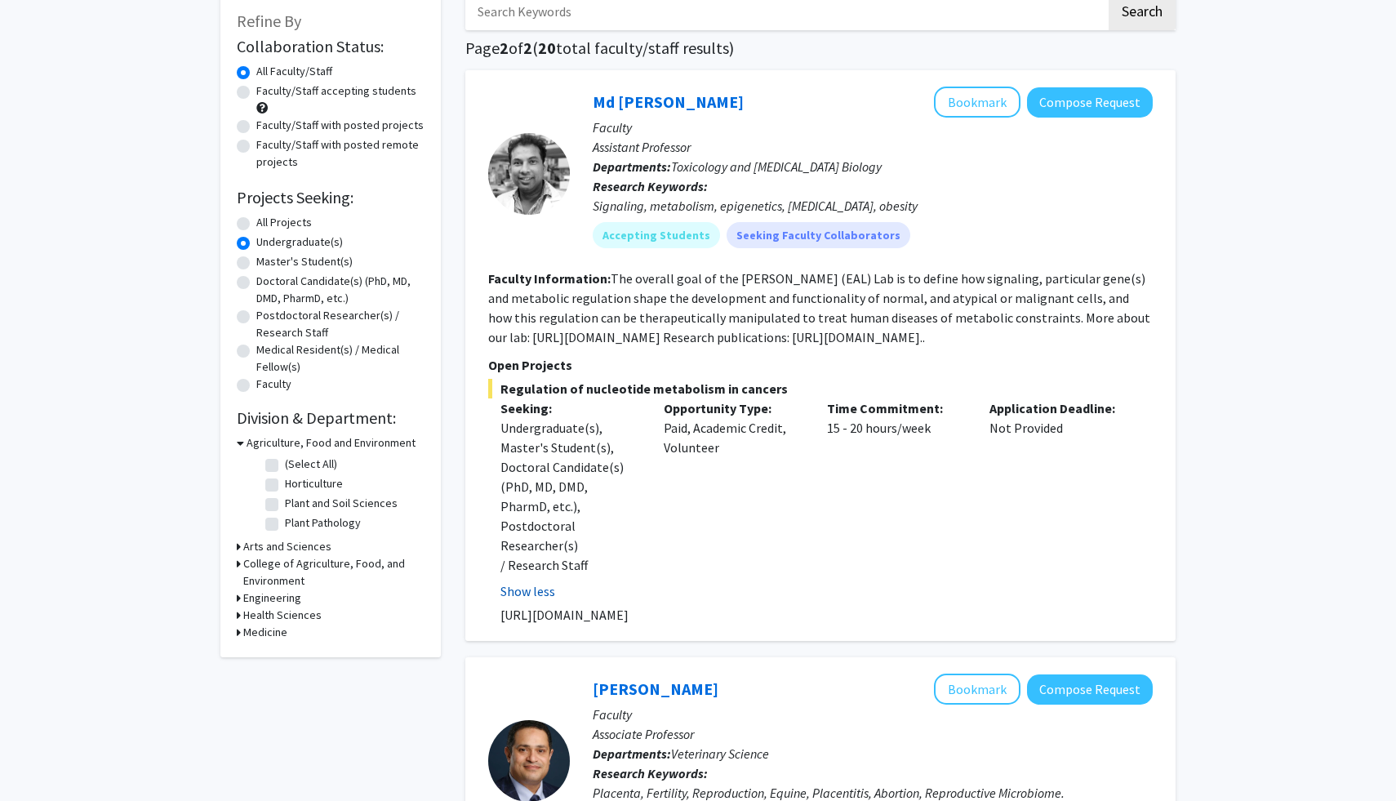
scroll to position [96, 0]
click at [708, 422] on div "Opportunity Type: Paid, Academic Credit, Volunteer" at bounding box center [733, 499] width 163 height 203
click at [987, 96] on button "Bookmark" at bounding box center [977, 101] width 87 height 31
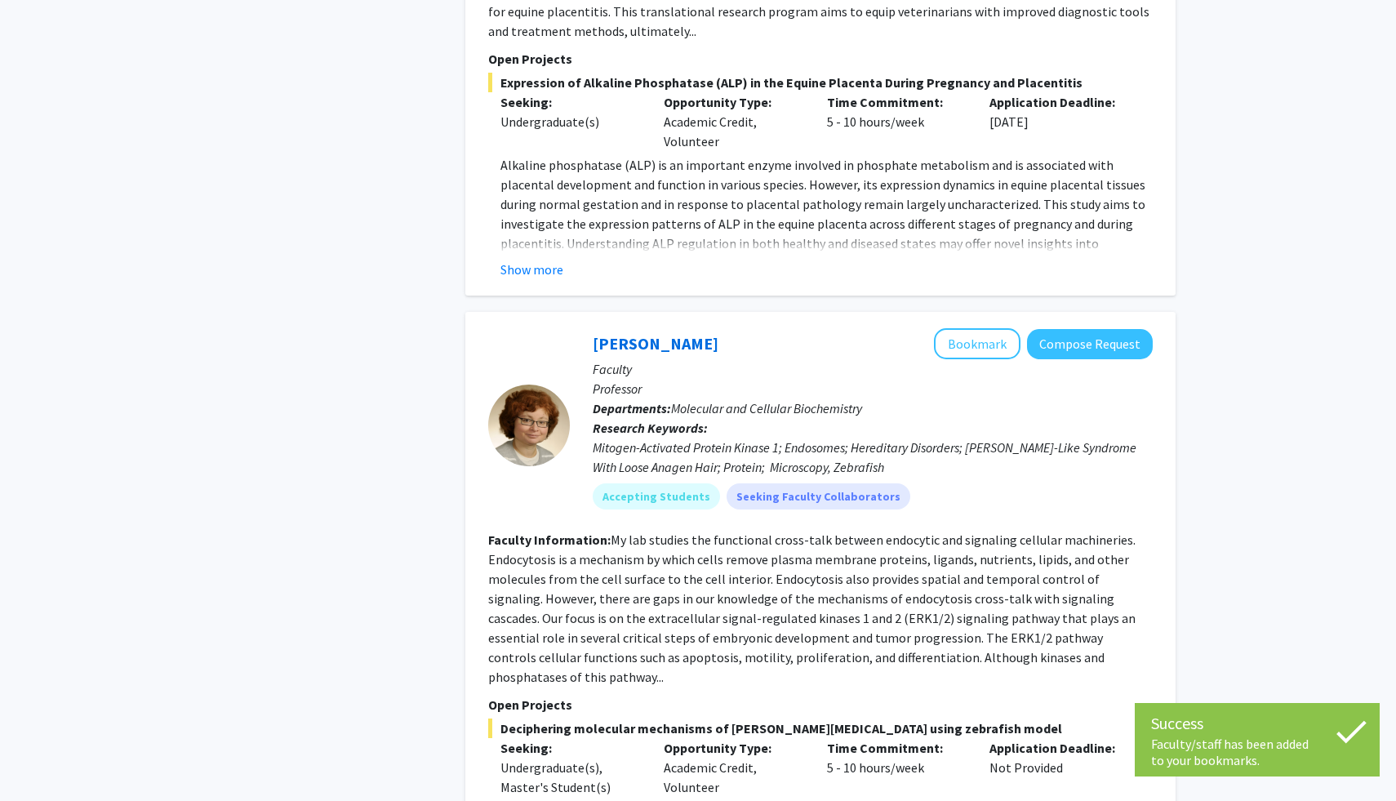
scroll to position [1075, 0]
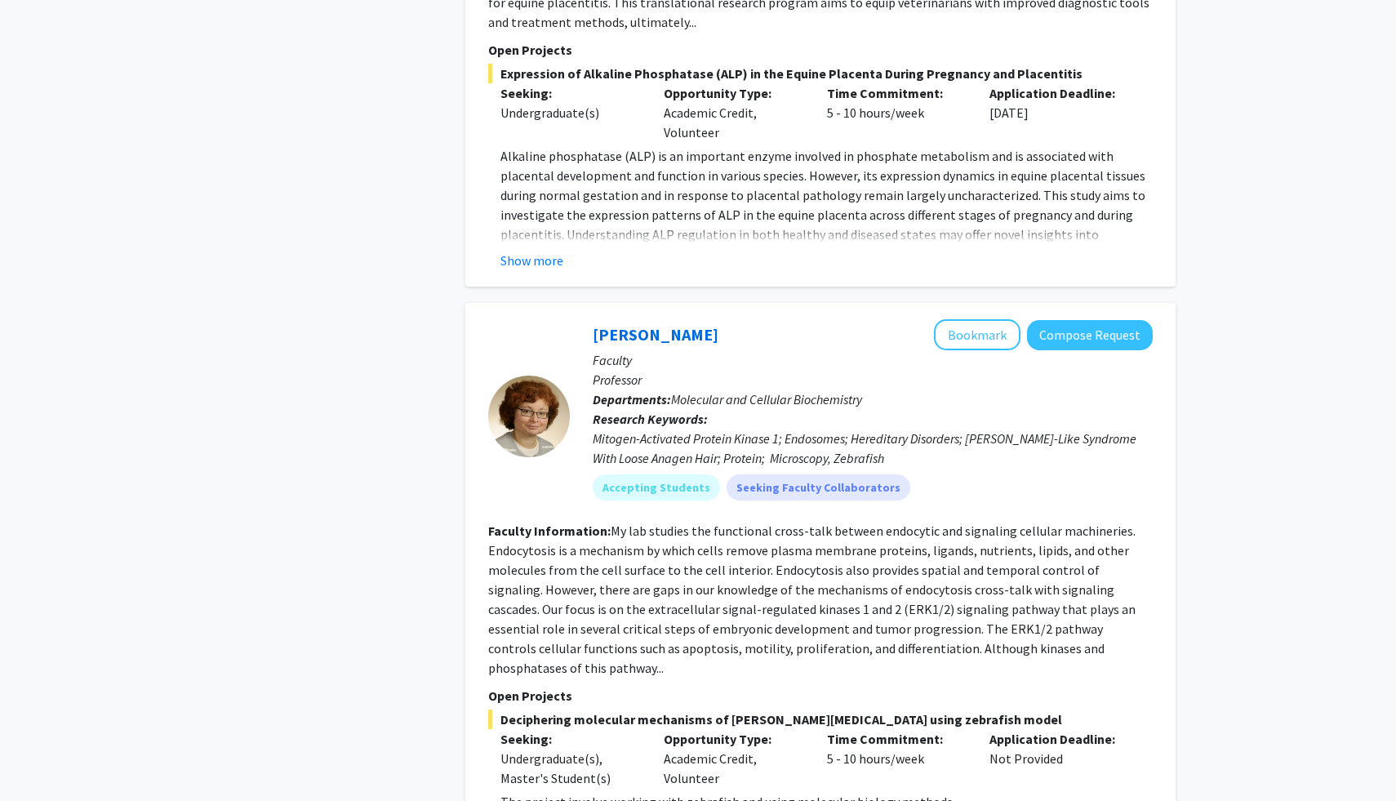
click at [696, 523] on fg-read-more "My lab studies the functional cross-talk between endocytic and signaling cellul…" at bounding box center [812, 600] width 648 height 154
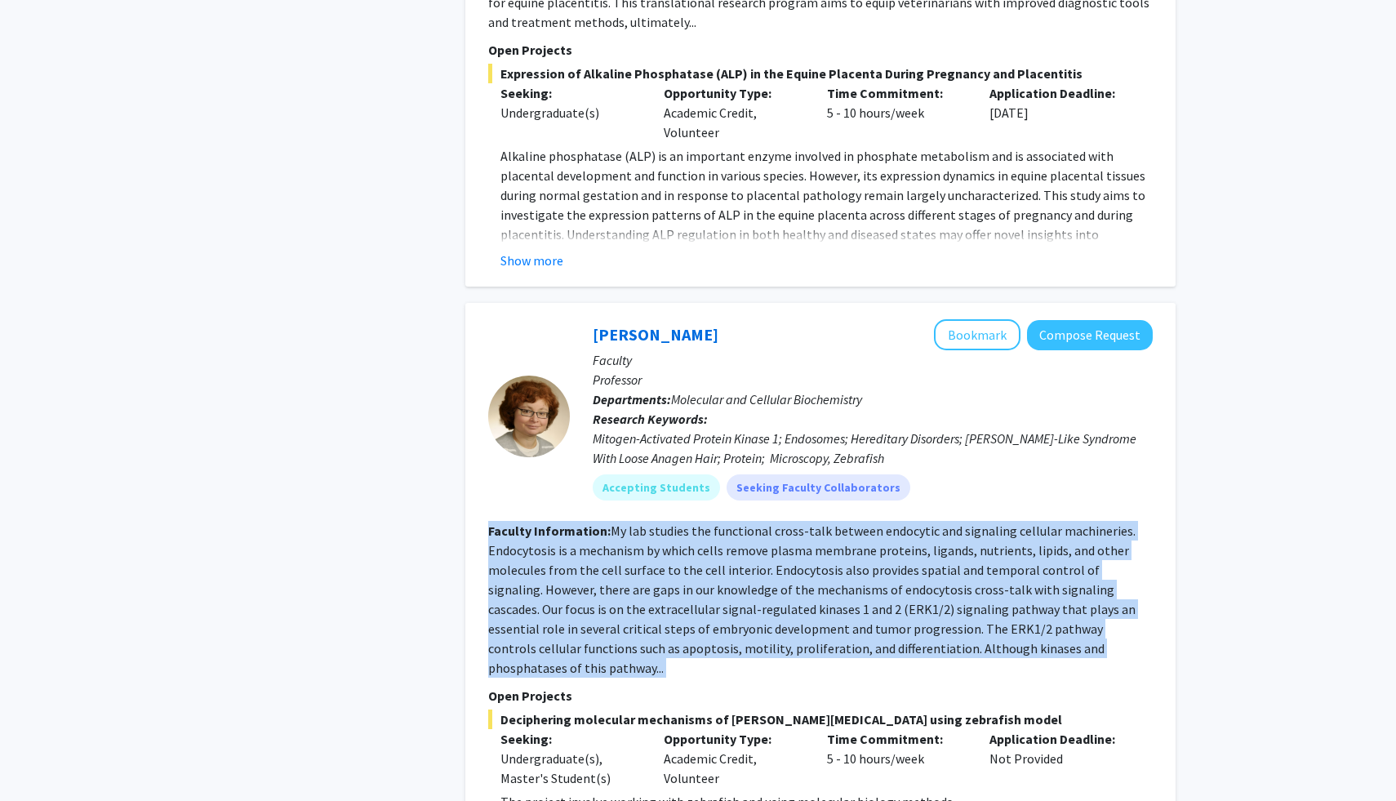
click at [696, 523] on fg-read-more "My lab studies the functional cross-talk between endocytic and signaling cellul…" at bounding box center [812, 600] width 648 height 154
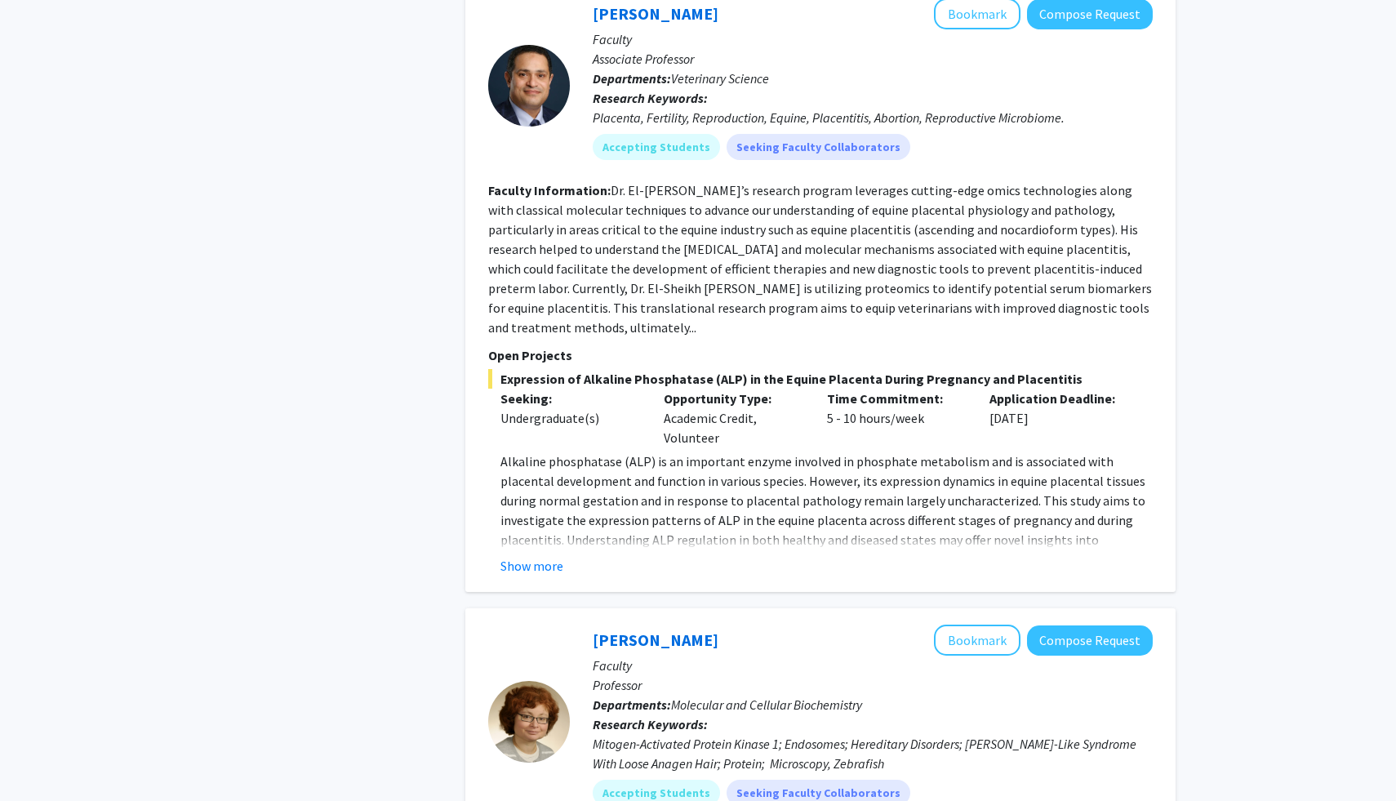
scroll to position [767, 0]
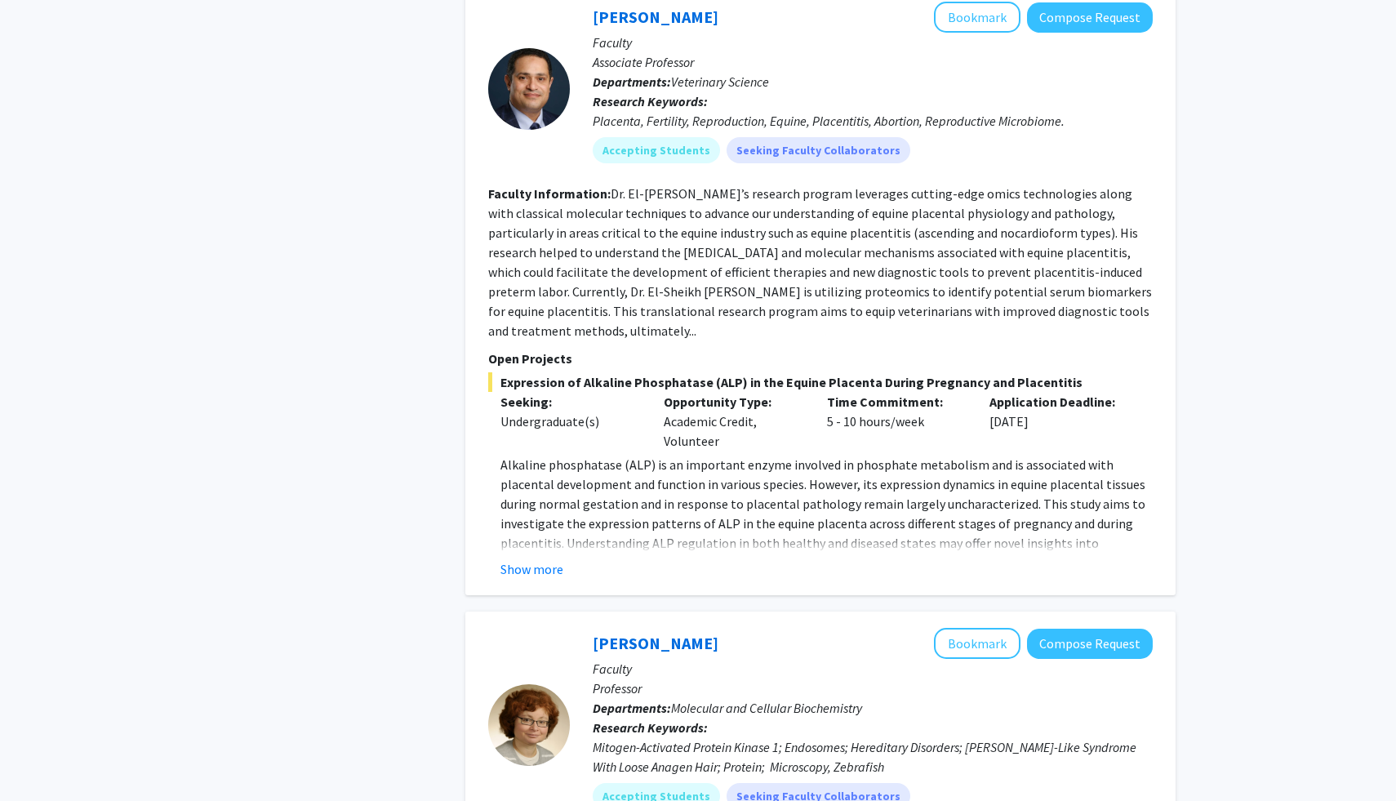
click at [688, 194] on fg-read-more "Dr. El-[PERSON_NAME]’s research program leverages cutting-edge omics technologi…" at bounding box center [820, 262] width 664 height 154
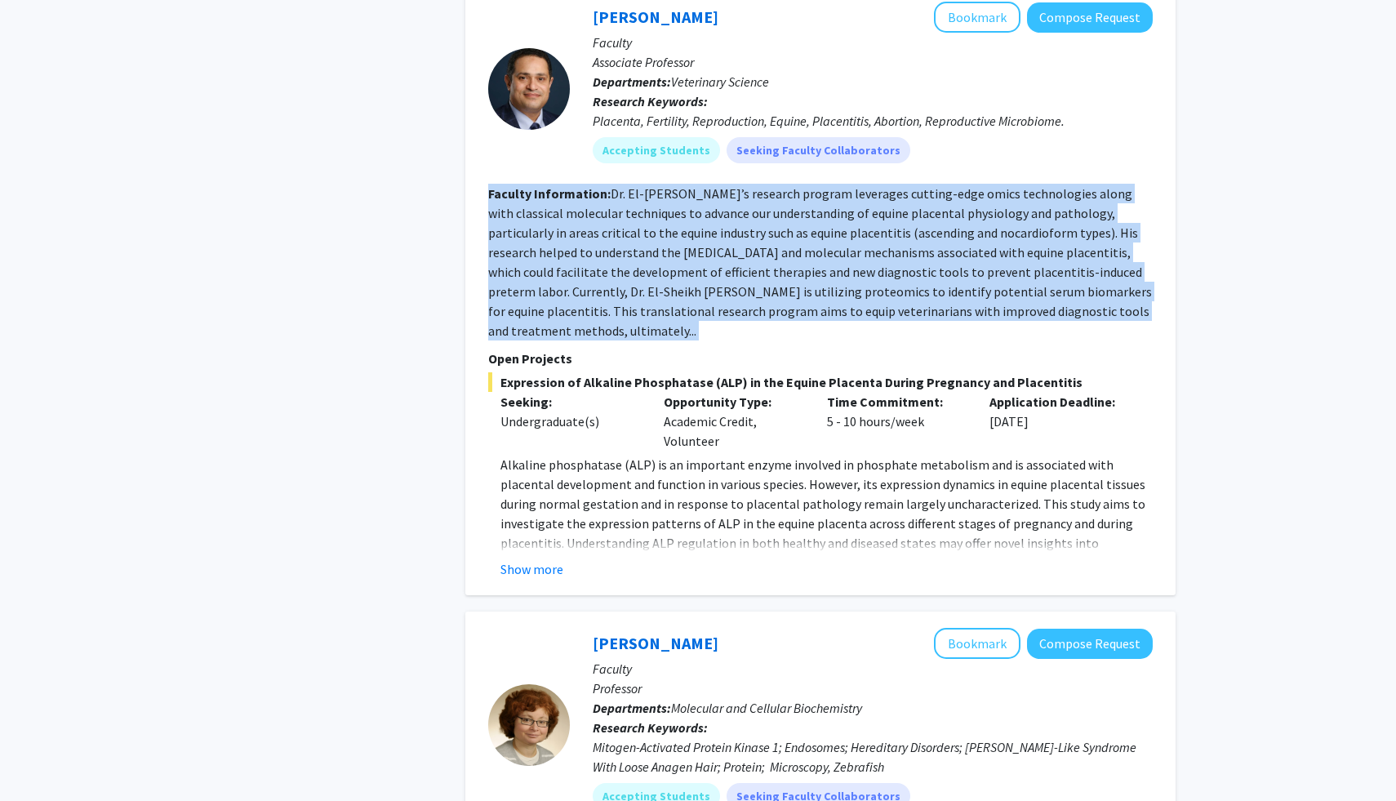
click at [688, 194] on fg-read-more "Dr. El-[PERSON_NAME]’s research program leverages cutting-edge omics technologi…" at bounding box center [820, 262] width 664 height 154
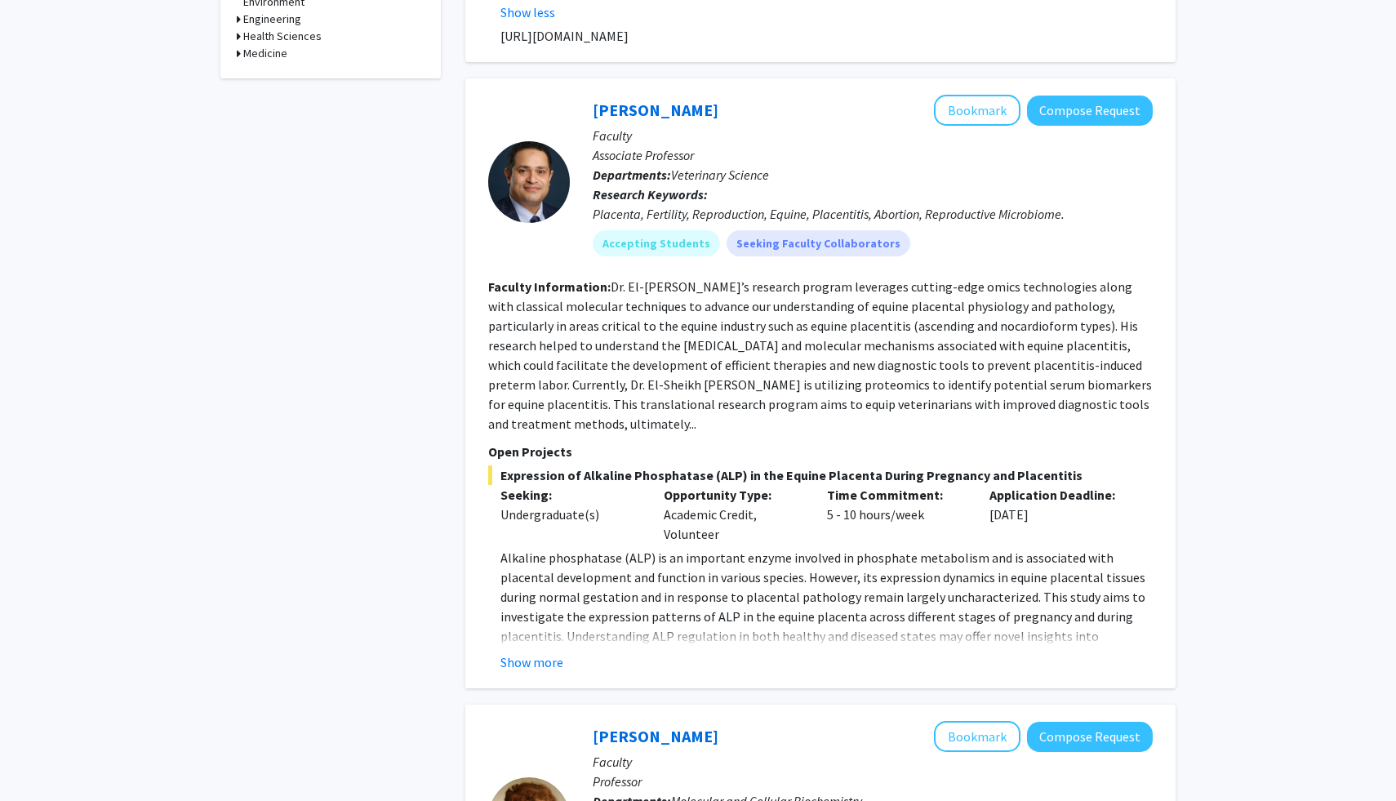
scroll to position [670, 0]
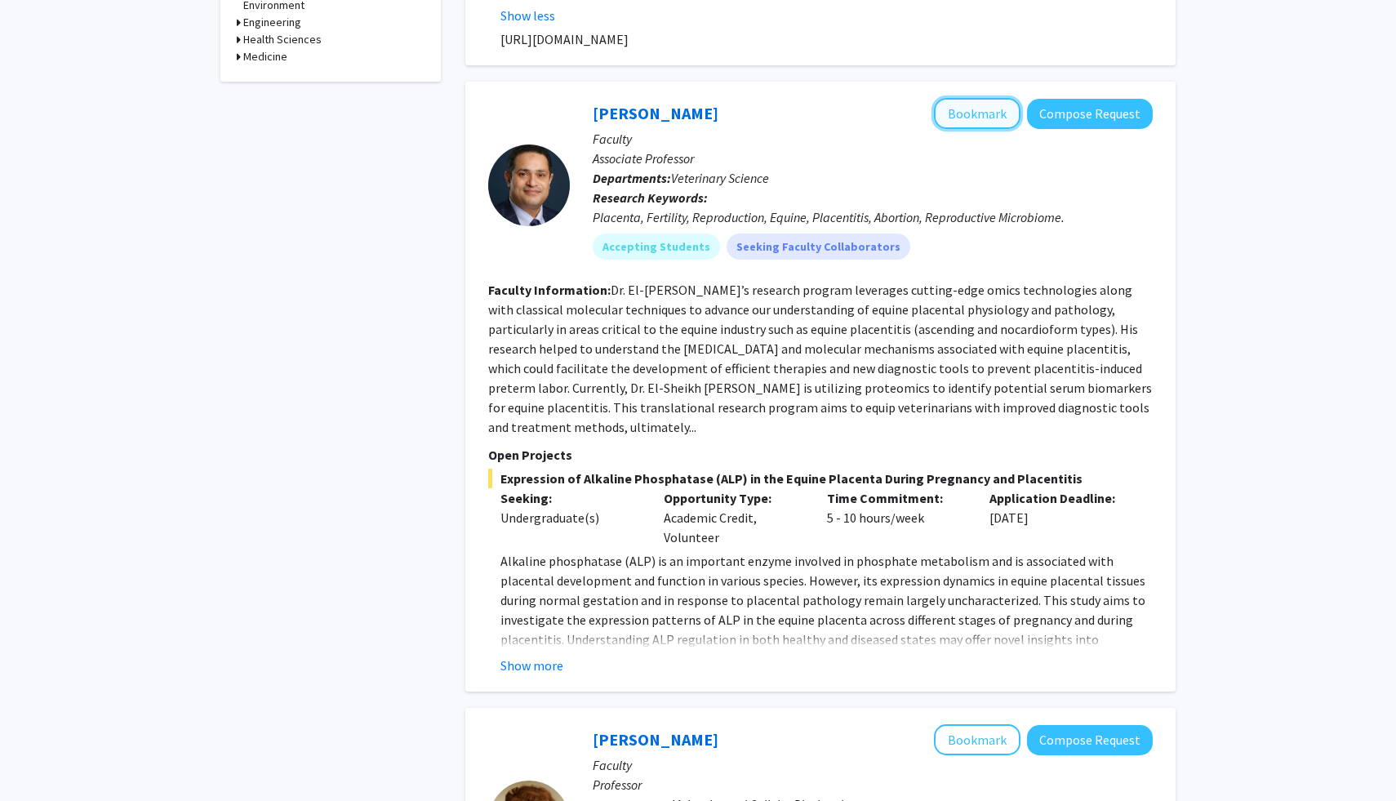
click at [965, 98] on button "Bookmark" at bounding box center [977, 113] width 87 height 31
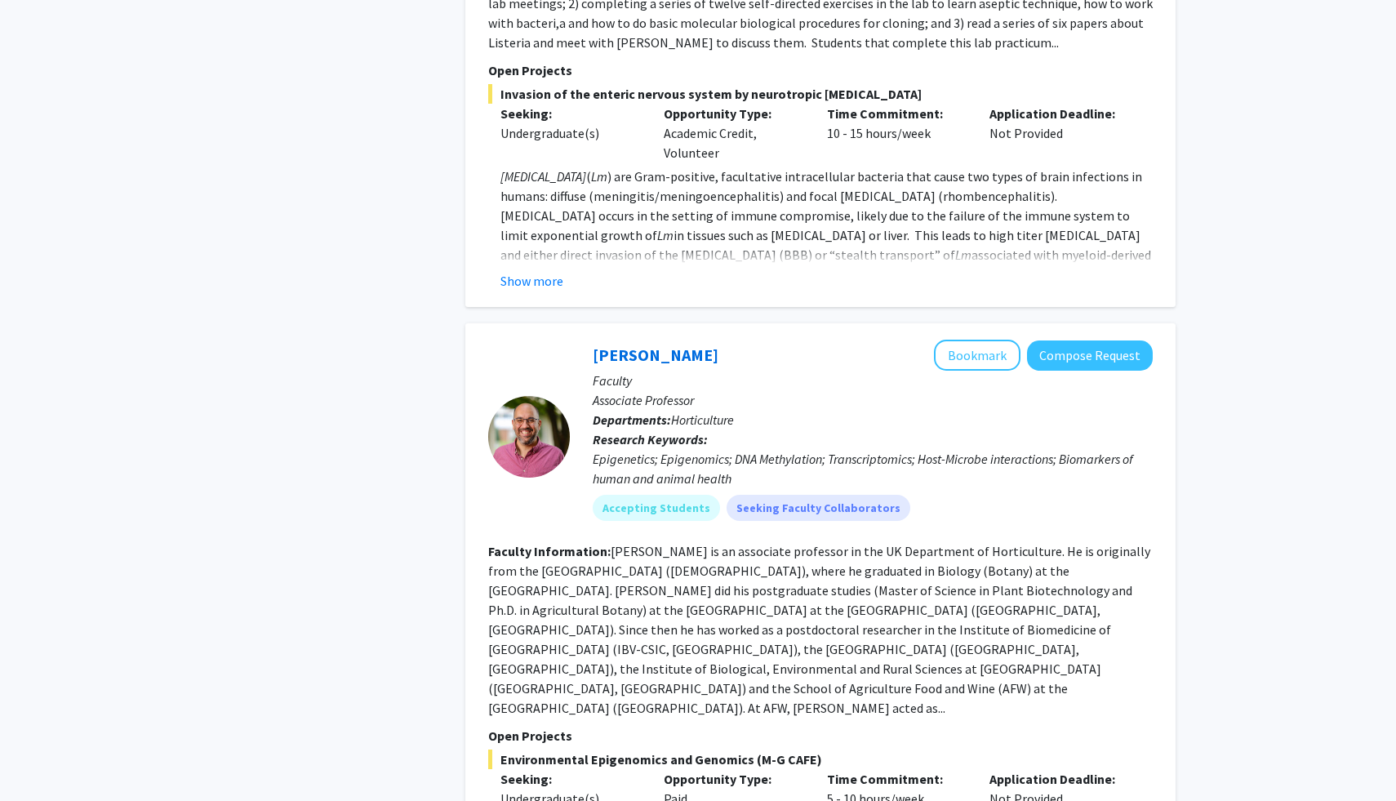
scroll to position [4678, 0]
click at [720, 541] on fg-read-more "[PERSON_NAME] is an associate professor in the UK Department of Horticulture. H…" at bounding box center [819, 627] width 662 height 173
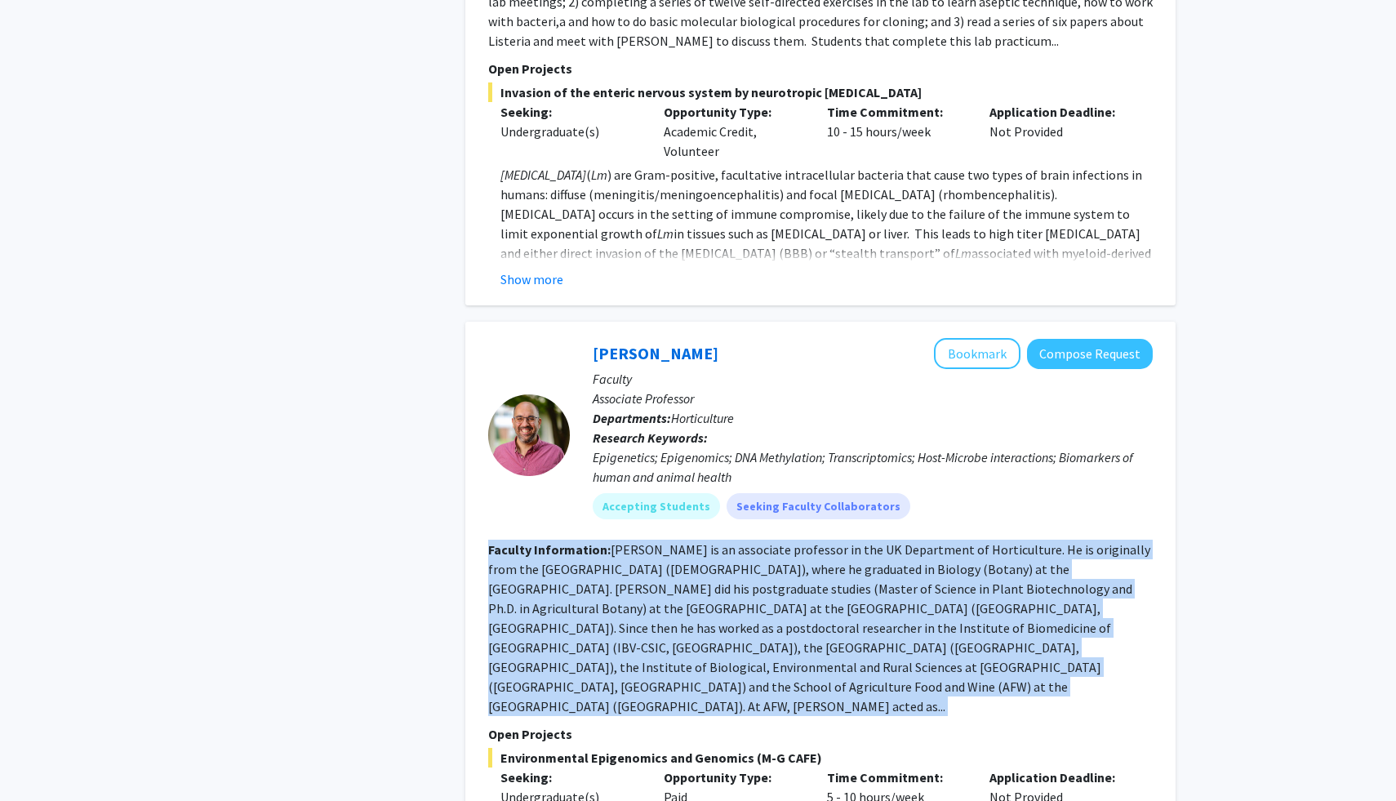
click at [706, 541] on fg-read-more "[PERSON_NAME] is an associate professor in the UK Department of Horticulture. H…" at bounding box center [819, 627] width 662 height 173
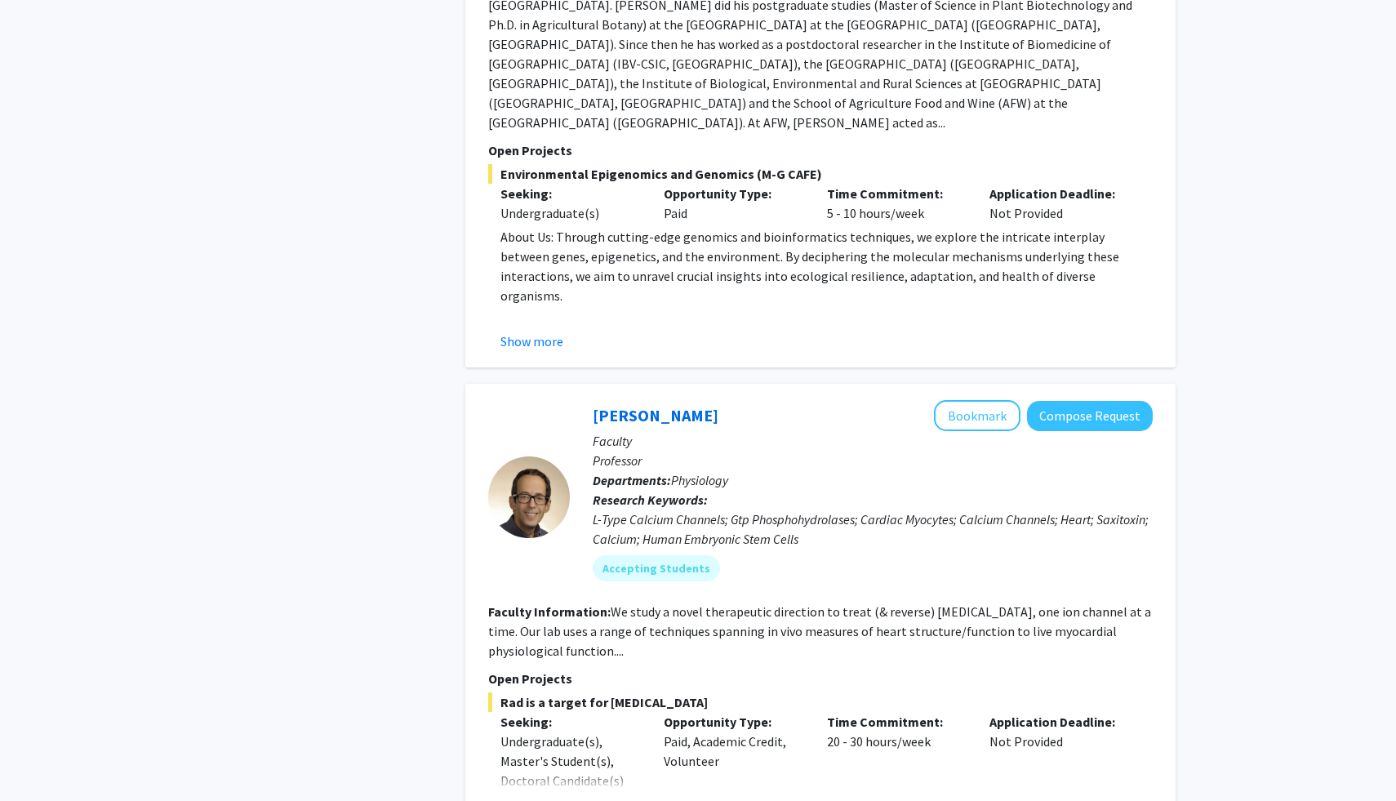
scroll to position [5263, 0]
click at [706, 602] on fg-read-more "We study a novel therapeutic direction to treat (& reverse) [MEDICAL_DATA], one…" at bounding box center [819, 630] width 663 height 56
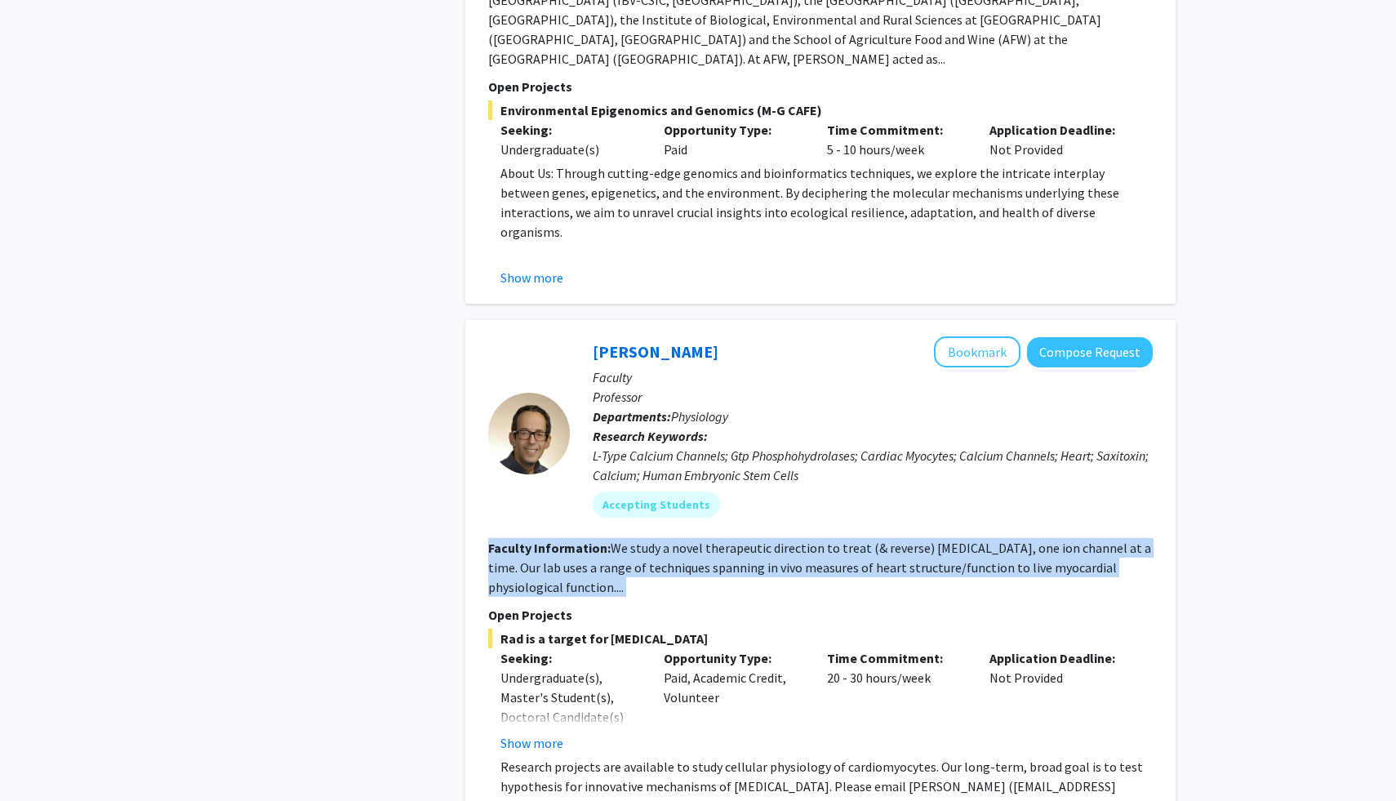
scroll to position [5360, 0]
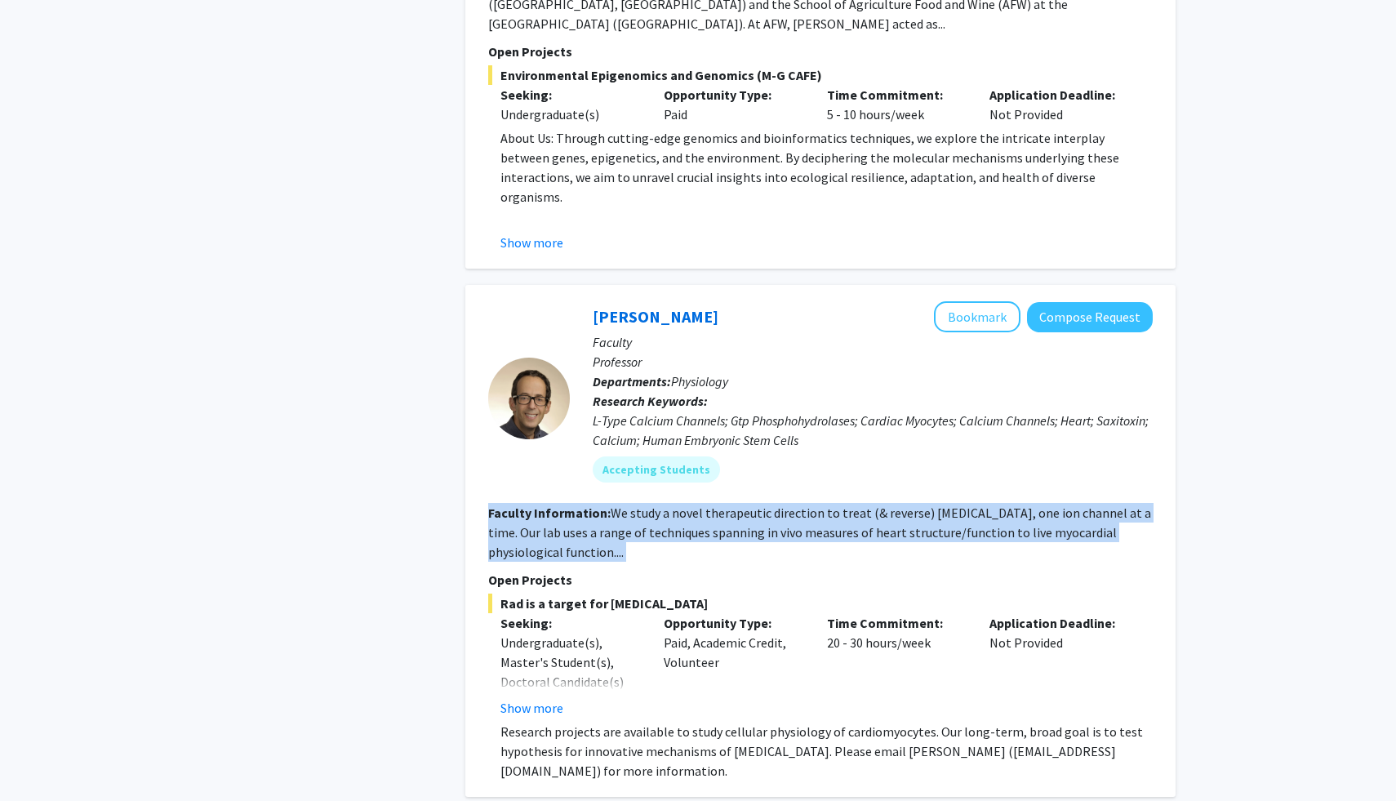
click at [667, 503] on section "Faculty Information: We study a novel therapeutic direction to treat (& reverse…" at bounding box center [820, 532] width 665 height 59
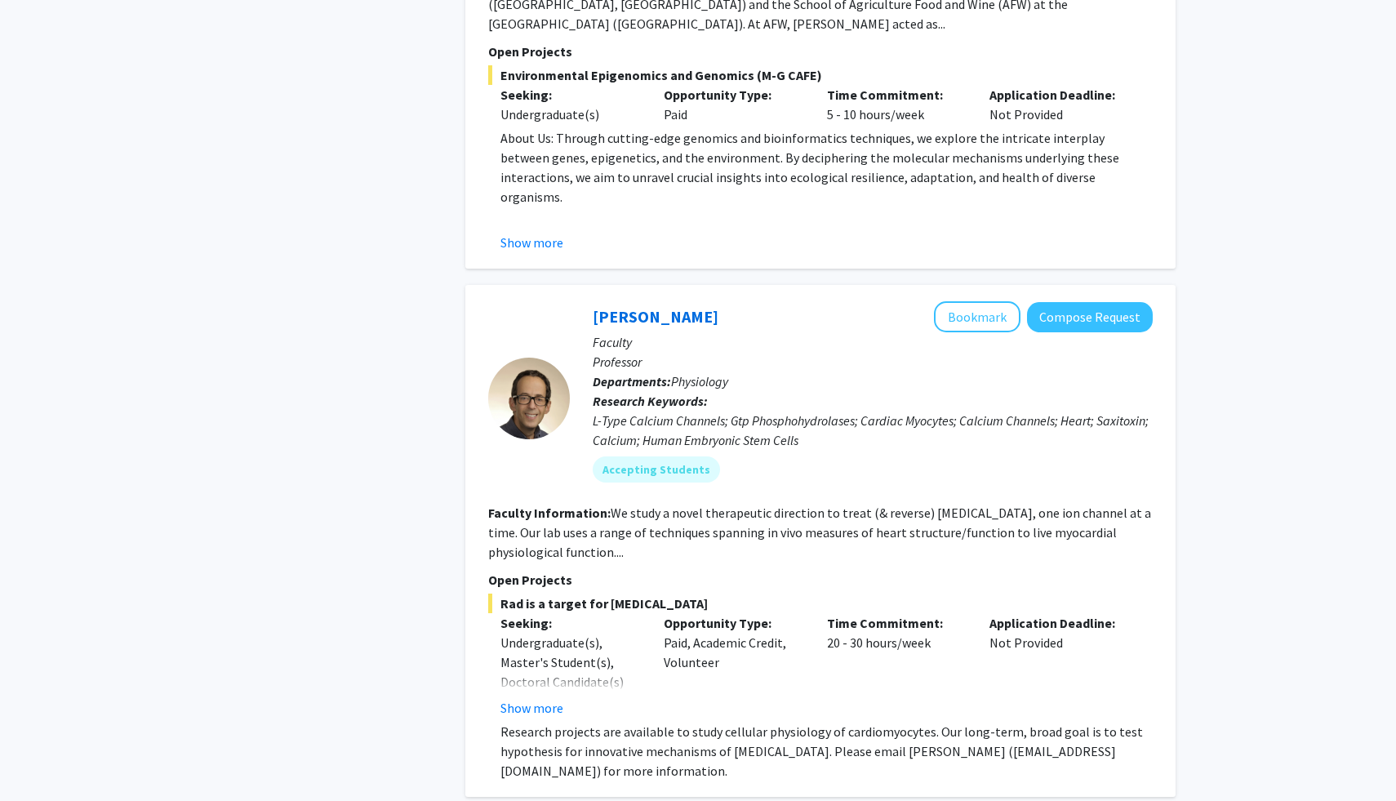
click at [677, 613] on div "Opportunity Type: Paid, Academic Credit, Volunteer" at bounding box center [733, 665] width 163 height 105
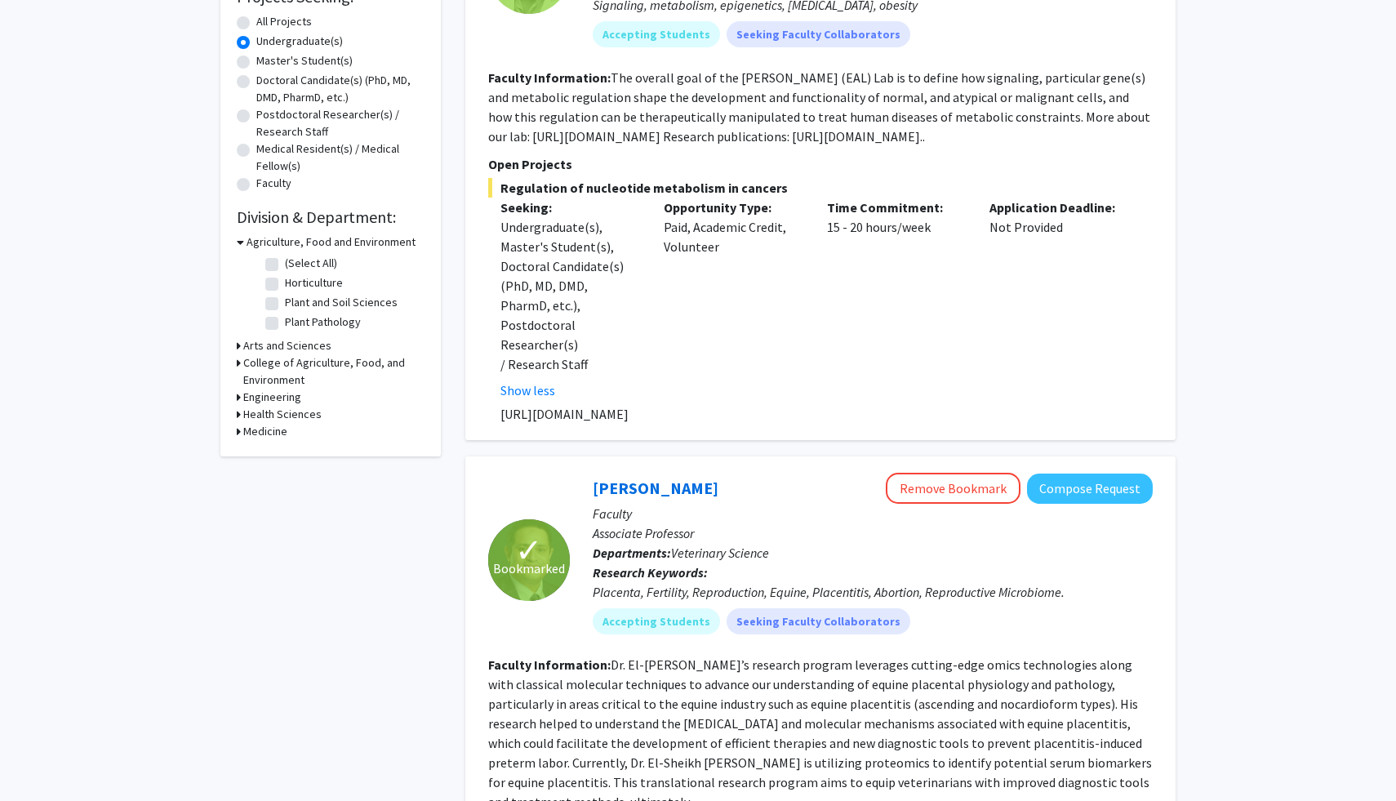
scroll to position [0, 0]
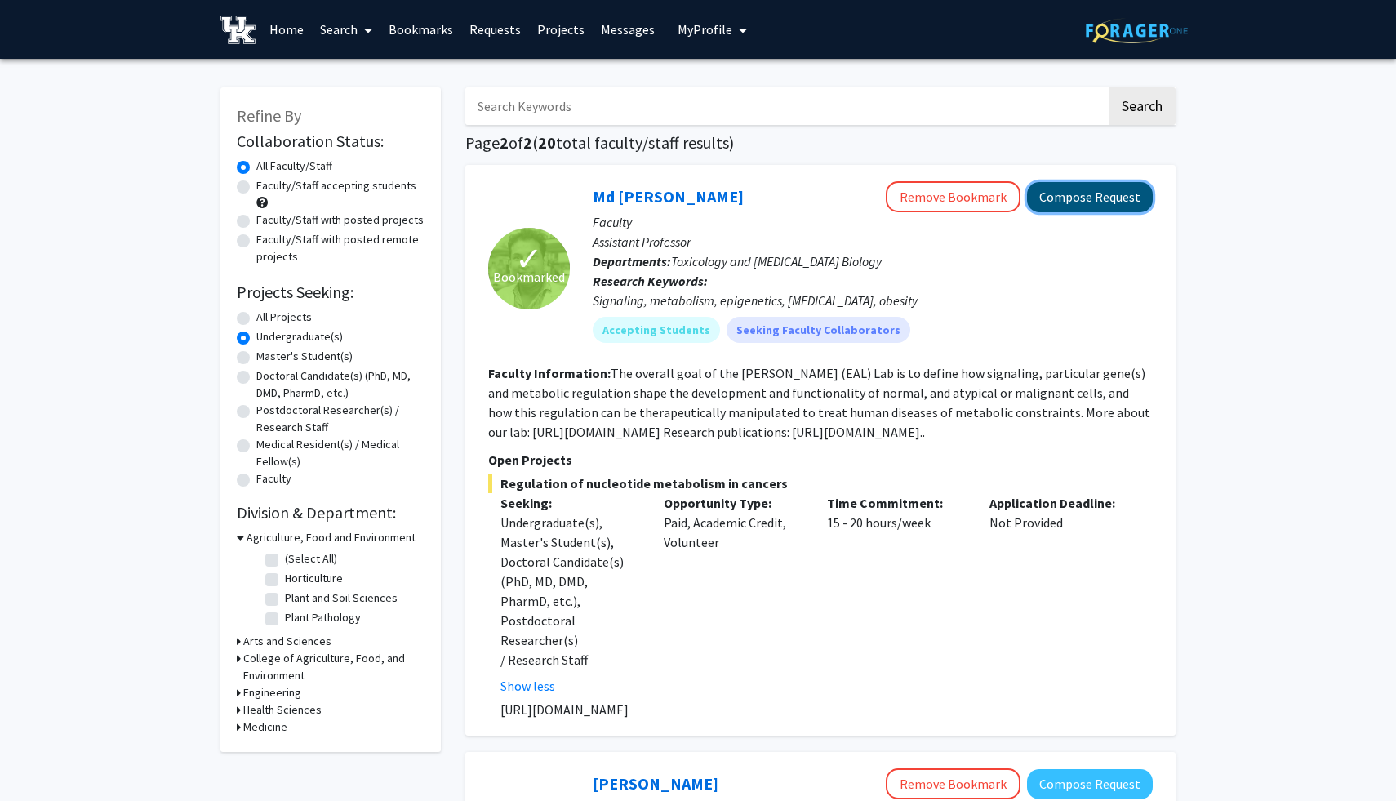
click at [1062, 190] on button "Compose Request" at bounding box center [1090, 197] width 126 height 30
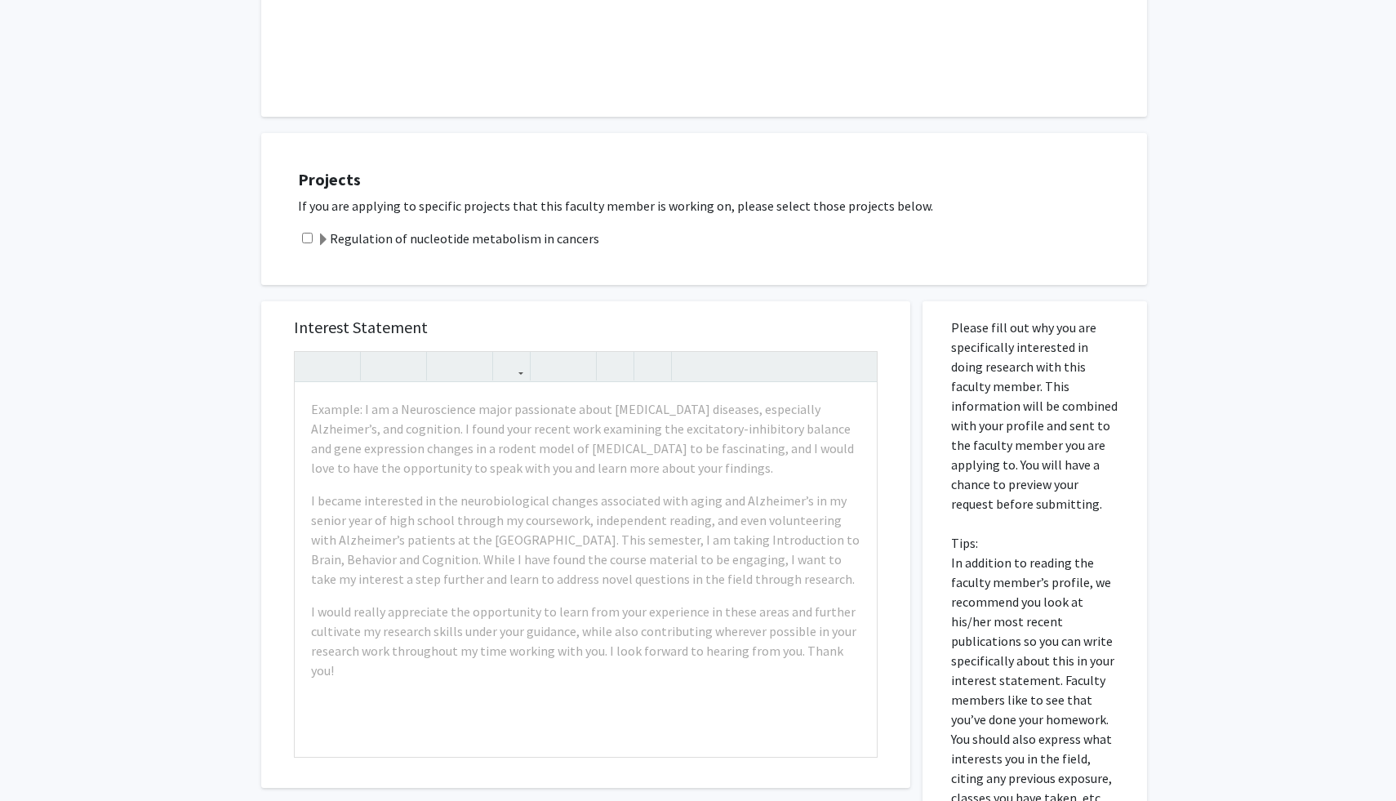
scroll to position [467, 0]
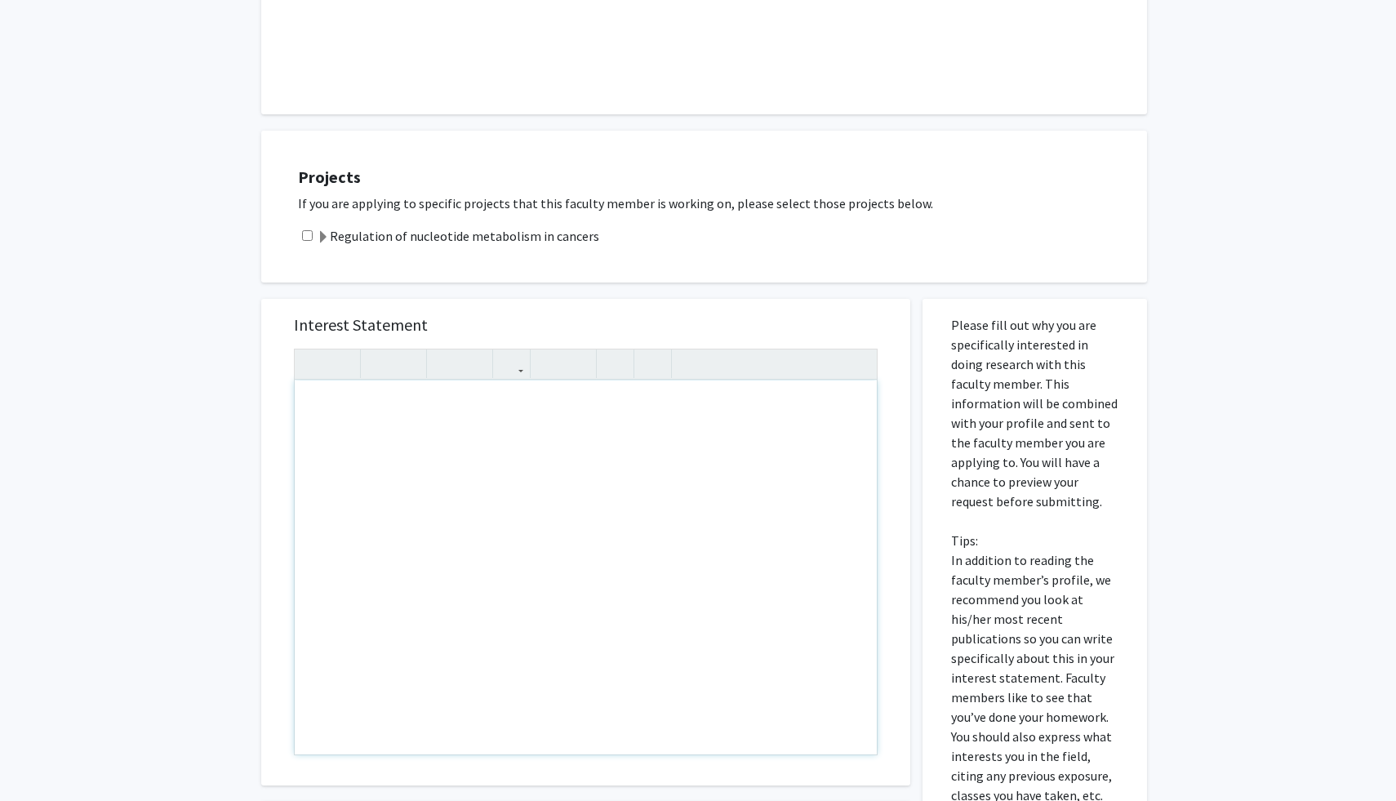
click at [512, 524] on div "Note to users with screen readers: Please press Alt+0 or Option+0 to deactivate…" at bounding box center [586, 568] width 582 height 374
click at [178, 717] on div "All Requests Request for Md [PERSON_NAME] Request for Md [PERSON_NAME] Departme…" at bounding box center [698, 338] width 1396 height 1493
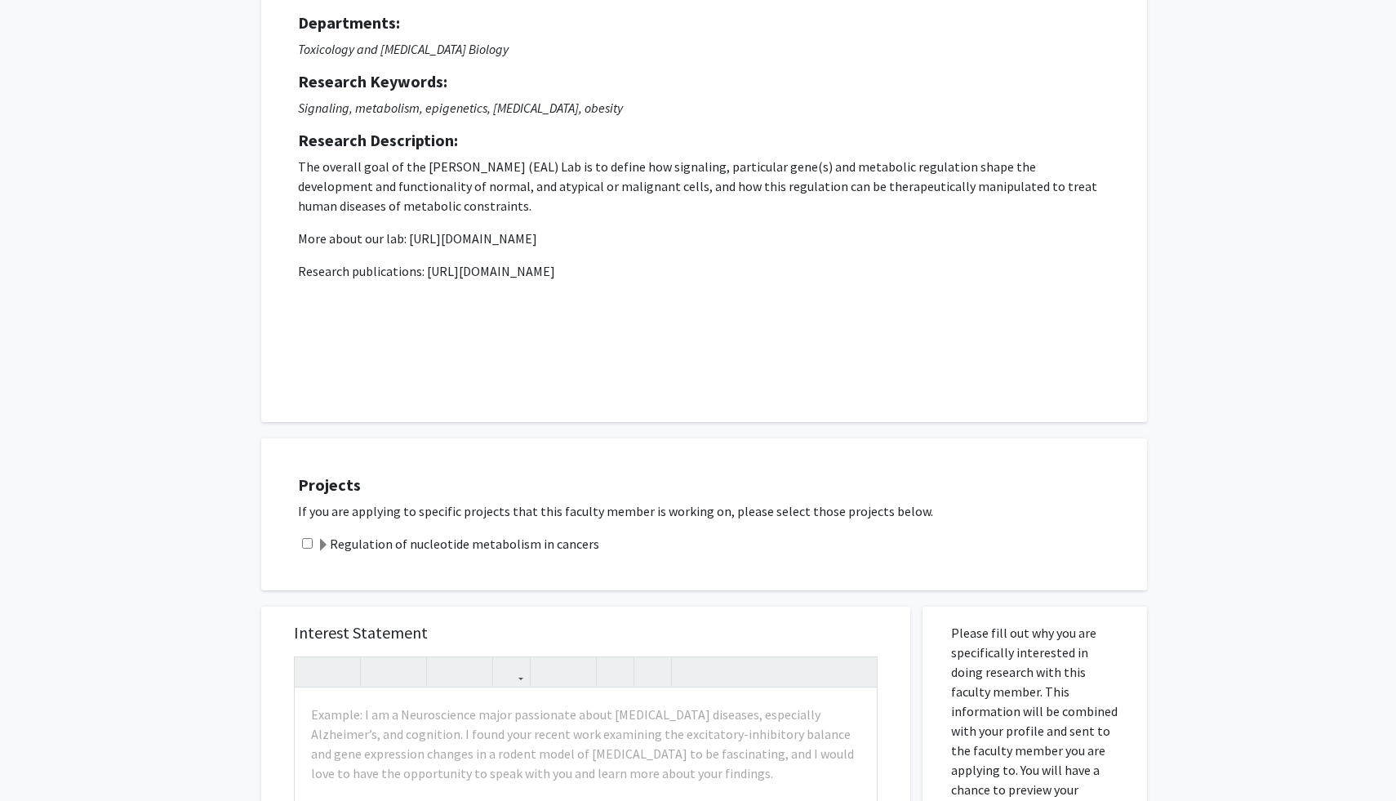
scroll to position [0, 0]
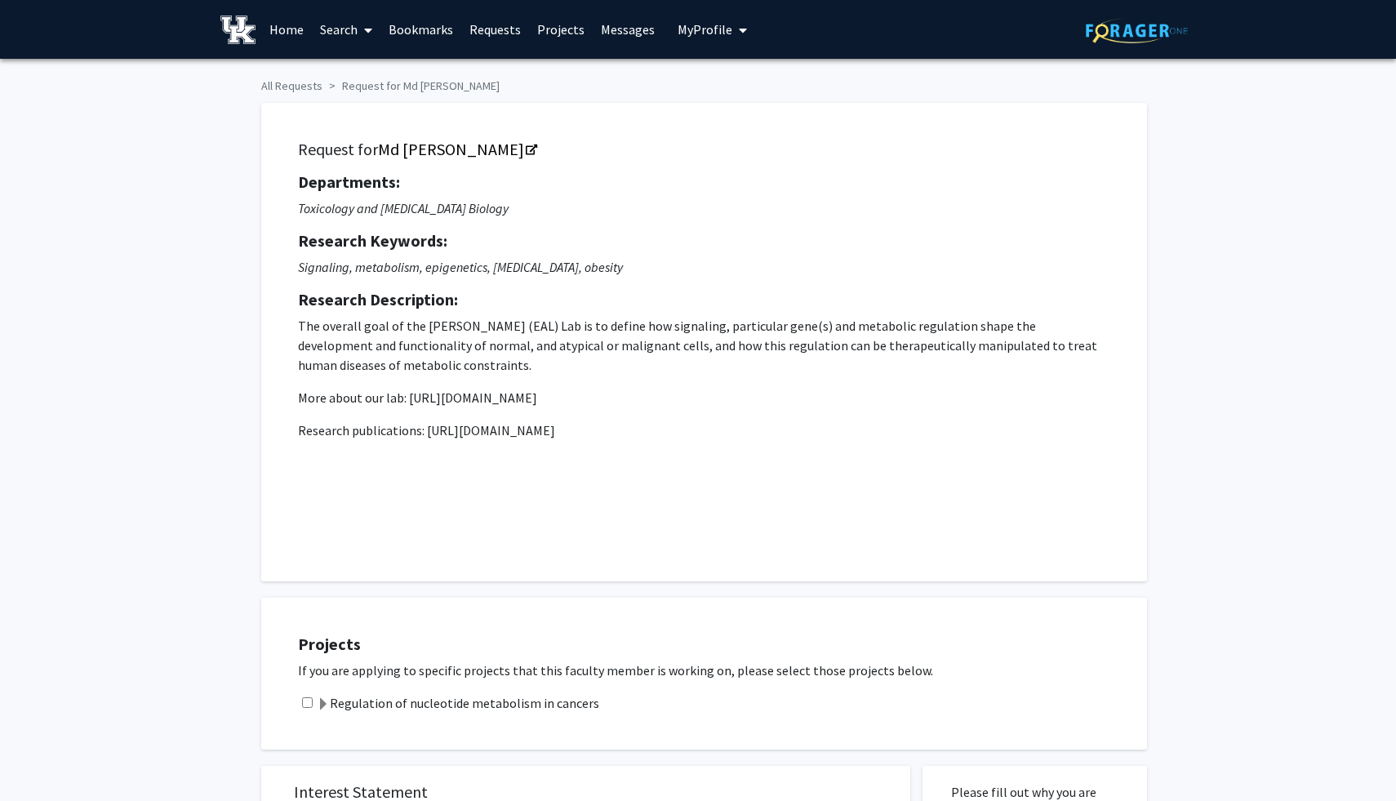
click at [435, 29] on link "Bookmarks" at bounding box center [421, 29] width 81 height 57
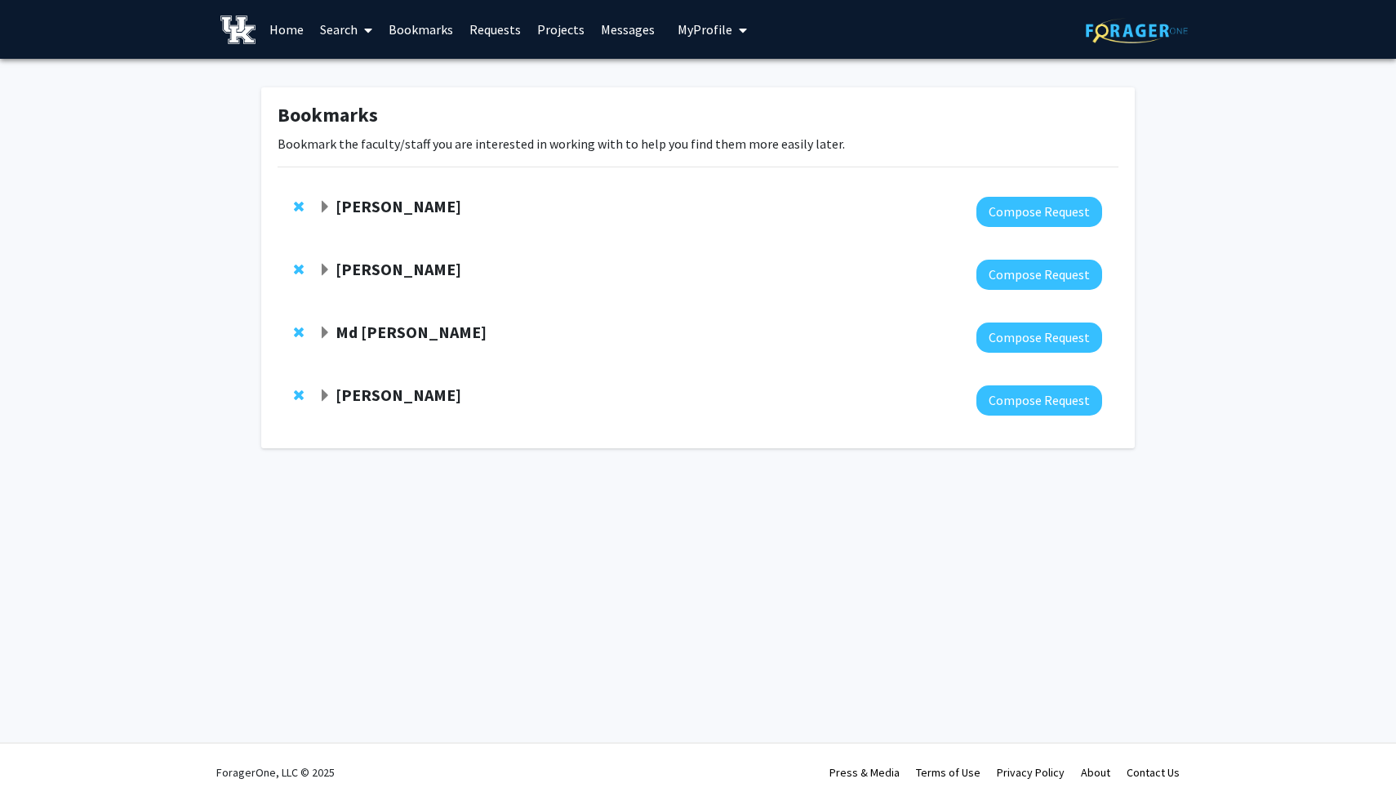
click at [336, 32] on link "Search" at bounding box center [346, 29] width 69 height 57
click at [354, 68] on span "Faculty/Staff" at bounding box center [372, 75] width 120 height 33
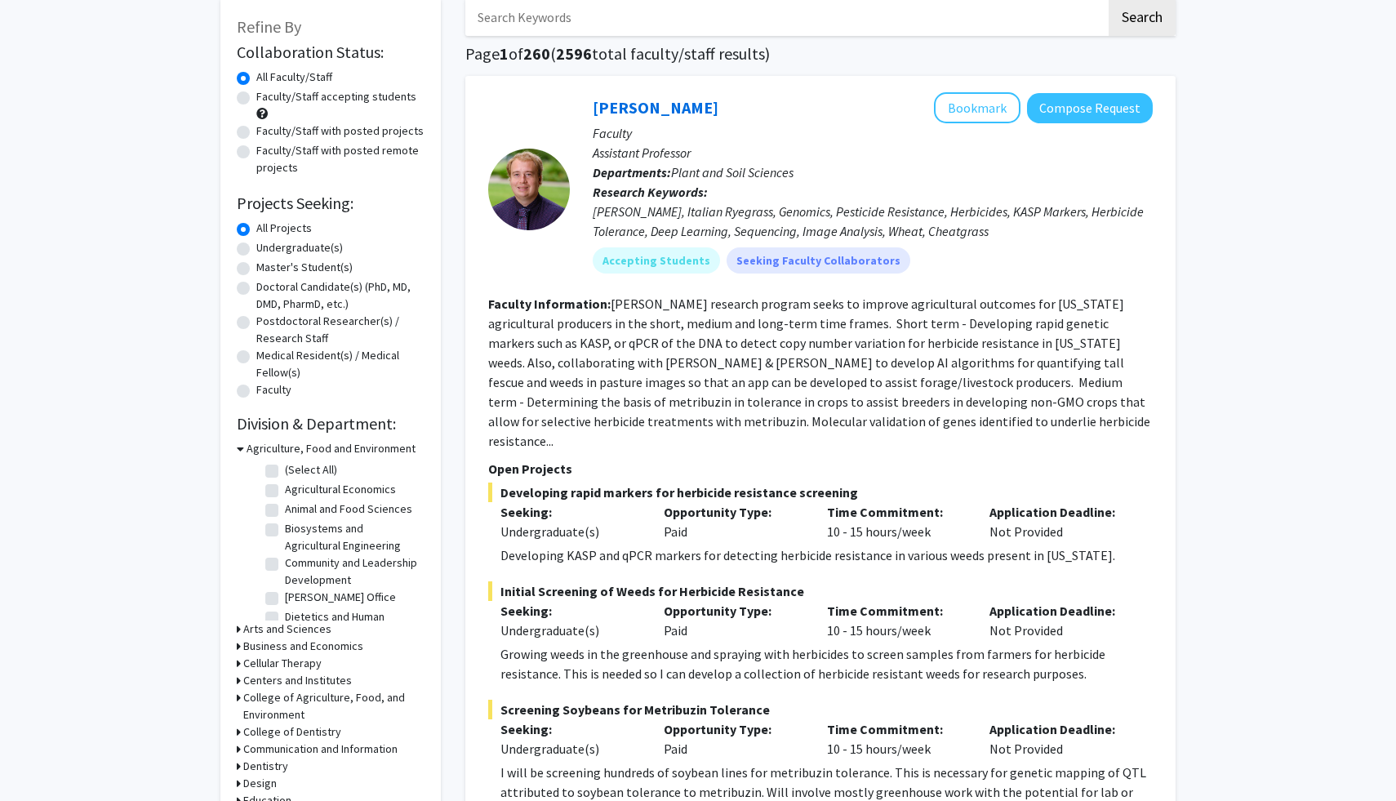
scroll to position [90, 0]
click at [261, 248] on label "Undergraduate(s)" at bounding box center [299, 246] width 87 height 17
click at [261, 248] on input "Undergraduate(s)" at bounding box center [261, 243] width 11 height 11
radio input "true"
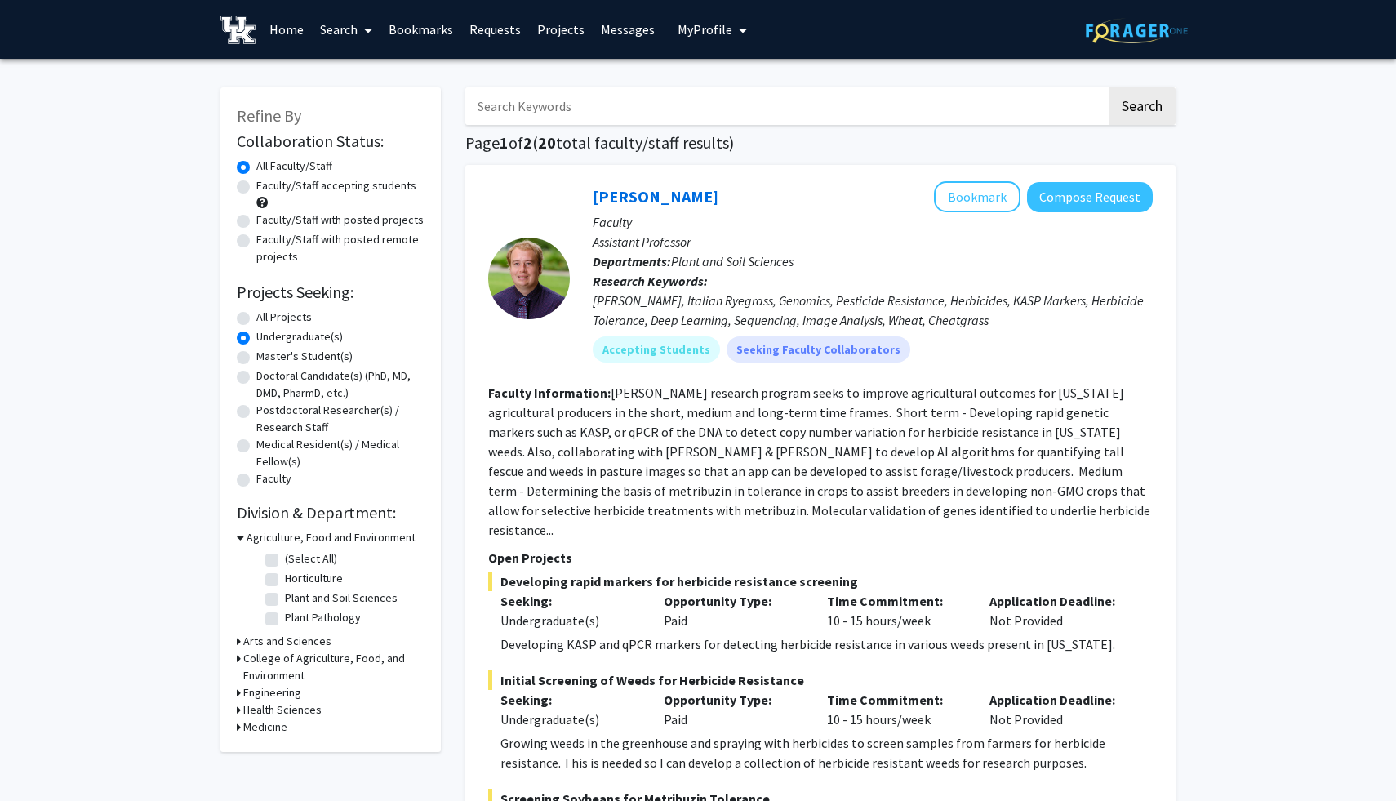
click at [260, 320] on label "All Projects" at bounding box center [284, 317] width 56 height 17
click at [260, 319] on input "All Projects" at bounding box center [261, 314] width 11 height 11
radio input "true"
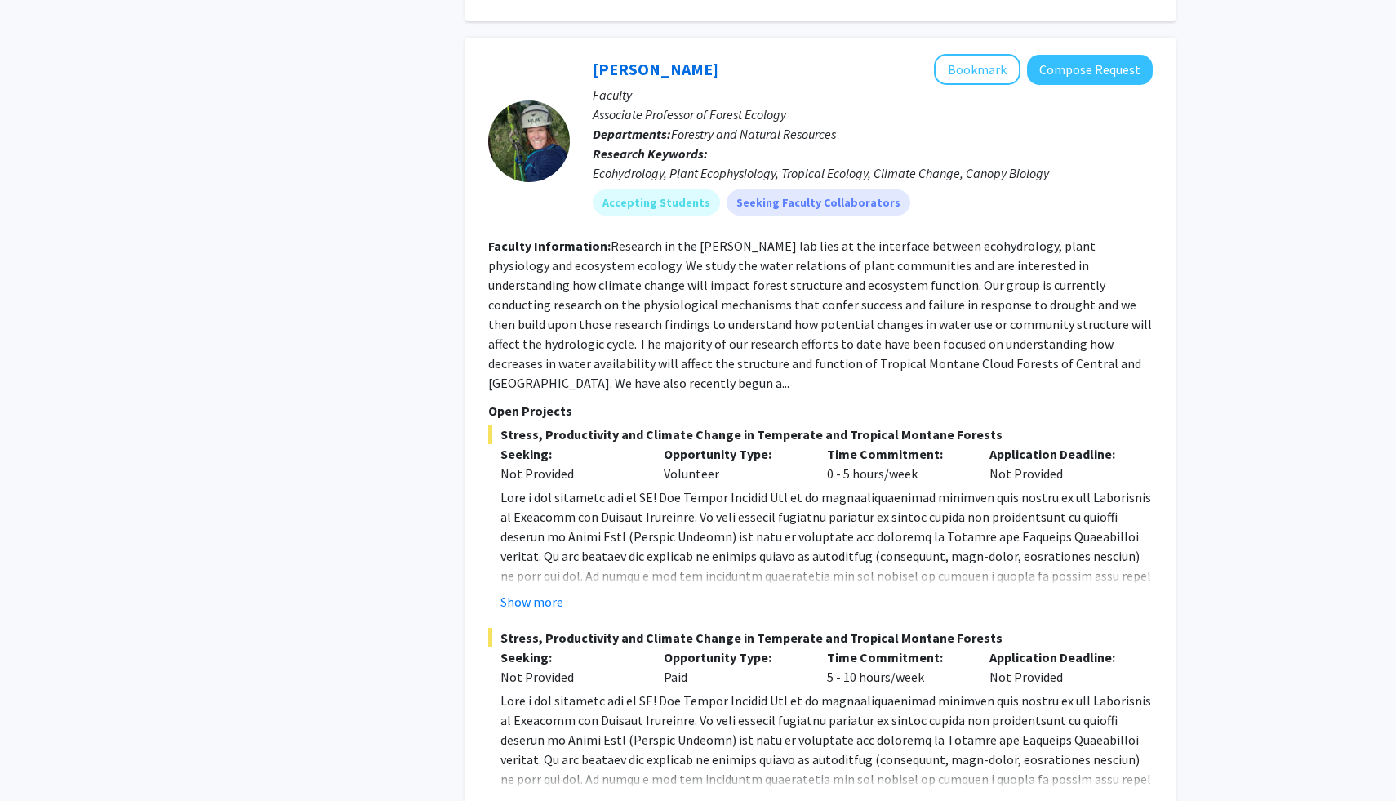
scroll to position [4183, 0]
click at [638, 486] on p at bounding box center [827, 584] width 652 height 196
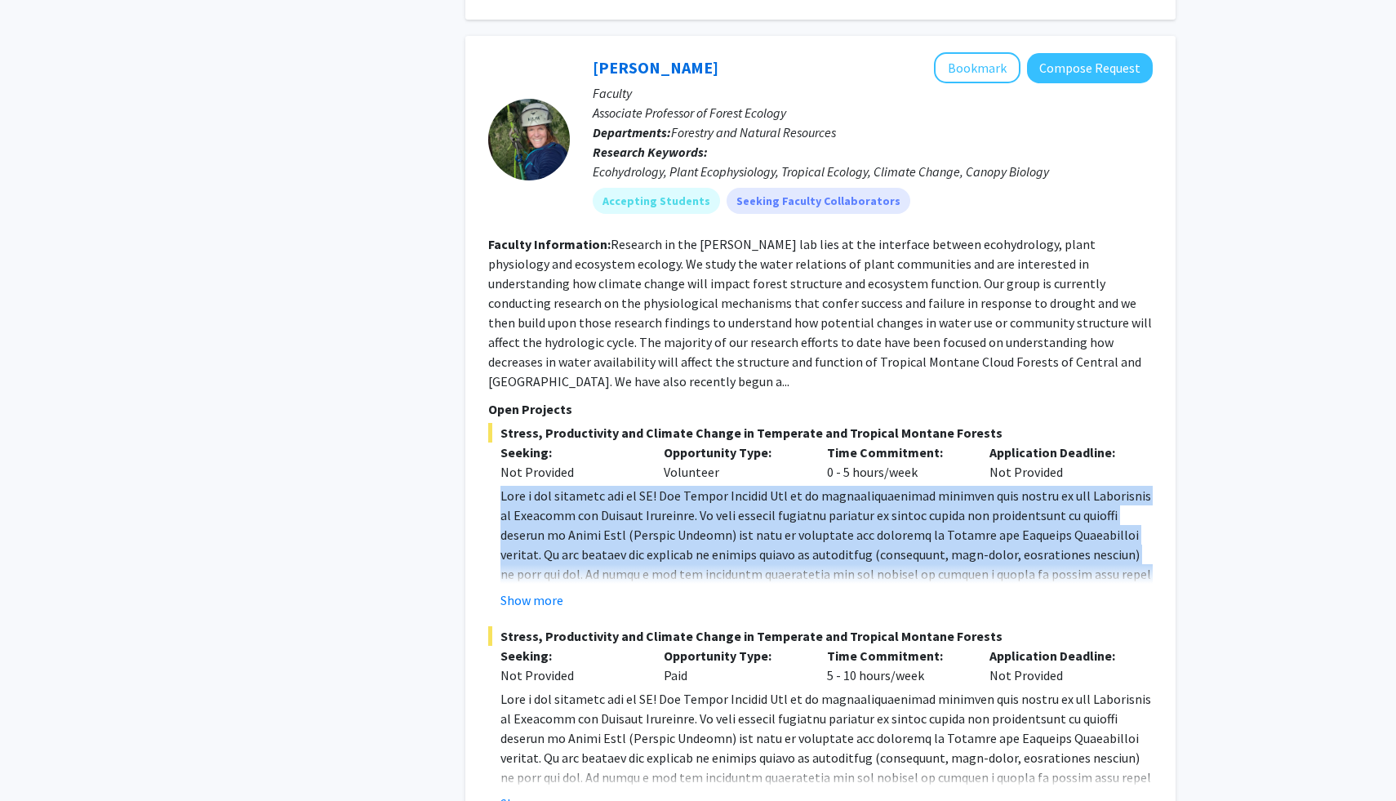
click at [626, 646] on p "Seeking:" at bounding box center [570, 656] width 139 height 20
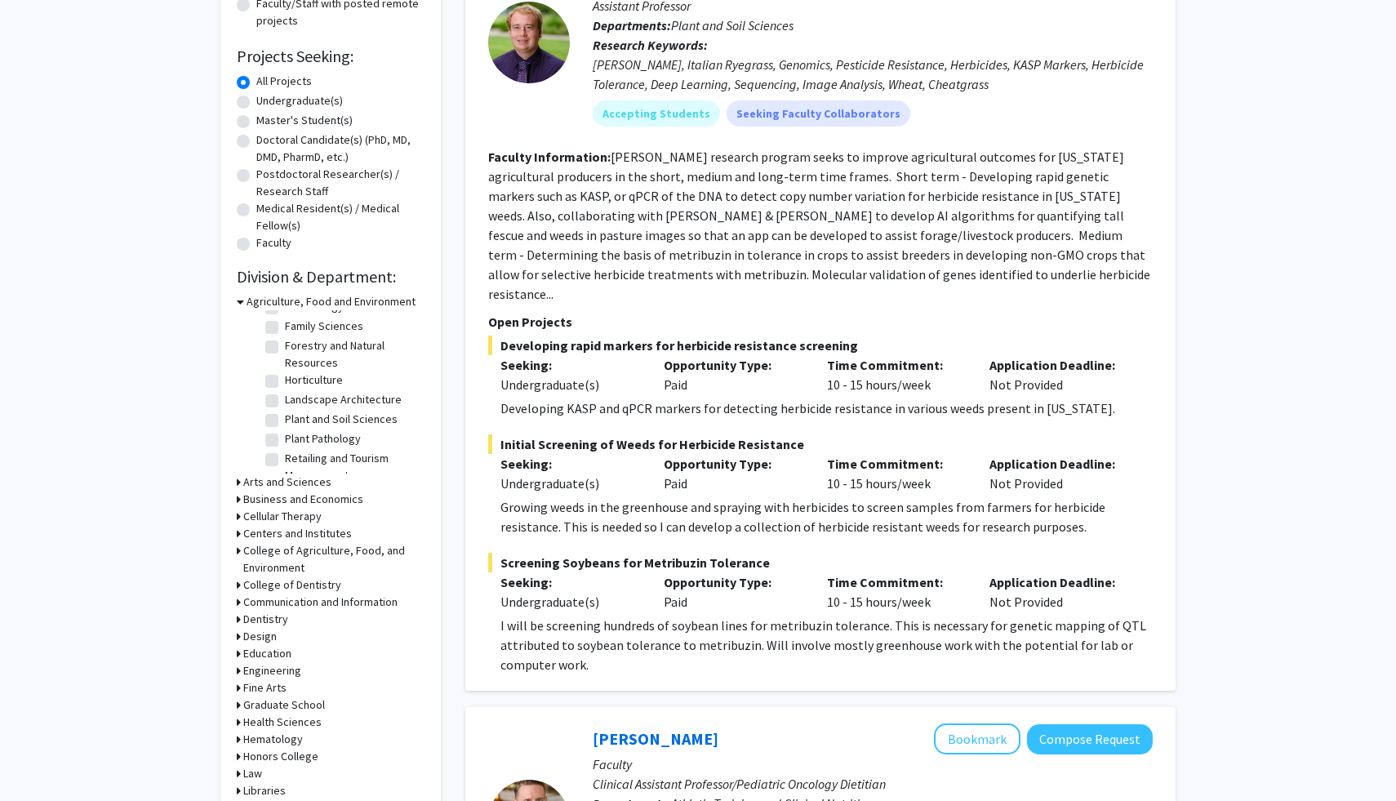
scroll to position [286, 0]
click at [285, 581] on h3 "College of Dentistry" at bounding box center [292, 585] width 98 height 17
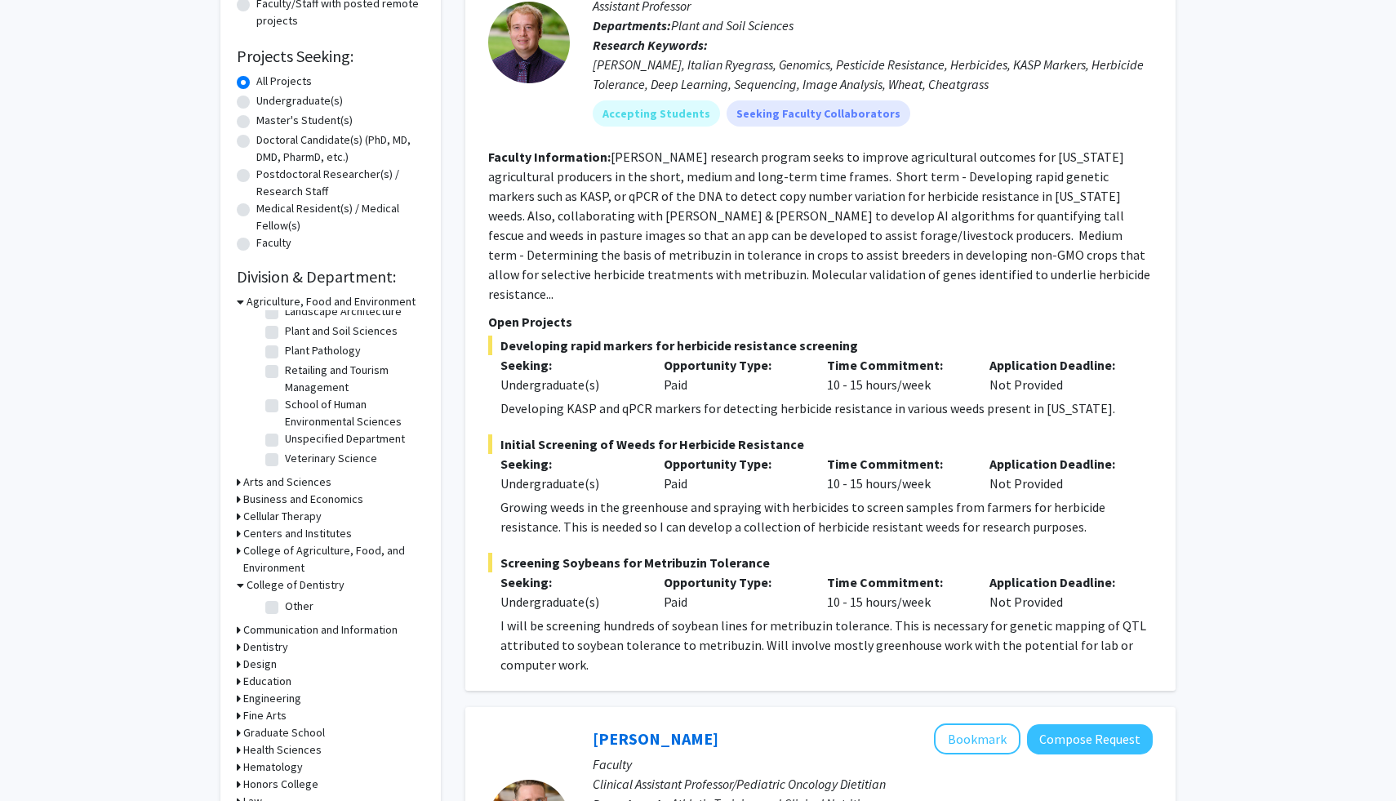
click at [293, 577] on h3 "College of Dentistry" at bounding box center [296, 585] width 98 height 17
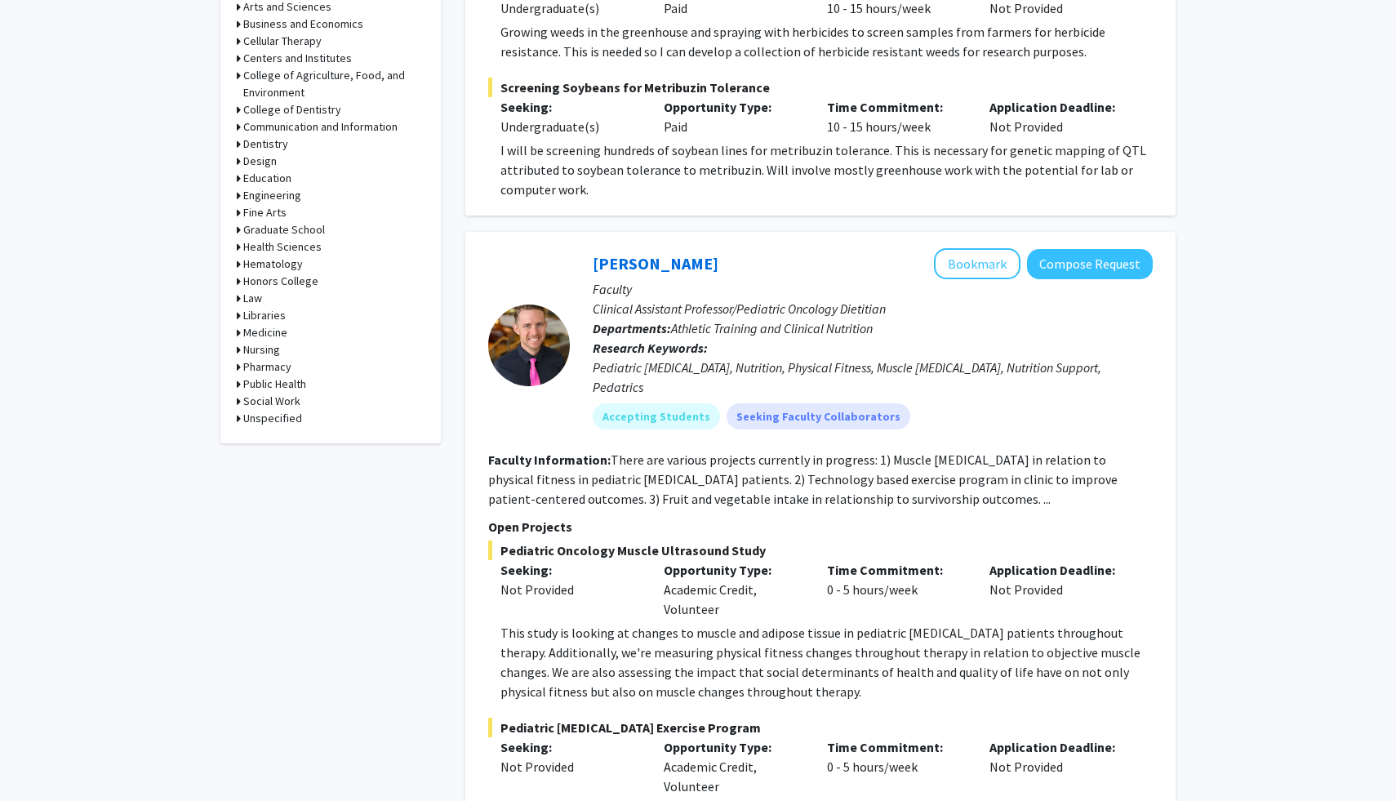
scroll to position [718, 0]
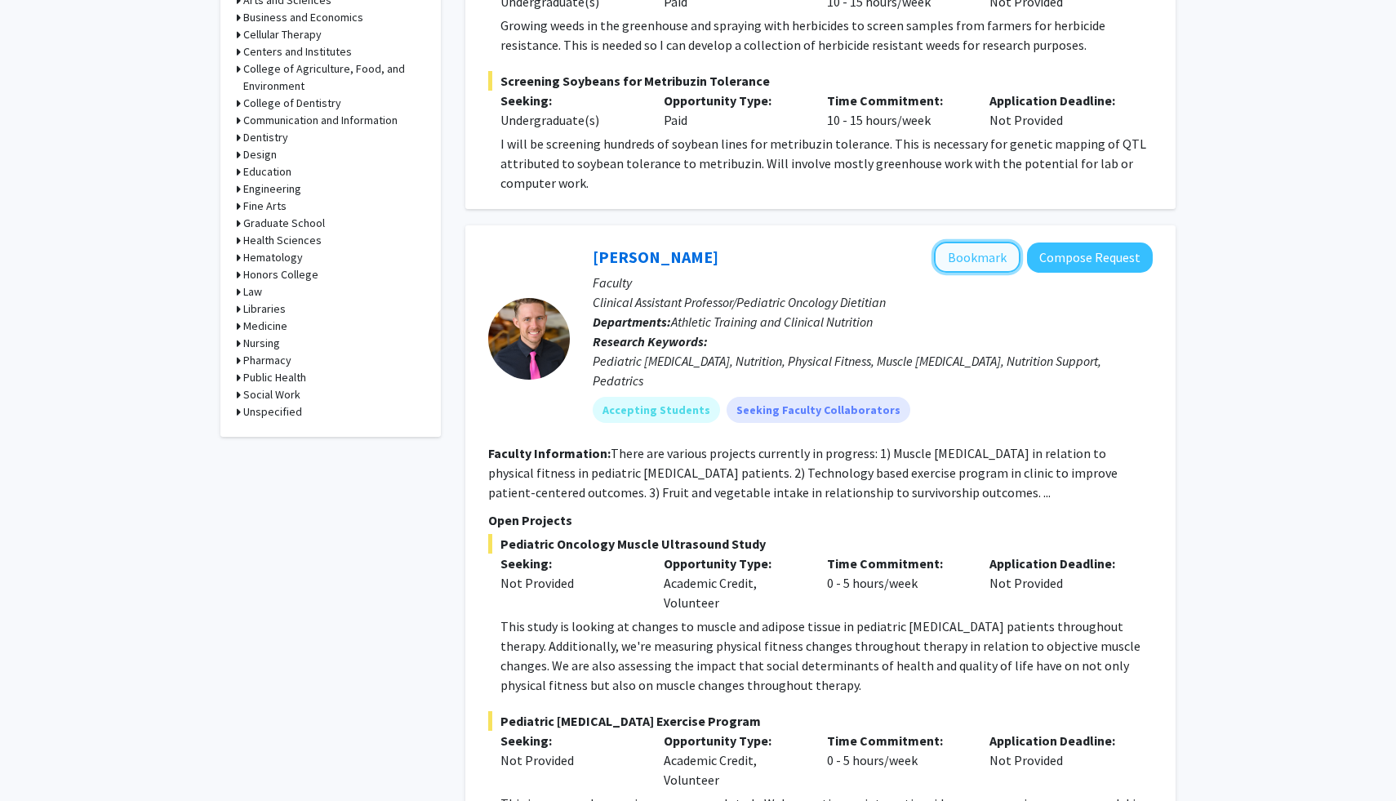
click at [962, 242] on button "Bookmark" at bounding box center [977, 257] width 87 height 31
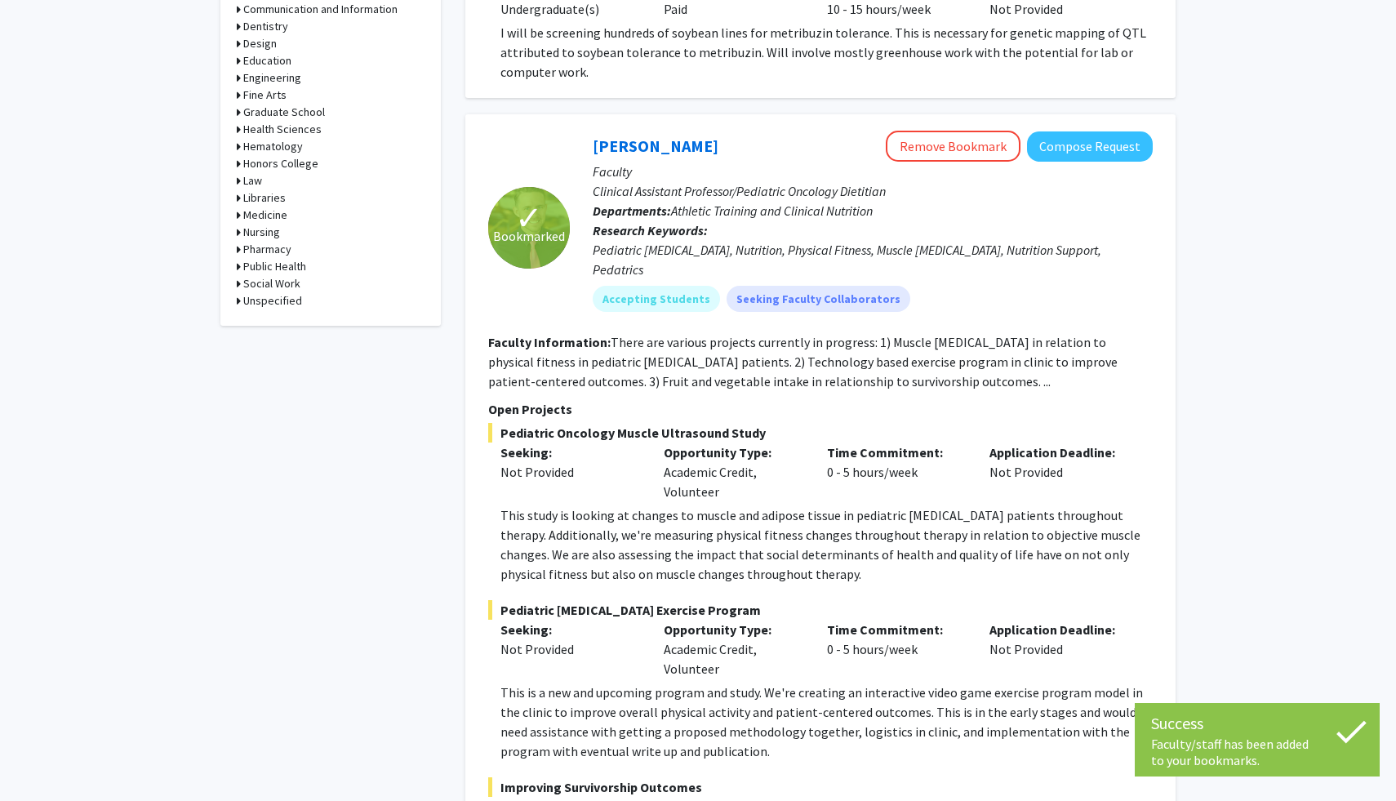
scroll to position [830, 0]
click at [736, 333] on fg-read-more "There are various projects currently in progress: 1) Muscle [MEDICAL_DATA] in r…" at bounding box center [803, 361] width 630 height 56
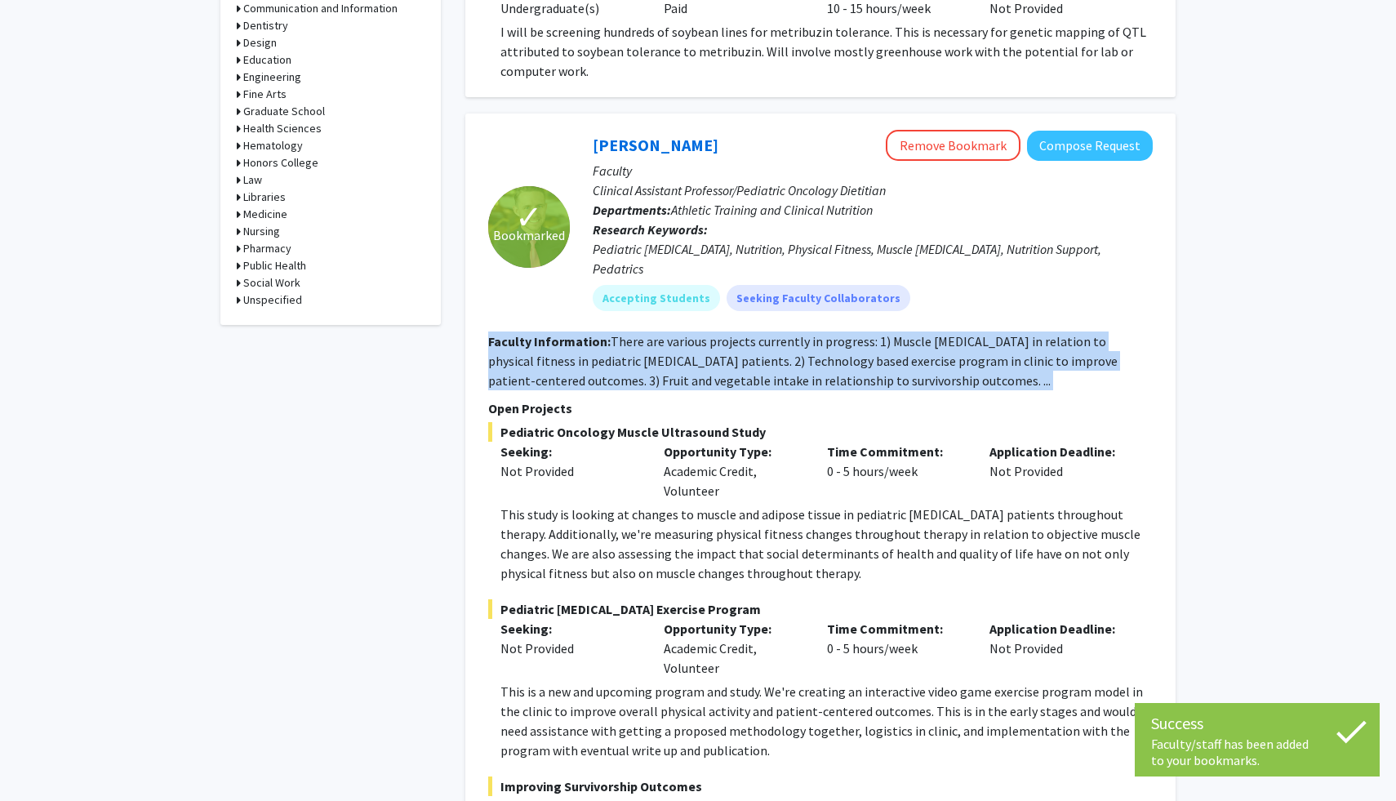
click at [736, 333] on fg-read-more "There are various projects currently in progress: 1) Muscle [MEDICAL_DATA] in r…" at bounding box center [803, 361] width 630 height 56
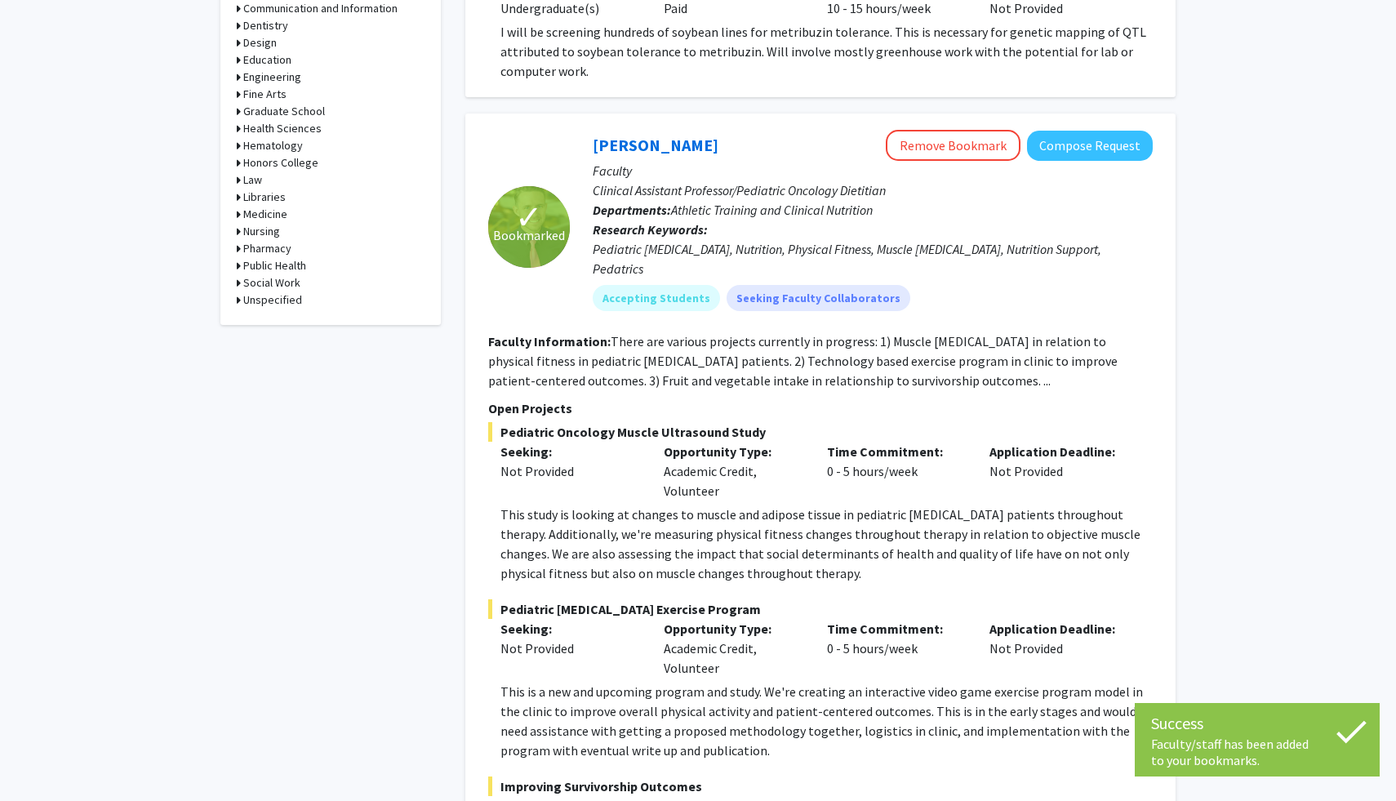
click at [736, 333] on fg-read-more "There are various projects currently in progress: 1) Muscle [MEDICAL_DATA] in r…" at bounding box center [803, 361] width 630 height 56
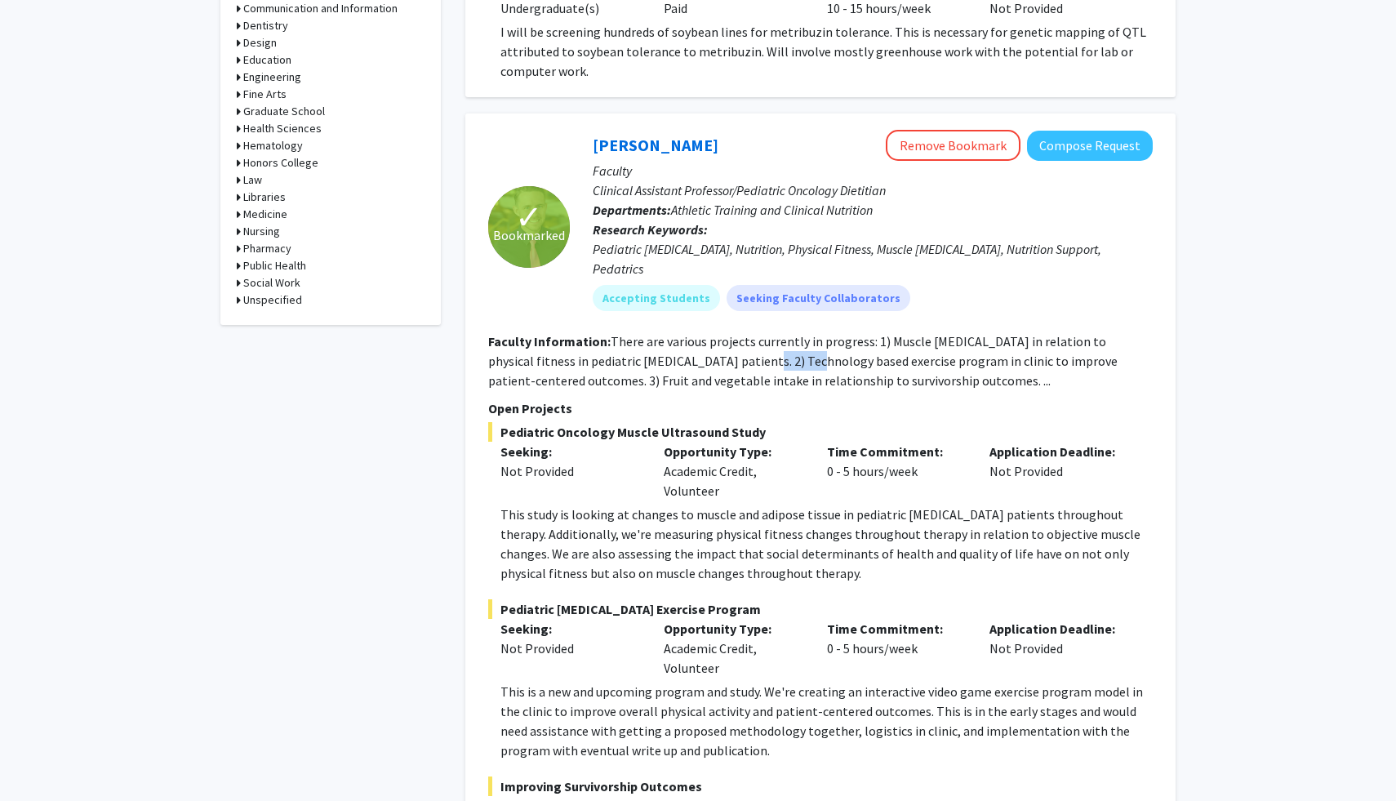
click at [706, 333] on fg-read-more "There are various projects currently in progress: 1) Muscle [MEDICAL_DATA] in r…" at bounding box center [803, 361] width 630 height 56
click at [708, 333] on fg-read-more "There are various projects currently in progress: 1) Muscle [MEDICAL_DATA] in r…" at bounding box center [803, 361] width 630 height 56
click at [685, 442] on p "Opportunity Type:" at bounding box center [733, 452] width 139 height 20
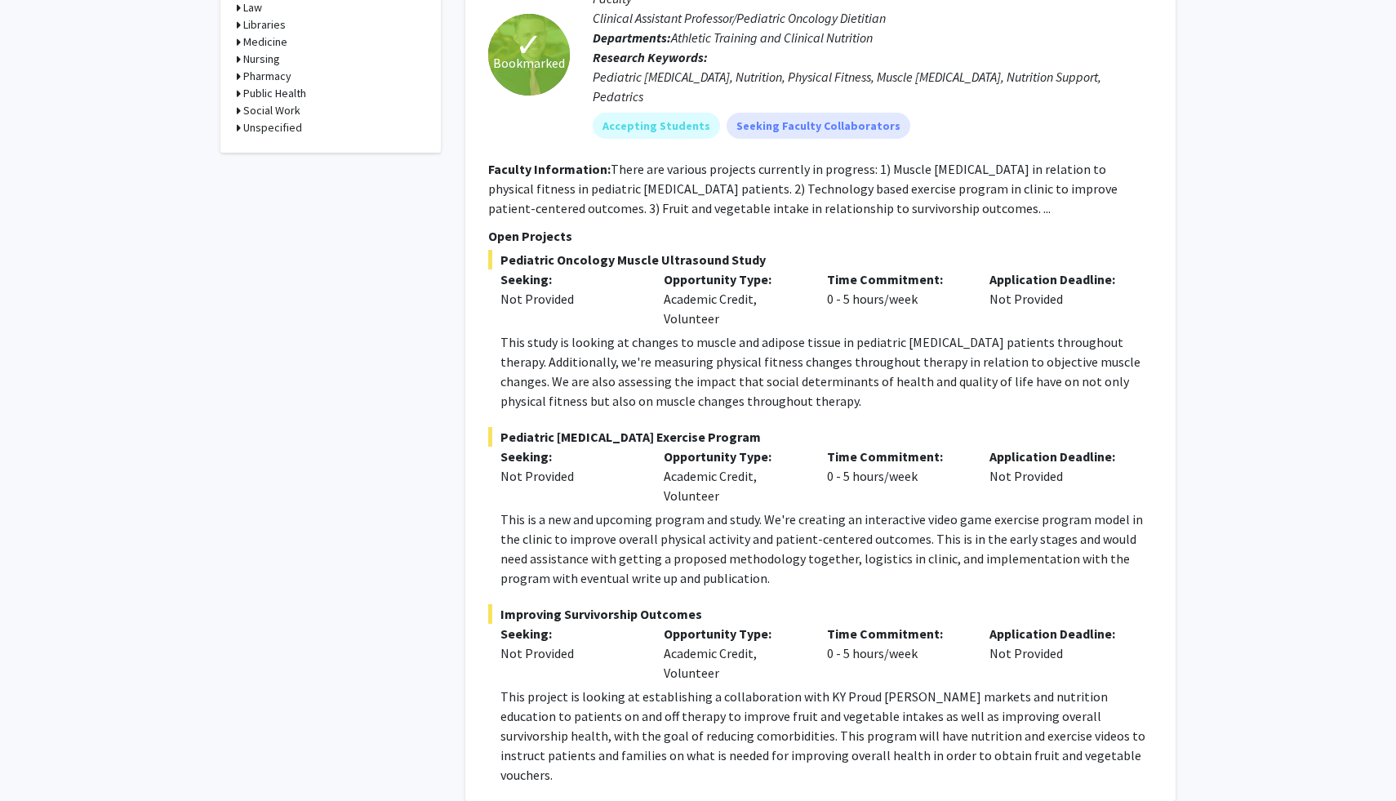
scroll to position [1016, 0]
